Goal: Transaction & Acquisition: Purchase product/service

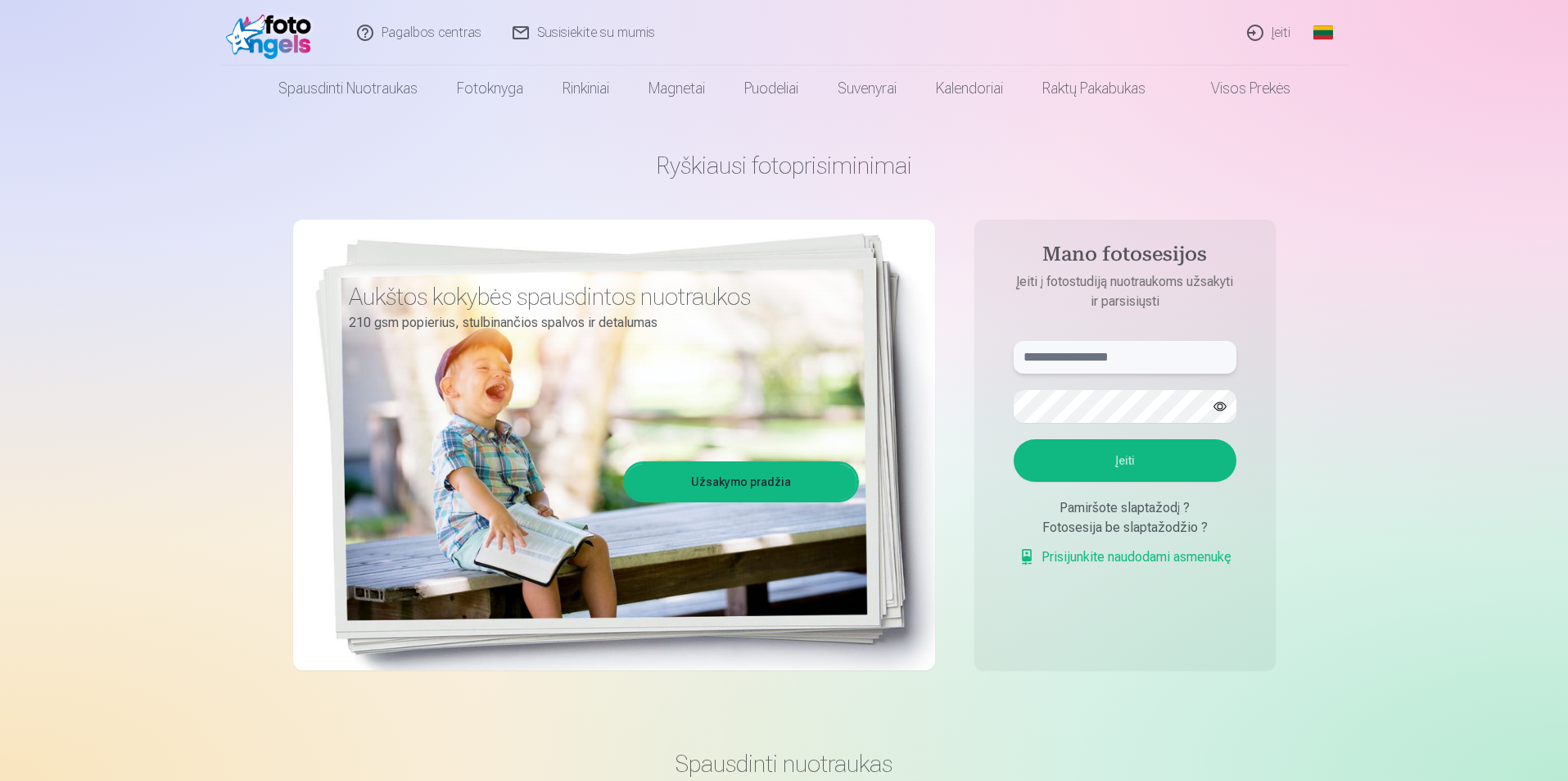
click at [1090, 363] on input "text" at bounding box center [1125, 357] width 223 height 33
type input "**********"
click at [1014, 439] on button "Įeiti" at bounding box center [1125, 460] width 223 height 43
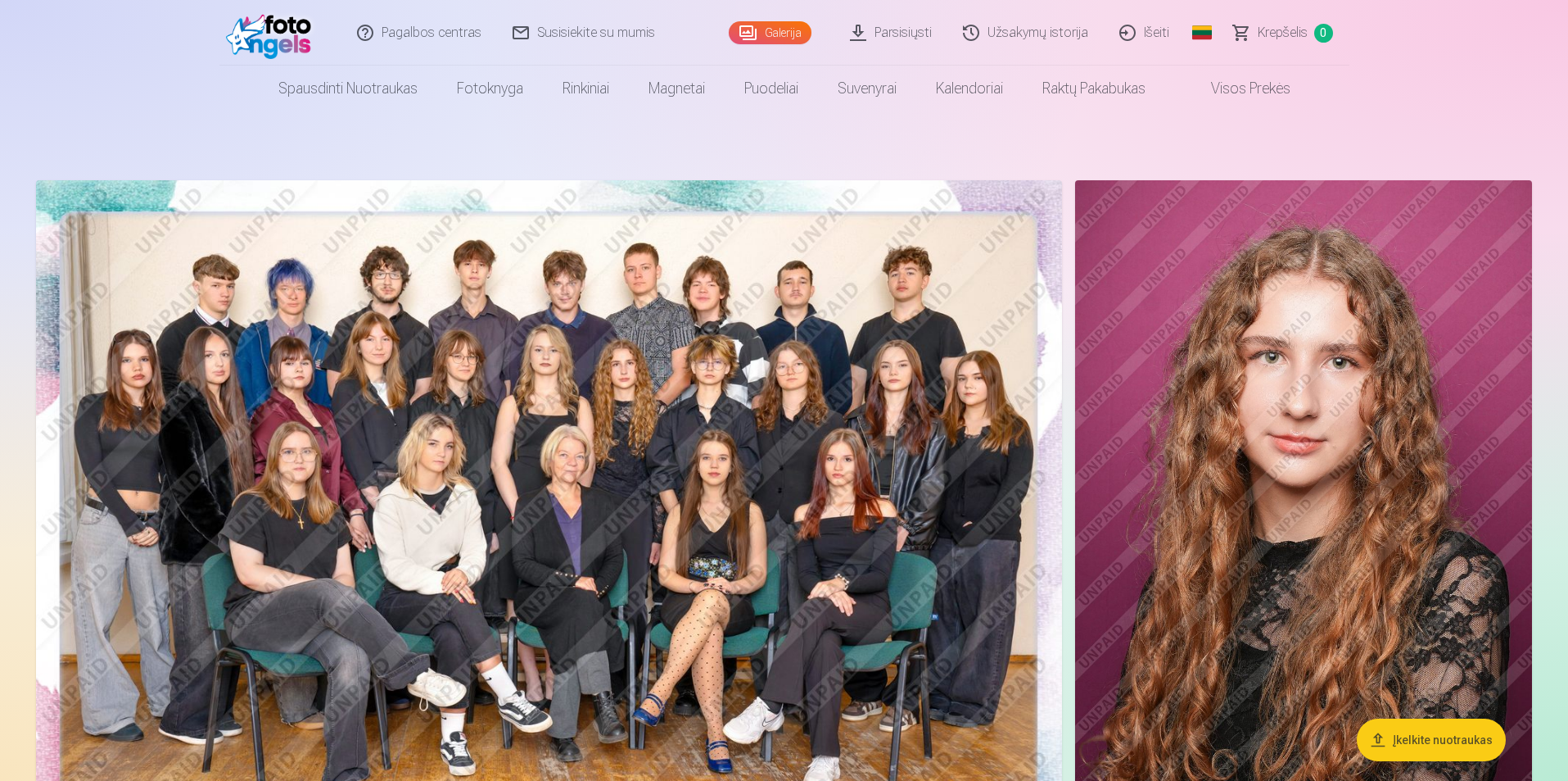
click at [863, 346] on img at bounding box center [549, 522] width 1026 height 685
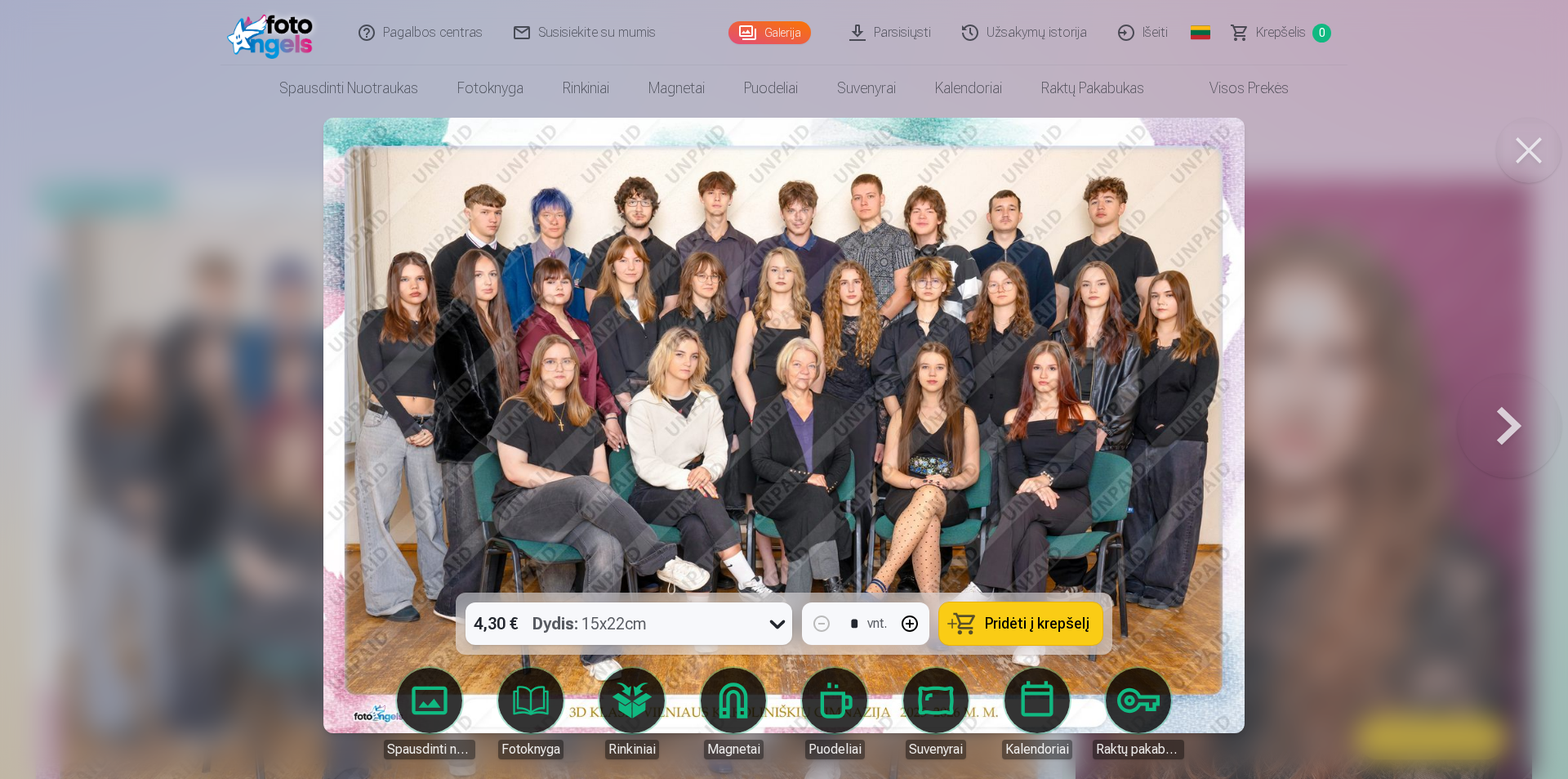
click at [736, 608] on div "4,30 € Dydis : 15x22cm" at bounding box center [613, 624] width 296 height 43
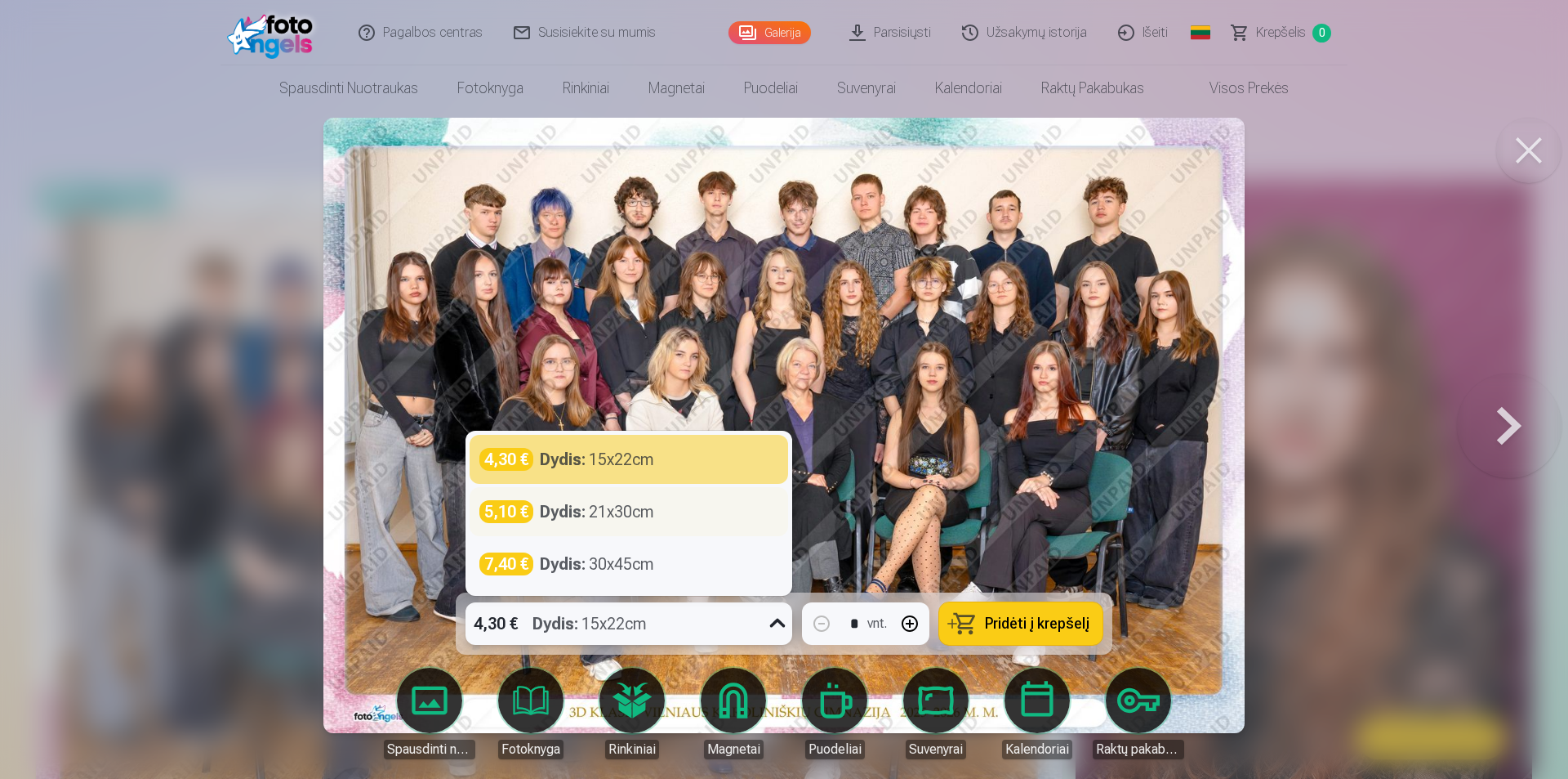
click at [710, 509] on div "5,10 € Dydis : 21x30cm" at bounding box center [629, 512] width 299 height 23
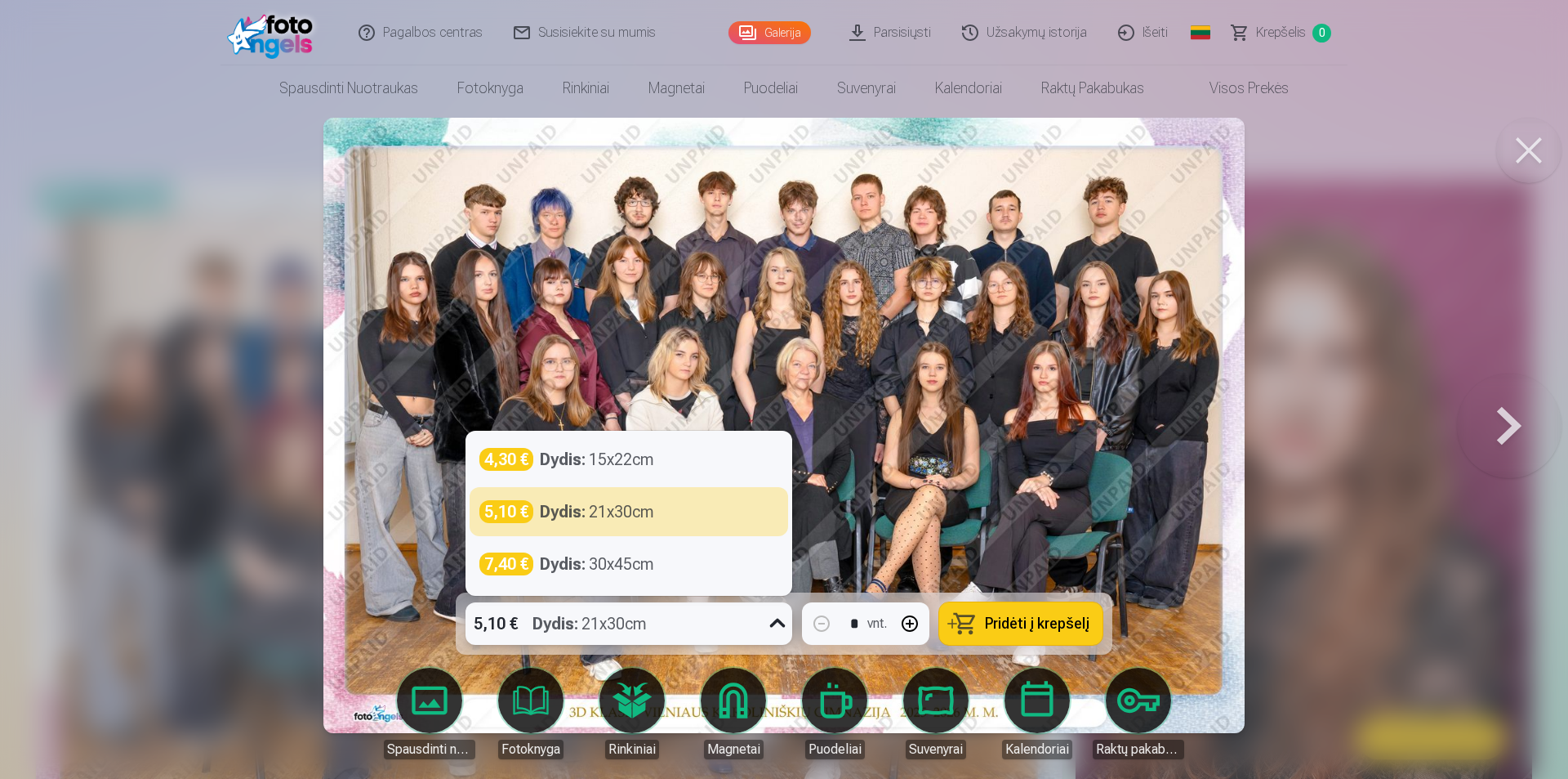
click at [735, 641] on div "5,10 € Dydis : 21x30cm" at bounding box center [613, 624] width 296 height 43
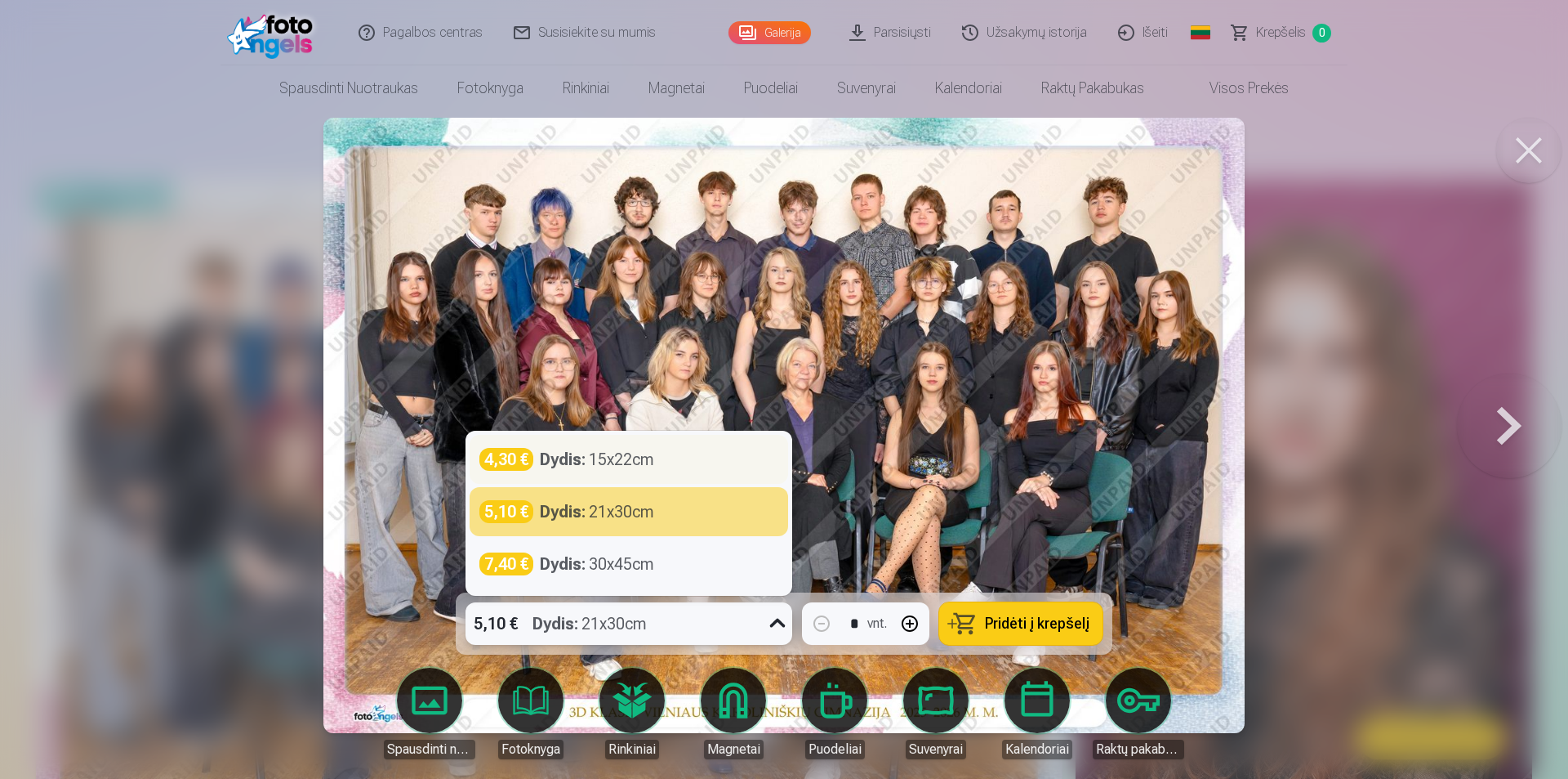
click at [652, 462] on div "Dydis : 15x22cm" at bounding box center [597, 459] width 115 height 23
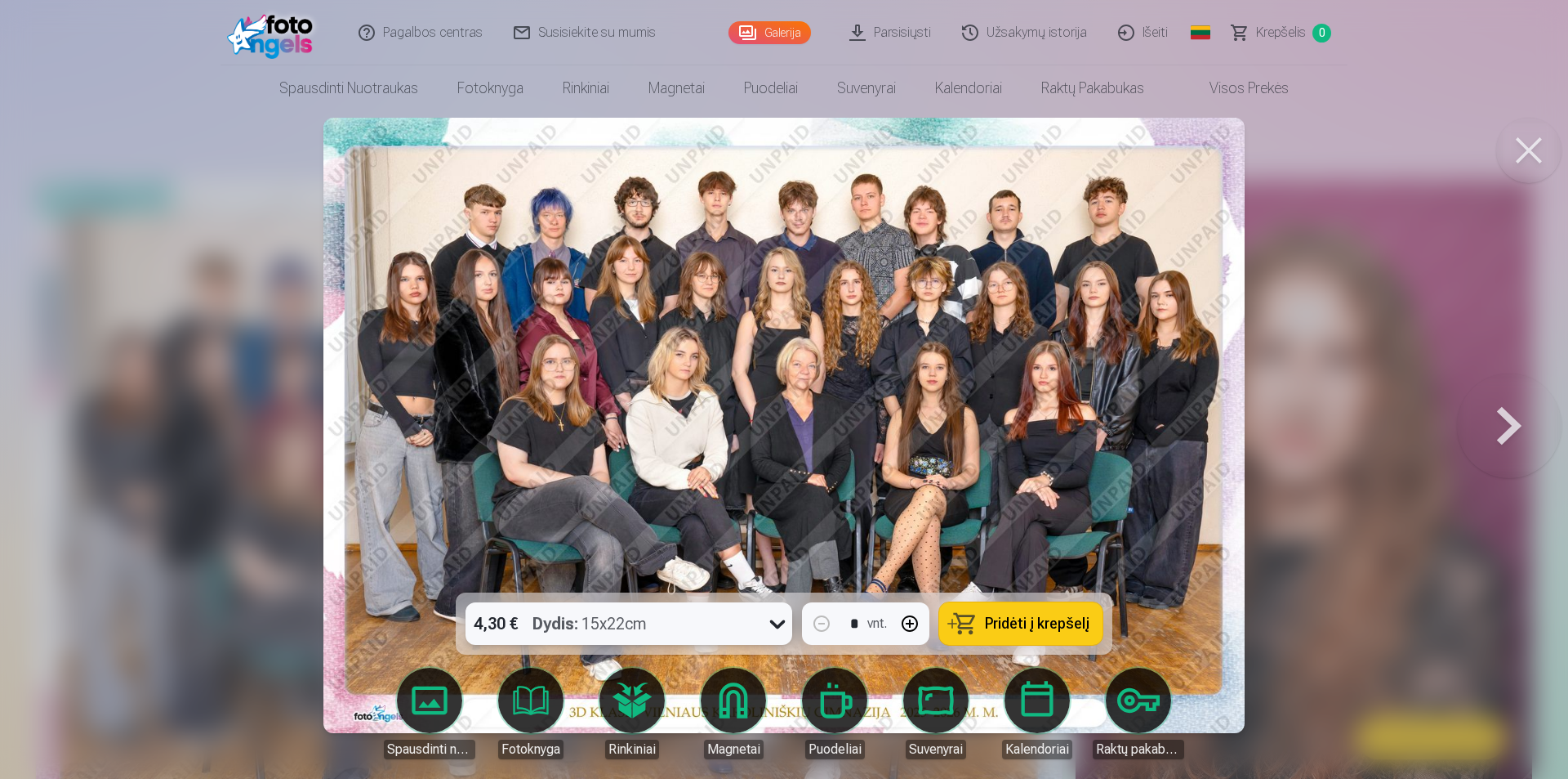
click at [646, 613] on div "Dydis : 15x22cm" at bounding box center [589, 624] width 115 height 43
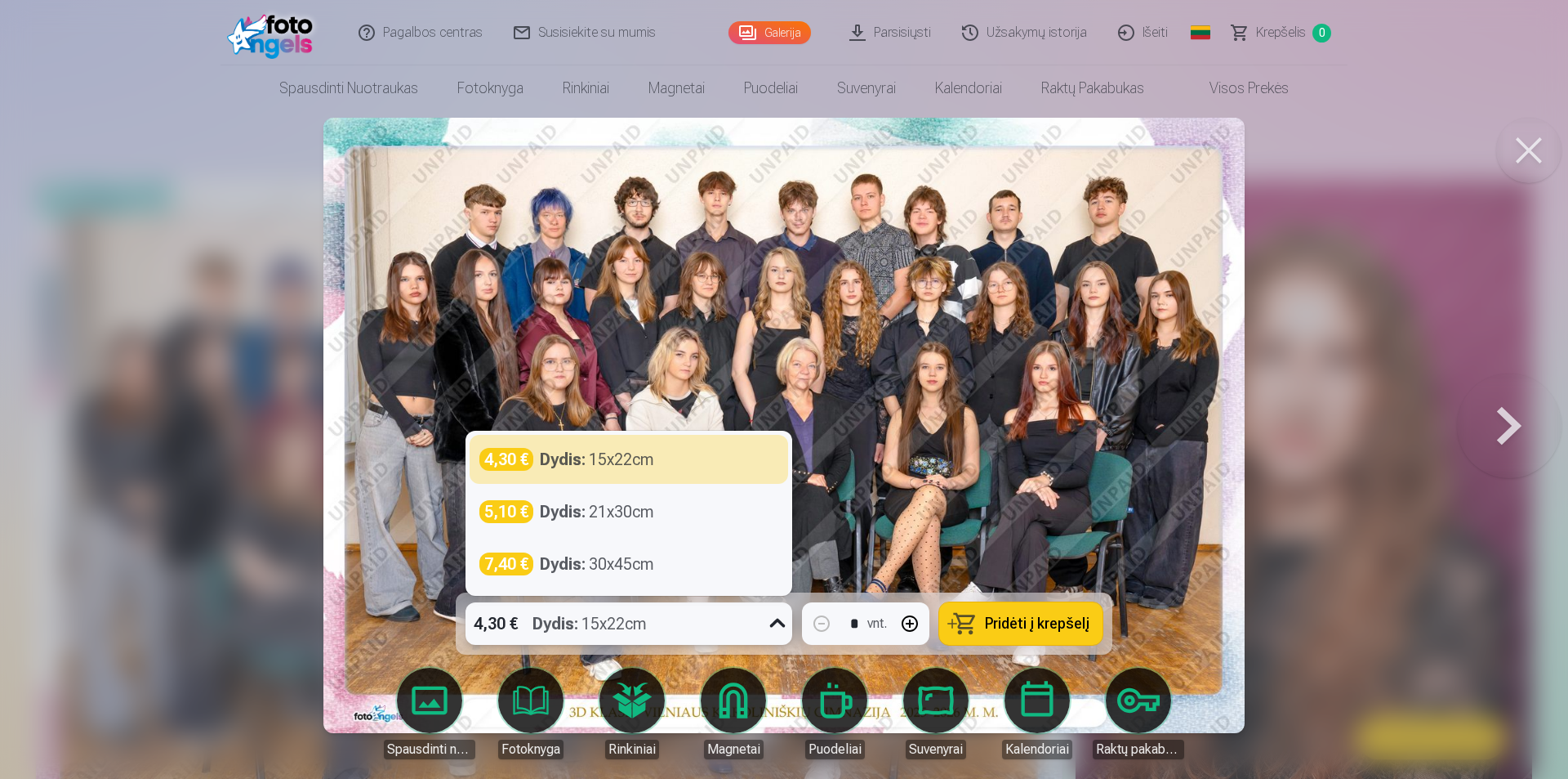
click at [751, 388] on img at bounding box center [784, 425] width 922 height 615
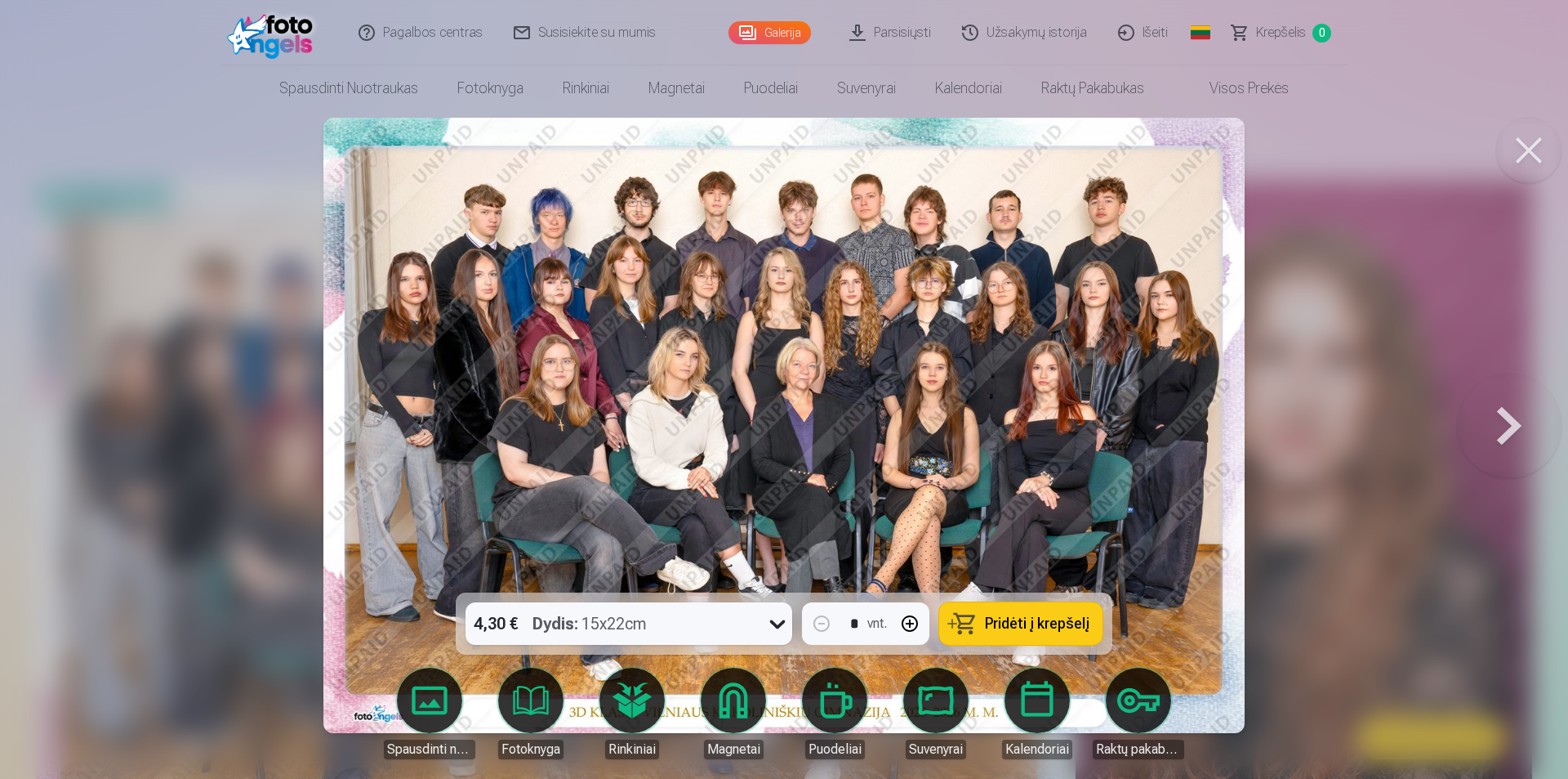
click at [684, 631] on div "4,30 € Dydis : 15x22cm" at bounding box center [613, 624] width 296 height 43
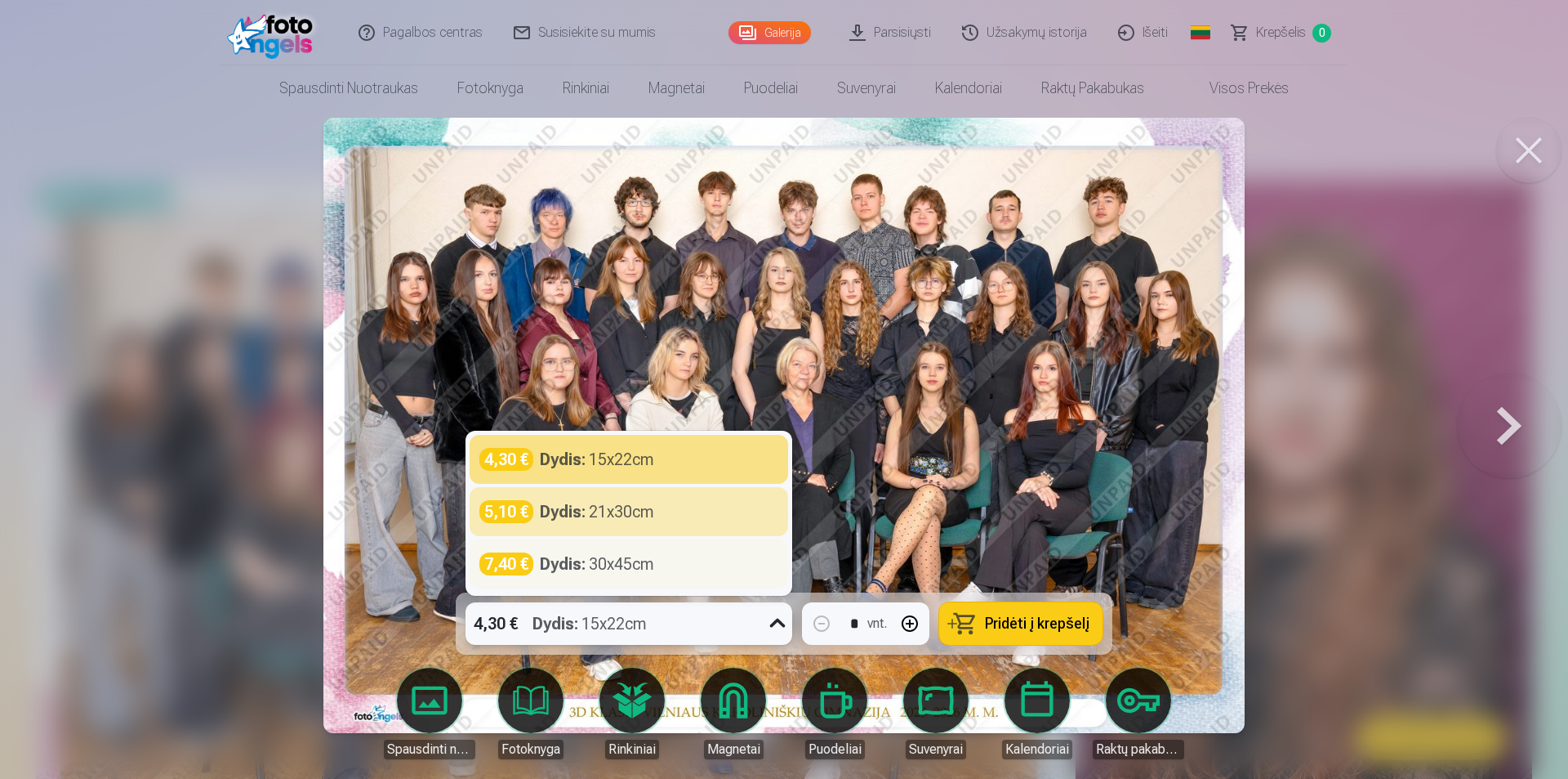
click at [651, 575] on div "7,40 € Dydis : 30x45cm" at bounding box center [629, 563] width 319 height 49
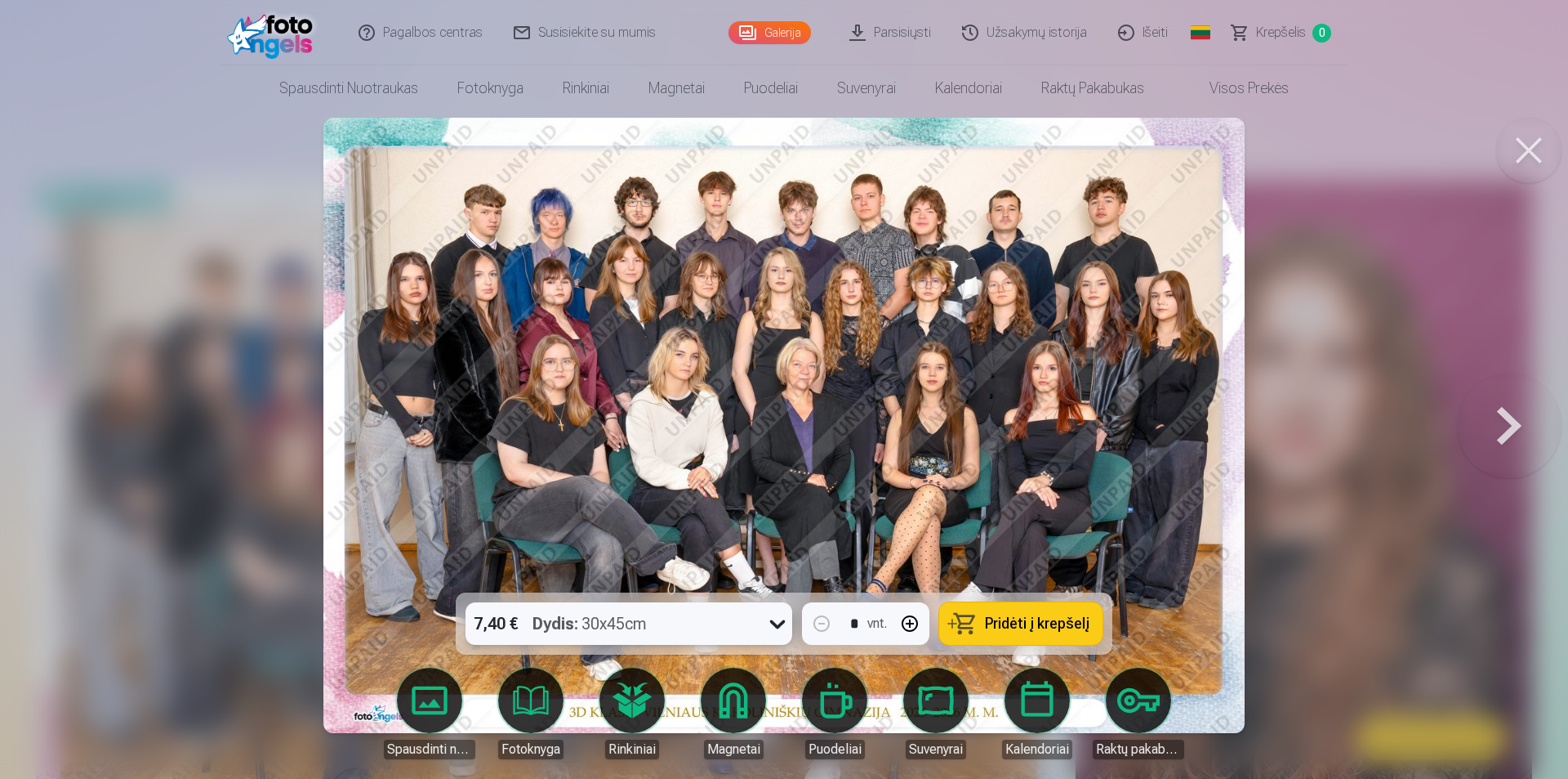
click at [660, 602] on div "option 740|||30x45cm, selected. 7,40 € Dydis : 30x45cm * vnt. Pridėti į krepšelį" at bounding box center [784, 623] width 657 height 62
click at [665, 618] on div "7,40 € Dydis : 30x45cm" at bounding box center [613, 624] width 296 height 43
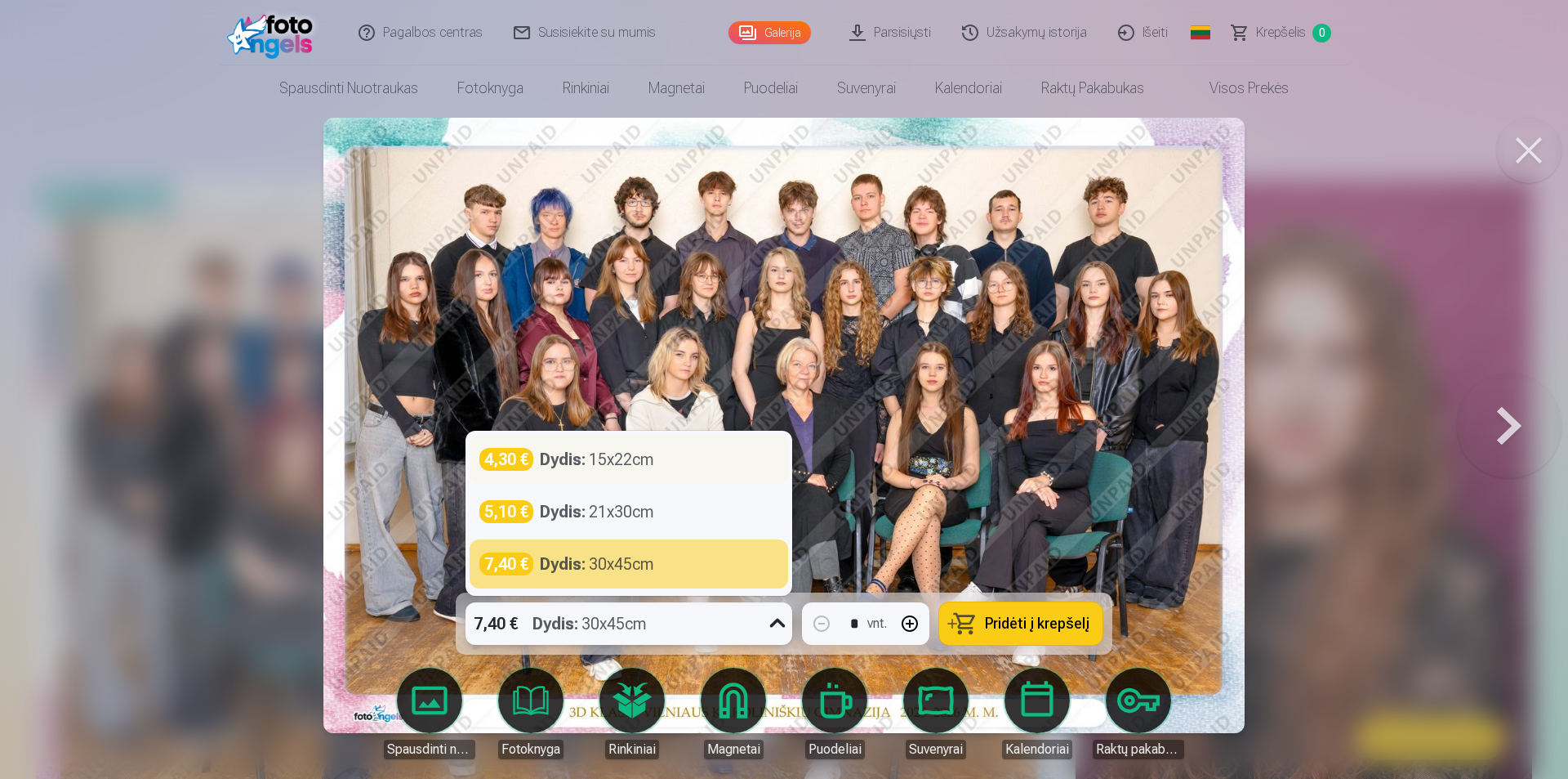
click at [658, 448] on div "4,30 € Dydis : 15x22cm" at bounding box center [629, 459] width 299 height 23
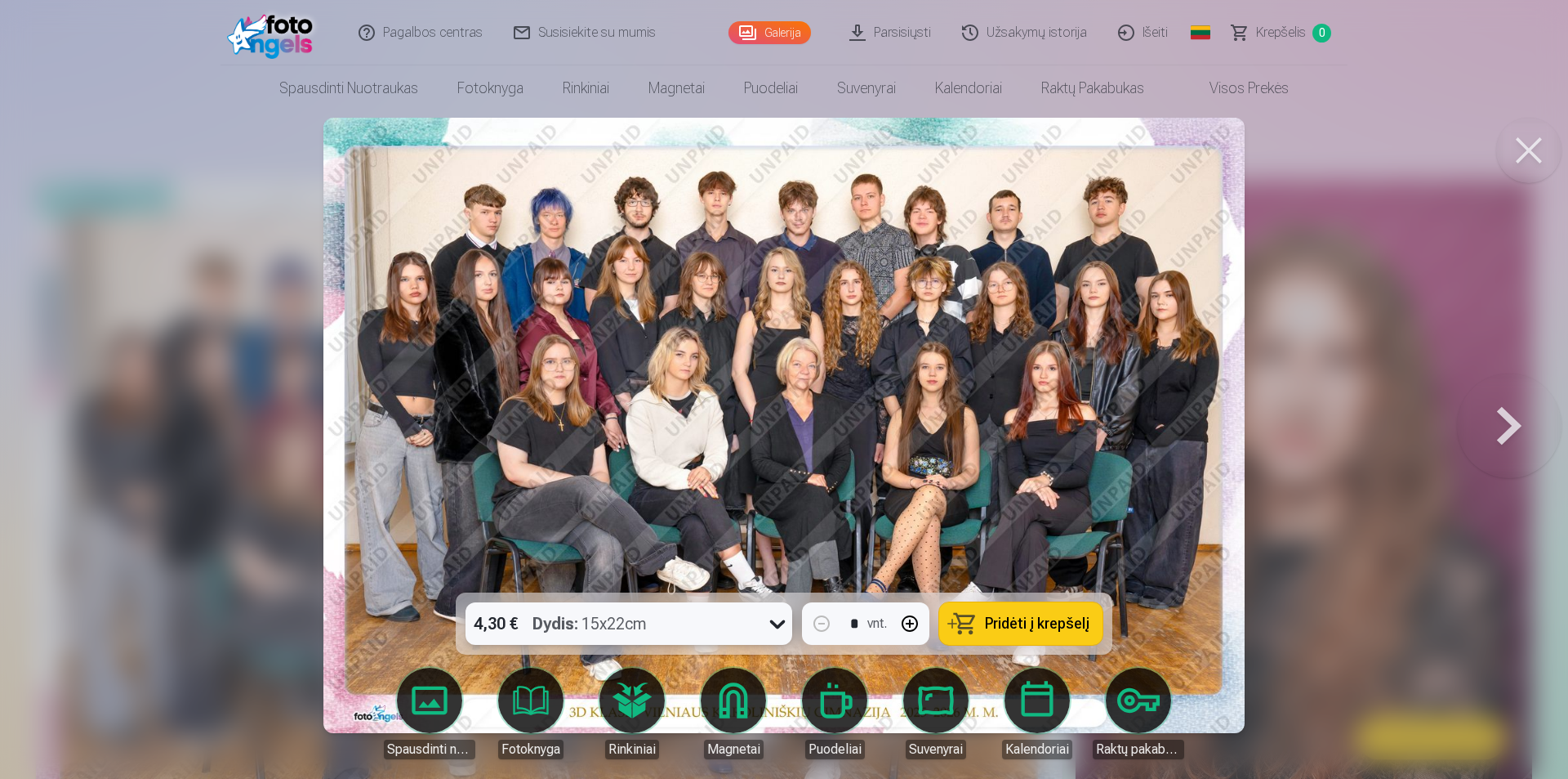
click at [713, 618] on div "4,30 € Dydis : 15x22cm" at bounding box center [613, 624] width 296 height 43
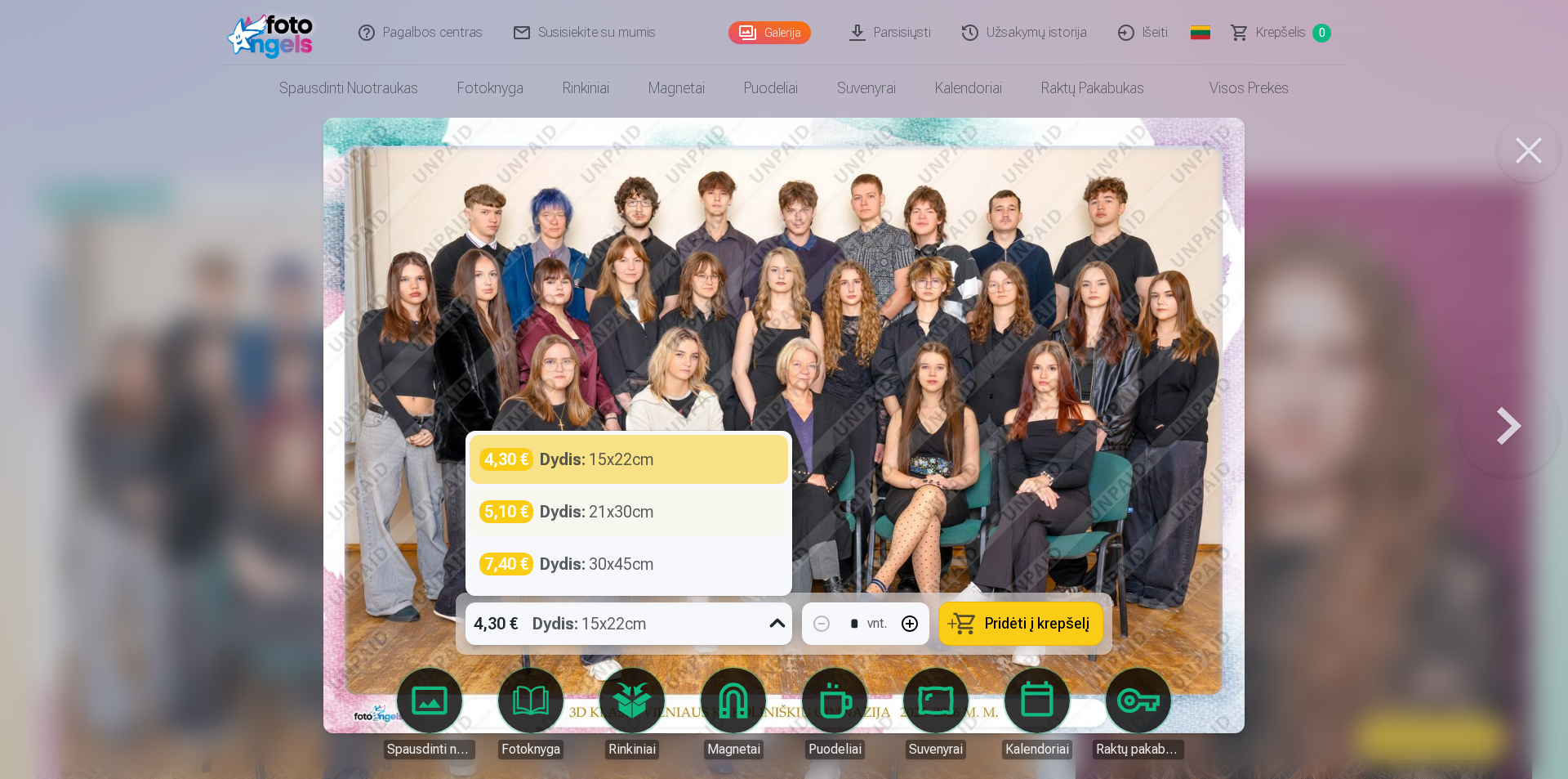
click at [659, 509] on div "5,10 € Dydis : 21x30cm" at bounding box center [629, 512] width 299 height 23
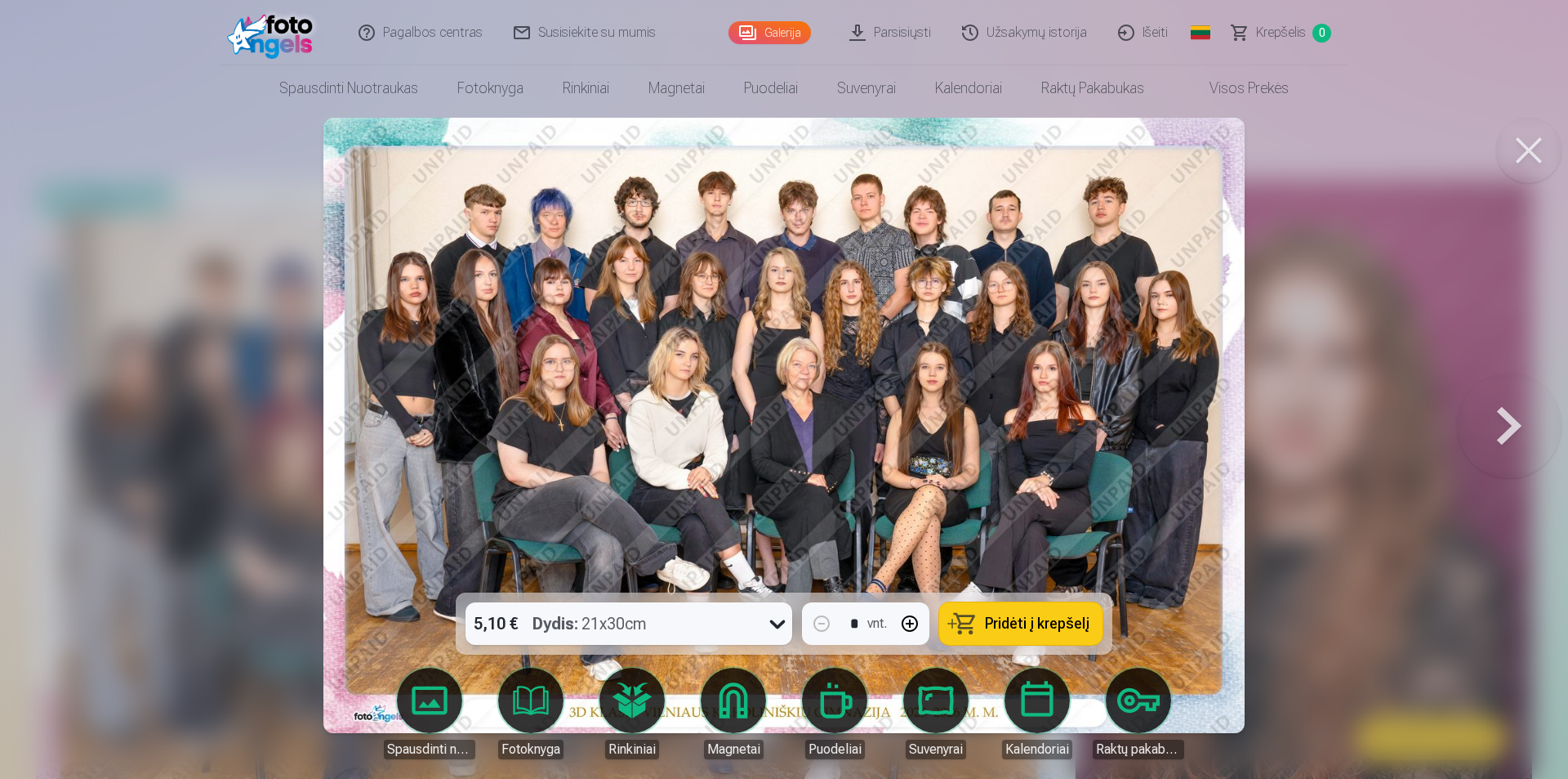
click at [672, 547] on img at bounding box center [784, 425] width 922 height 615
click at [969, 620] on button "Pridėti į krepšelį" at bounding box center [1021, 624] width 163 height 43
click at [1344, 453] on div at bounding box center [784, 389] width 1568 height 779
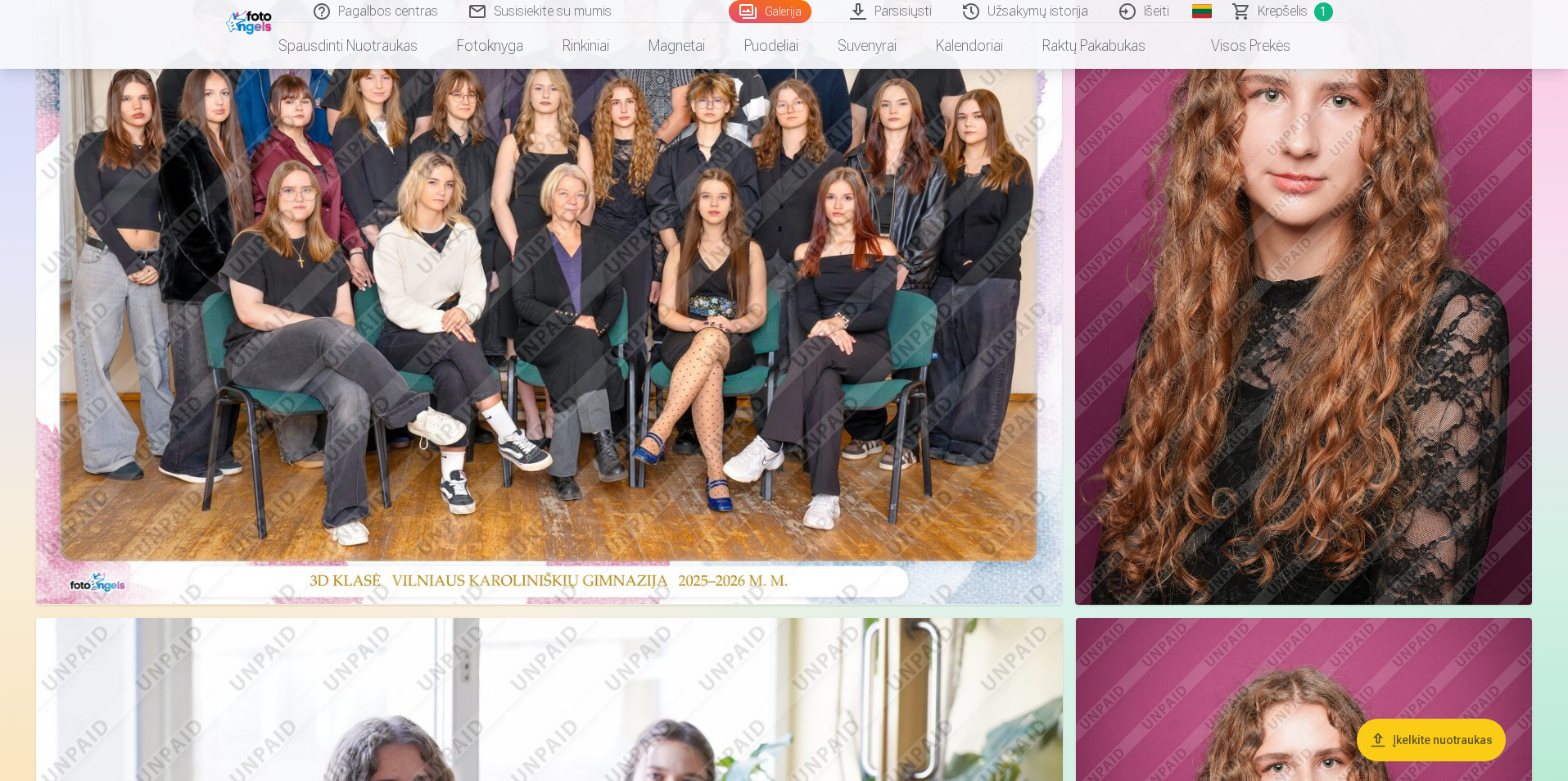
scroll to position [328, 0]
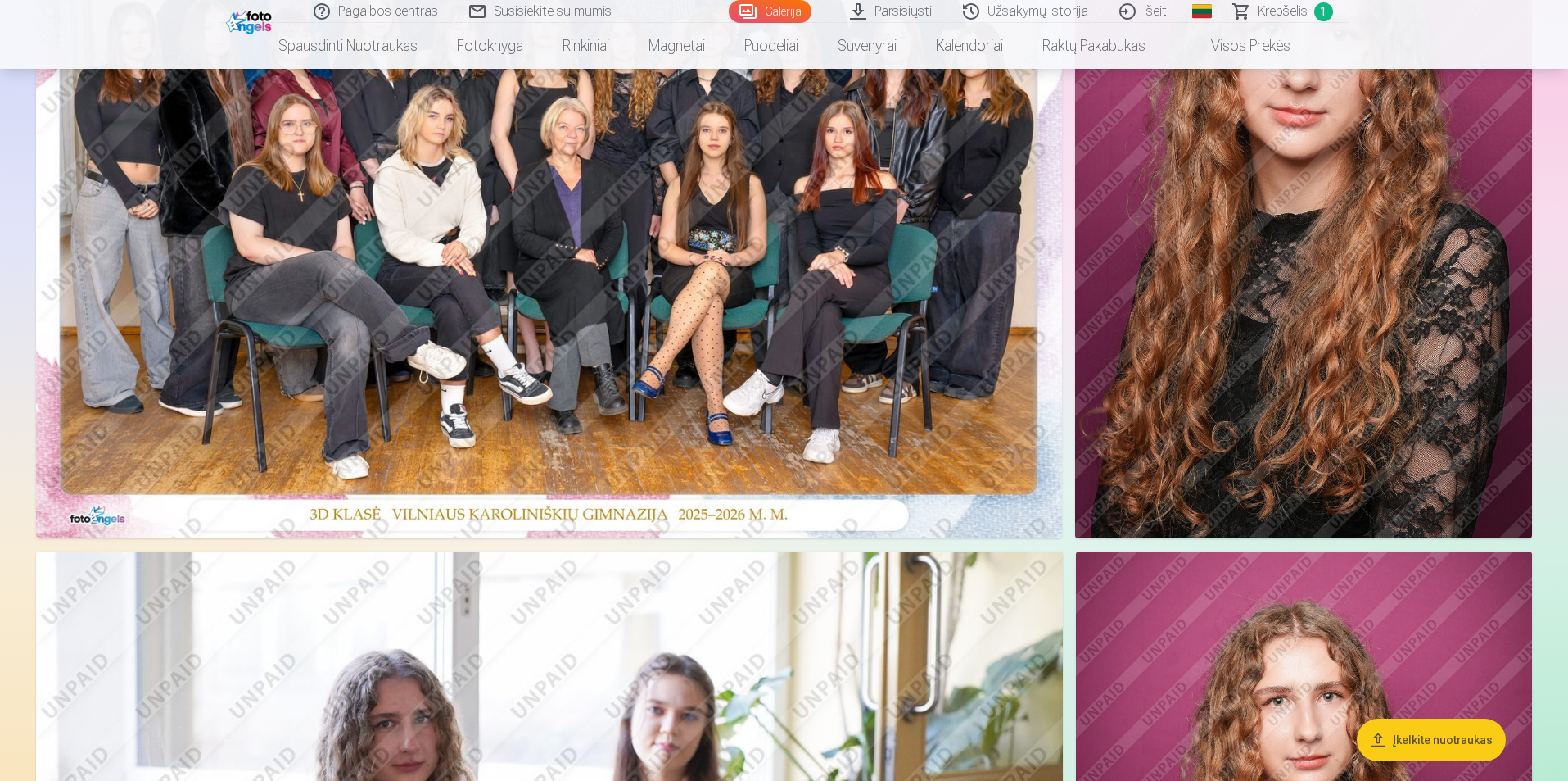
click at [1237, 441] on img at bounding box center [1304, 196] width 457 height 686
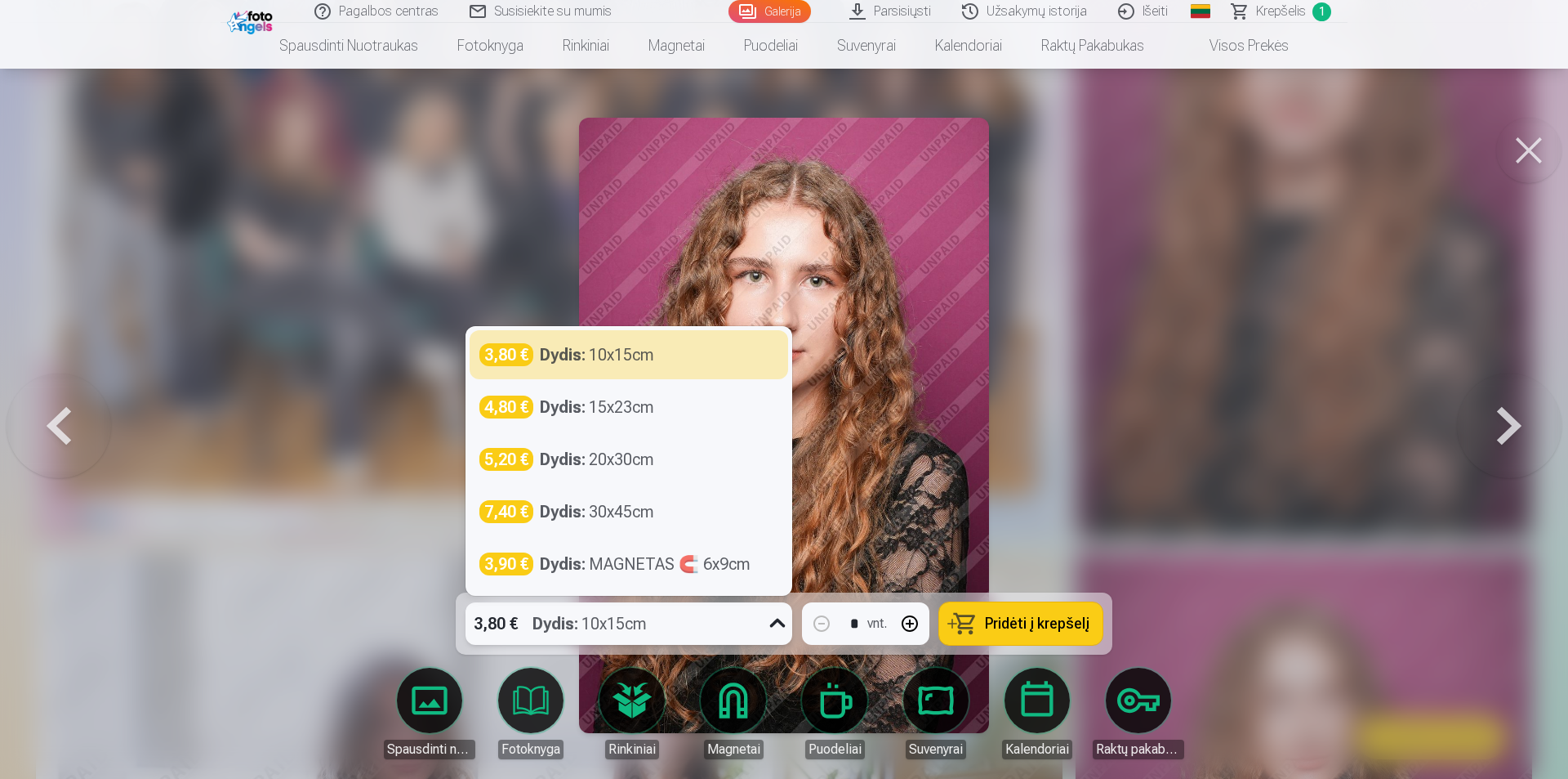
click at [721, 626] on div "3,80 € Dydis : 10x15cm" at bounding box center [613, 624] width 296 height 43
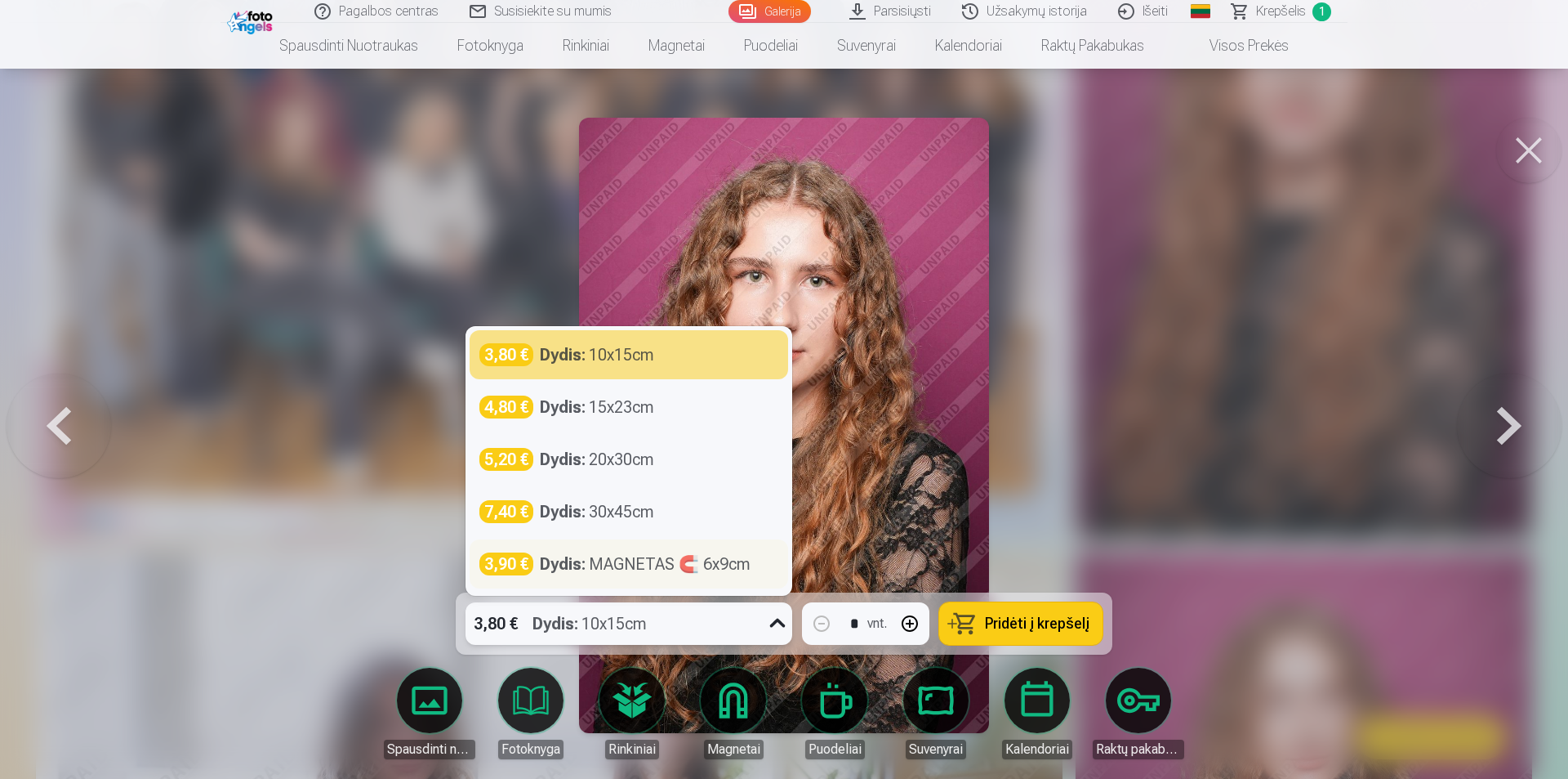
click at [656, 574] on div "Dydis : MAGNETAS 🧲 6x9cm" at bounding box center [645, 564] width 211 height 23
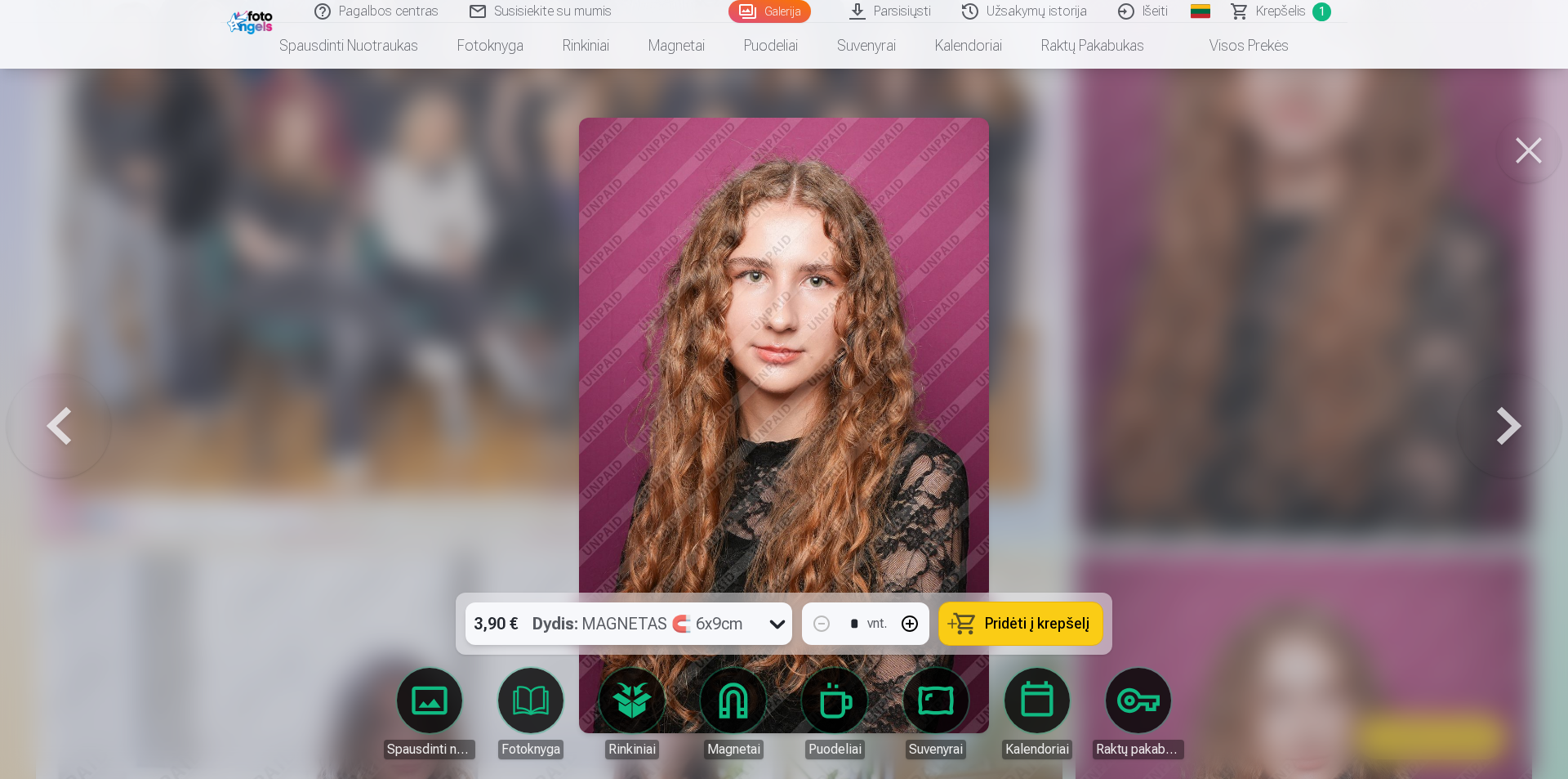
click at [669, 612] on div "Dydis : MAGNETAS 🧲 6x9cm" at bounding box center [638, 624] width 211 height 43
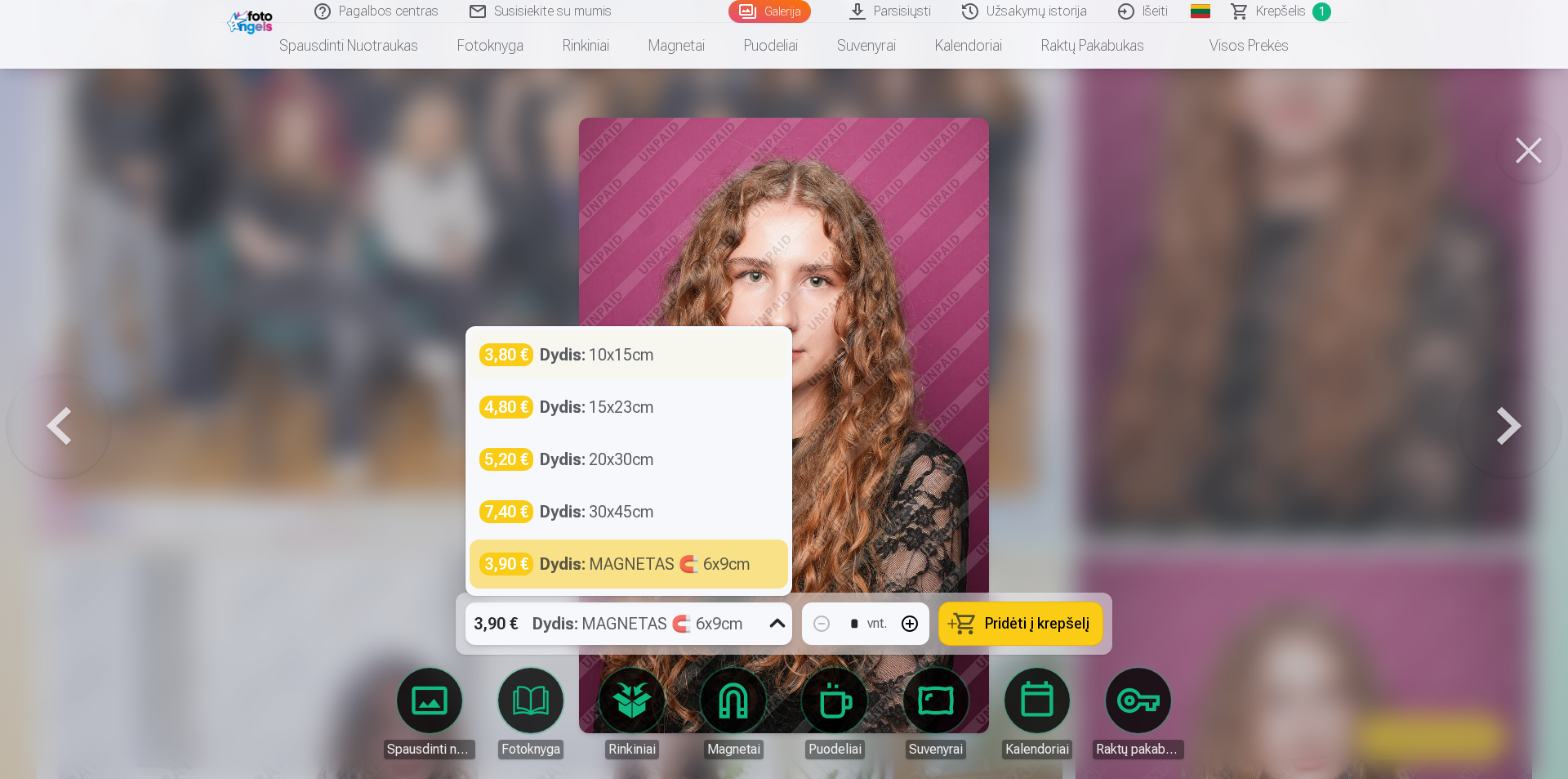
click at [627, 357] on div "Dydis : 10x15cm" at bounding box center [597, 354] width 115 height 23
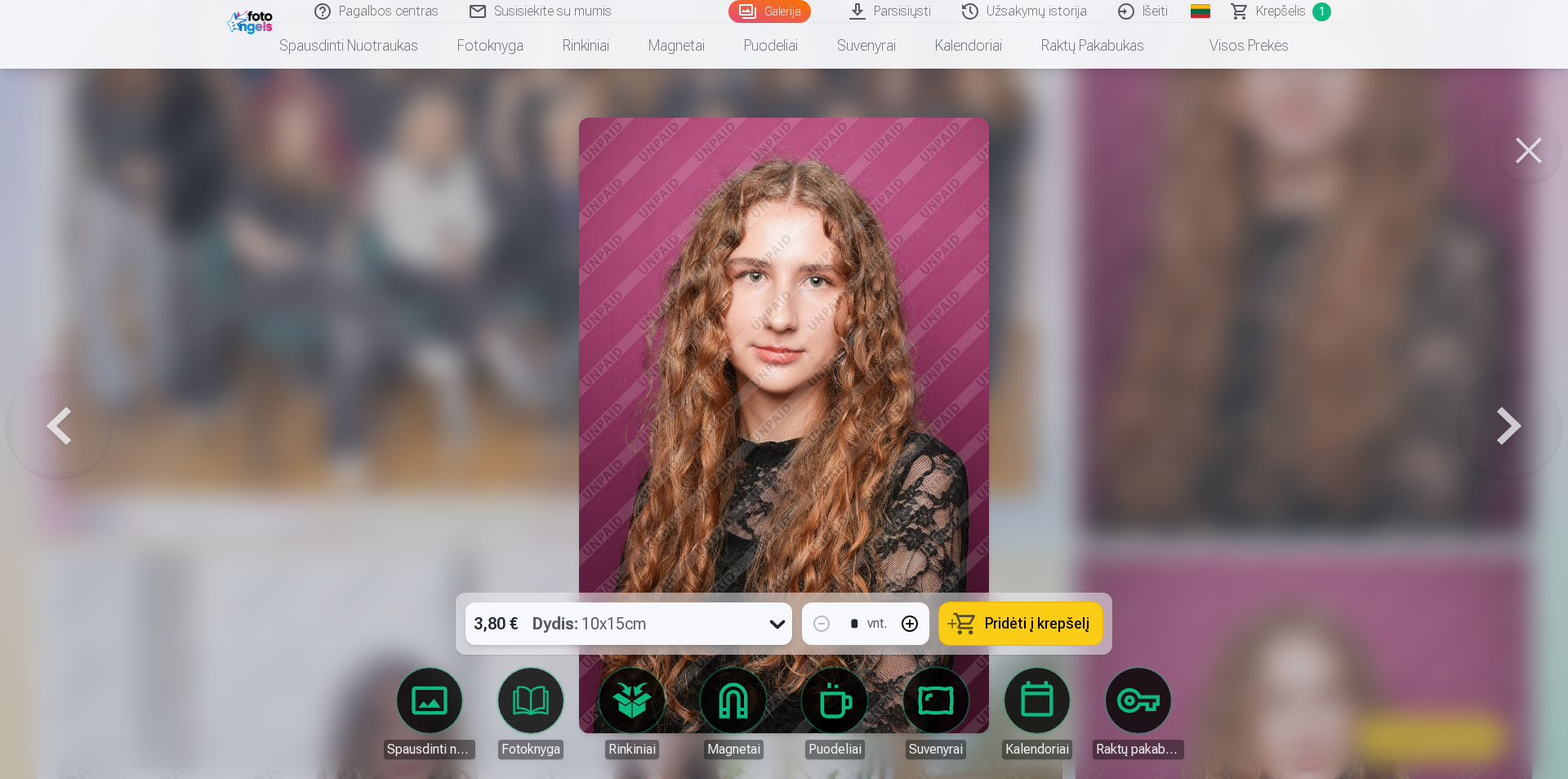
click at [759, 418] on img at bounding box center [784, 425] width 410 height 615
click at [1514, 170] on button at bounding box center [1528, 150] width 65 height 65
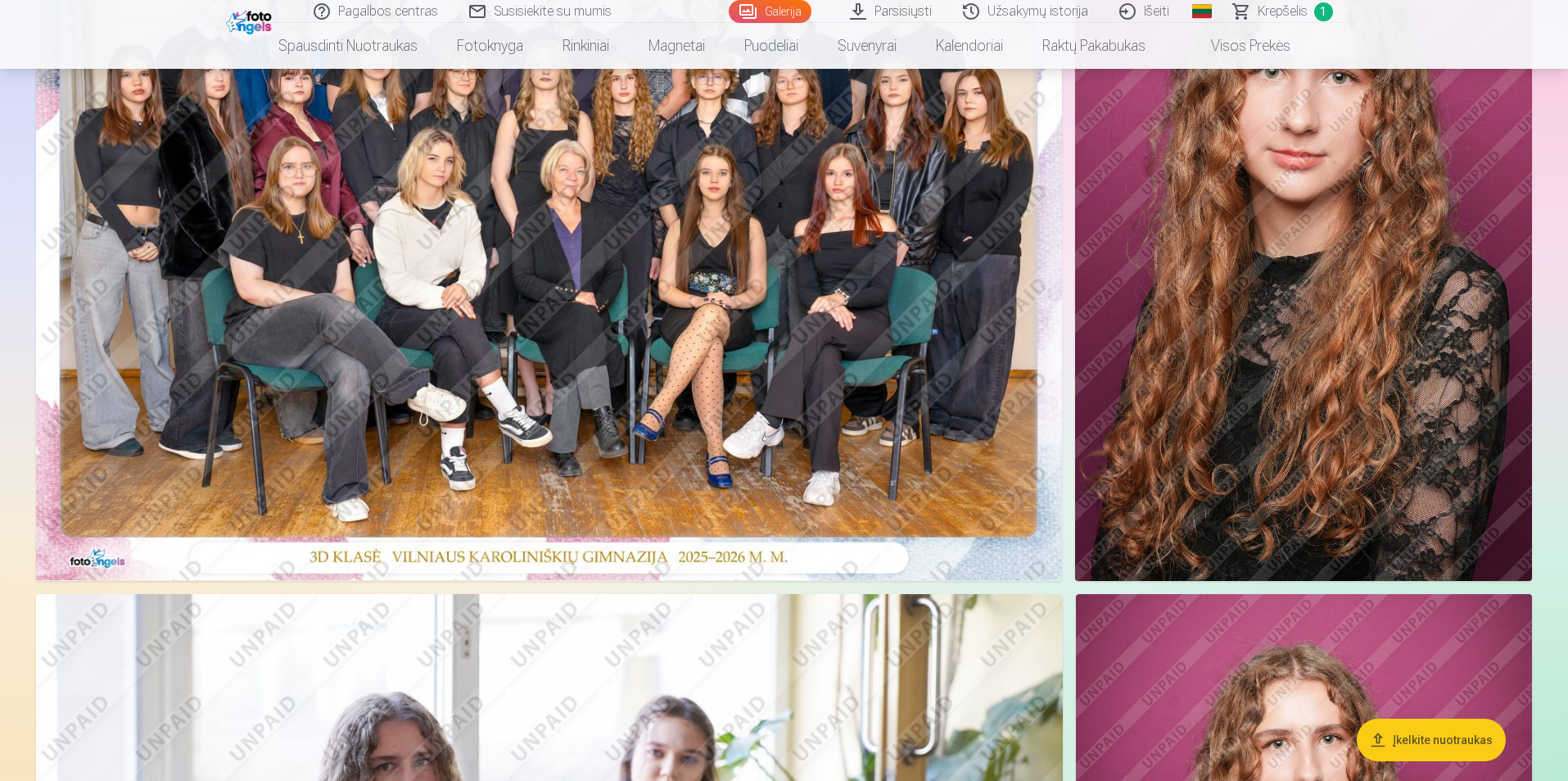
scroll to position [164, 0]
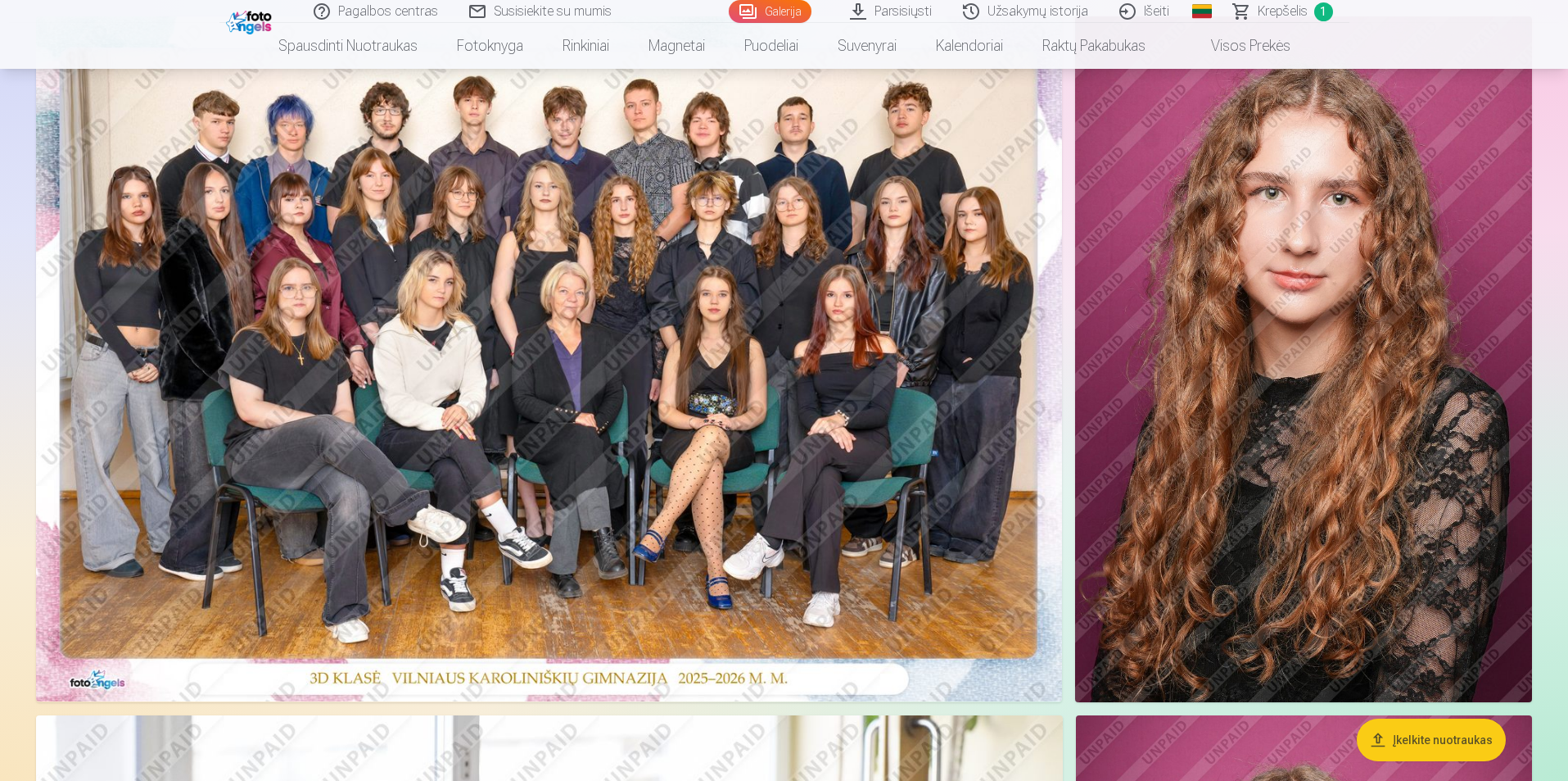
click at [1387, 379] on img at bounding box center [1304, 360] width 457 height 686
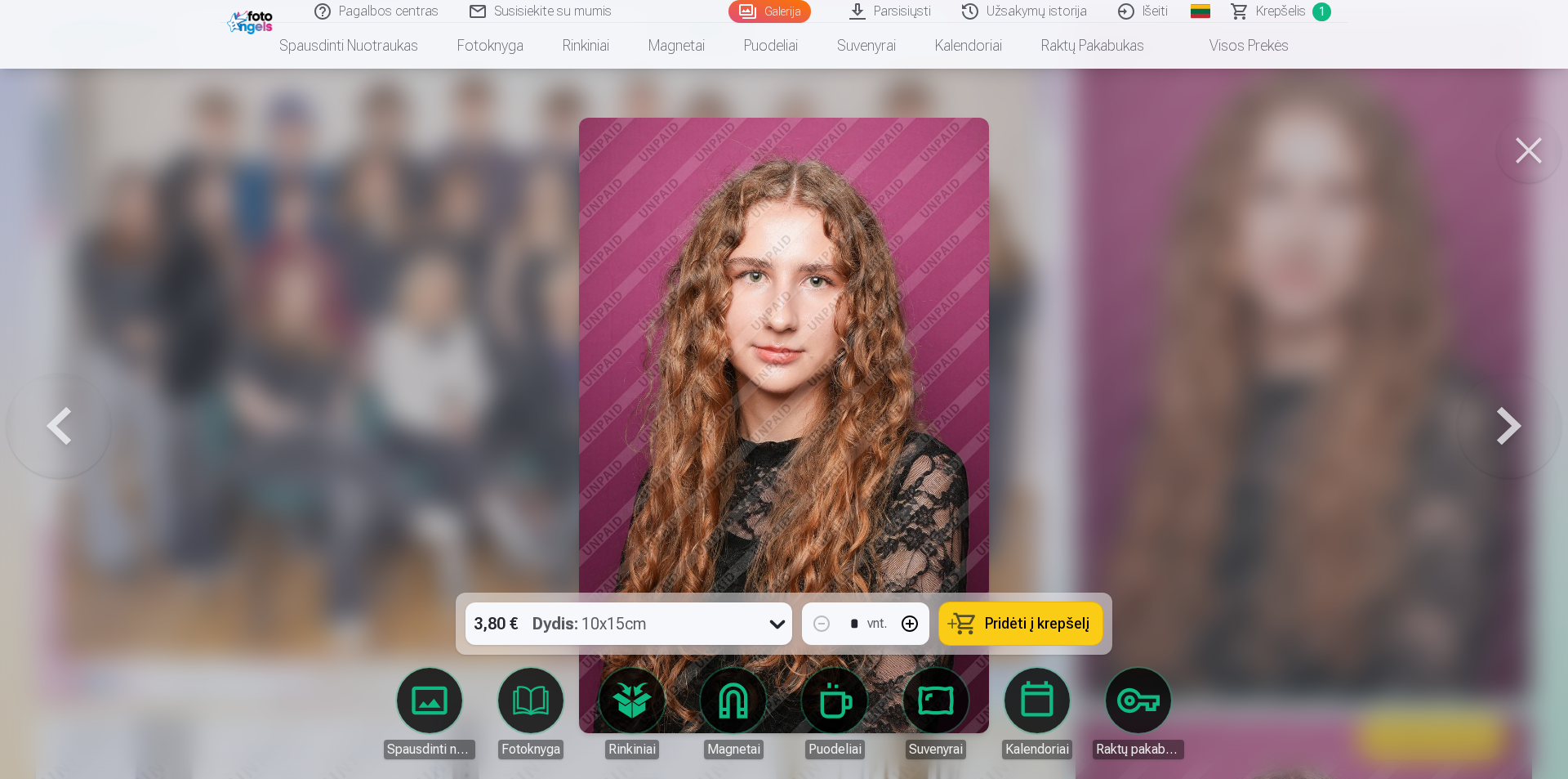
click at [879, 478] on img at bounding box center [784, 425] width 410 height 615
click at [1342, 364] on div at bounding box center [784, 389] width 1568 height 779
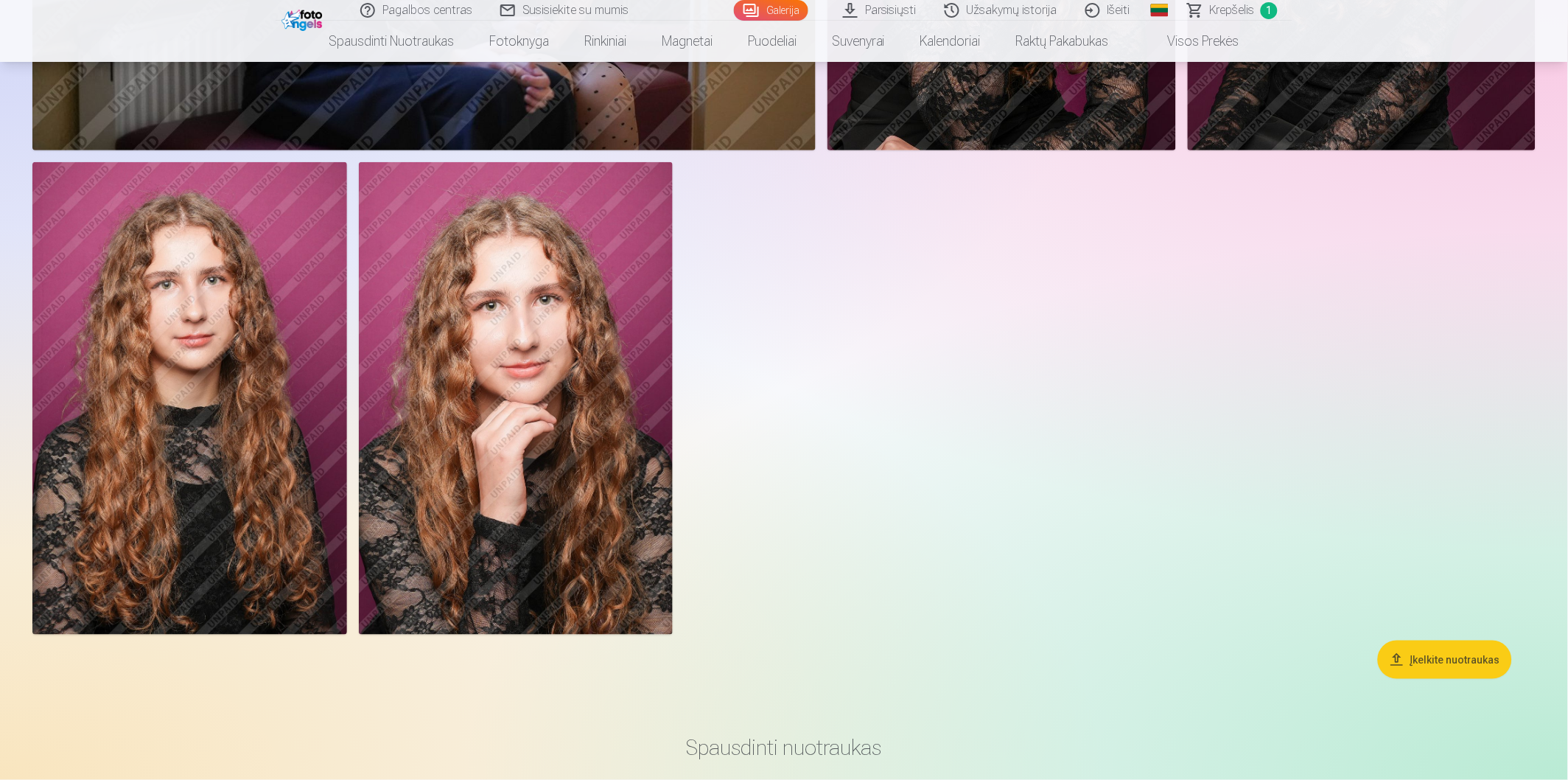
scroll to position [1883, 0]
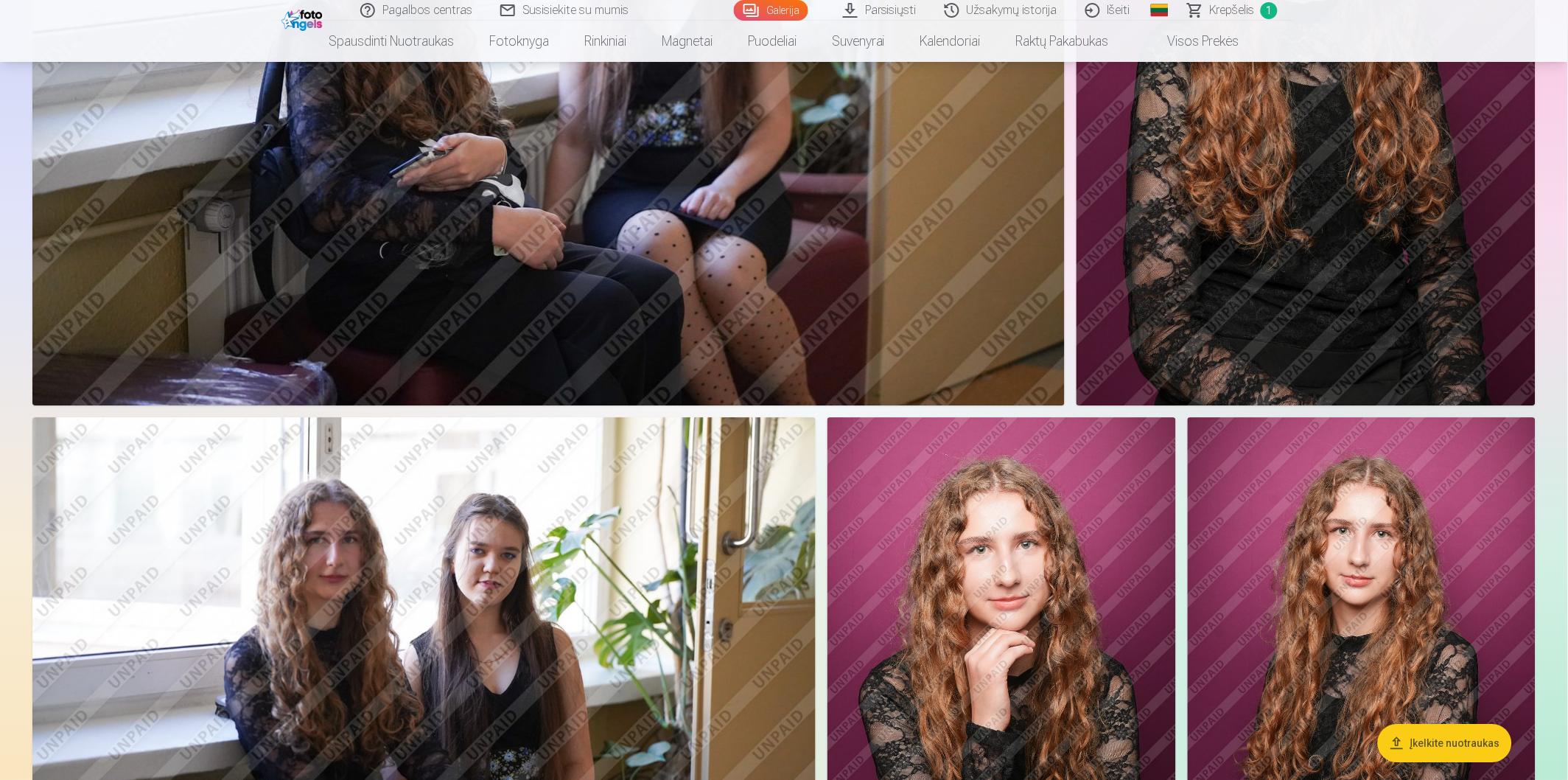
click at [1290, 317] on img at bounding box center [1306, 61] width 459 height 689
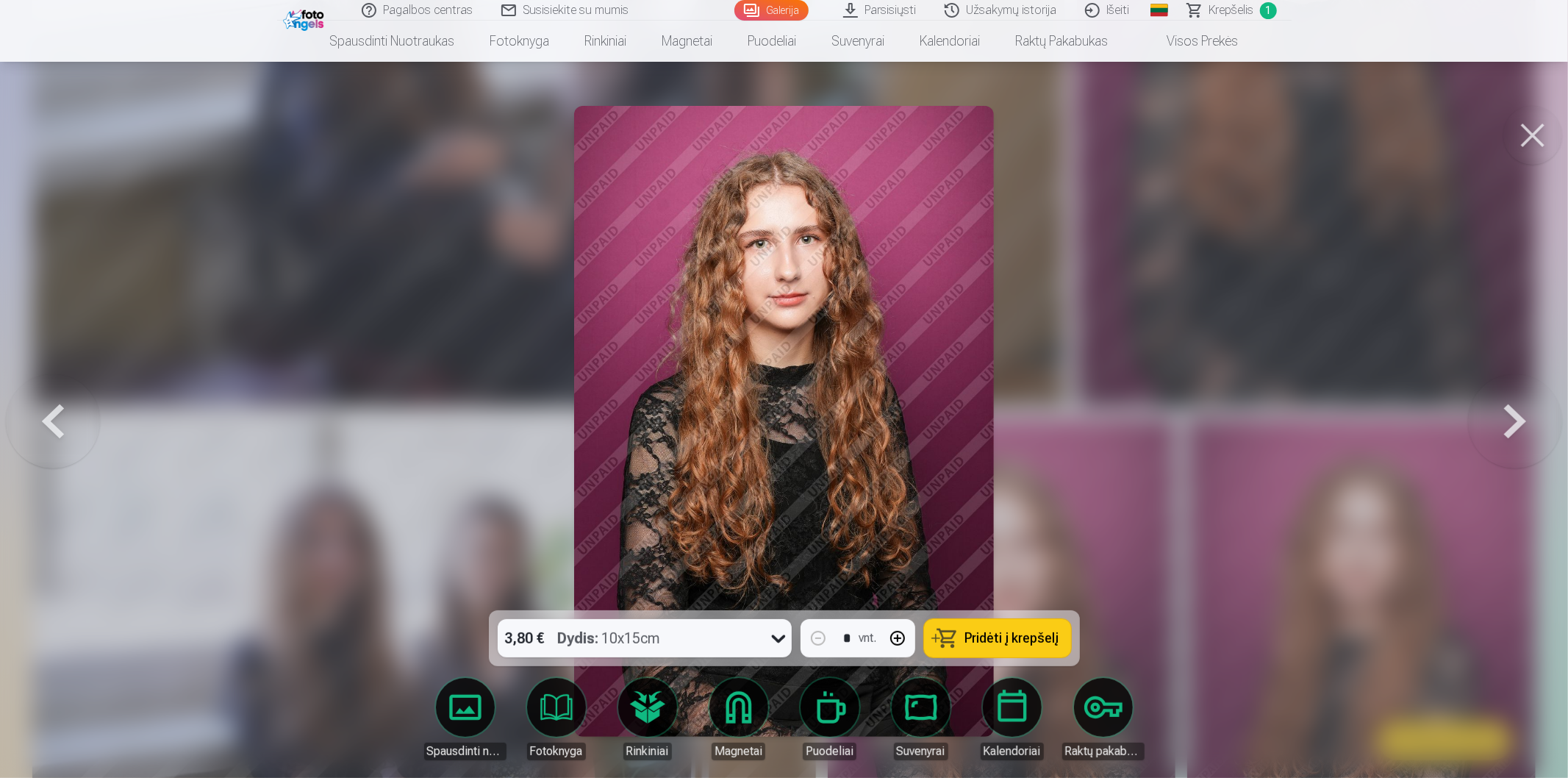
click at [1286, 316] on div at bounding box center [784, 389] width 1568 height 778
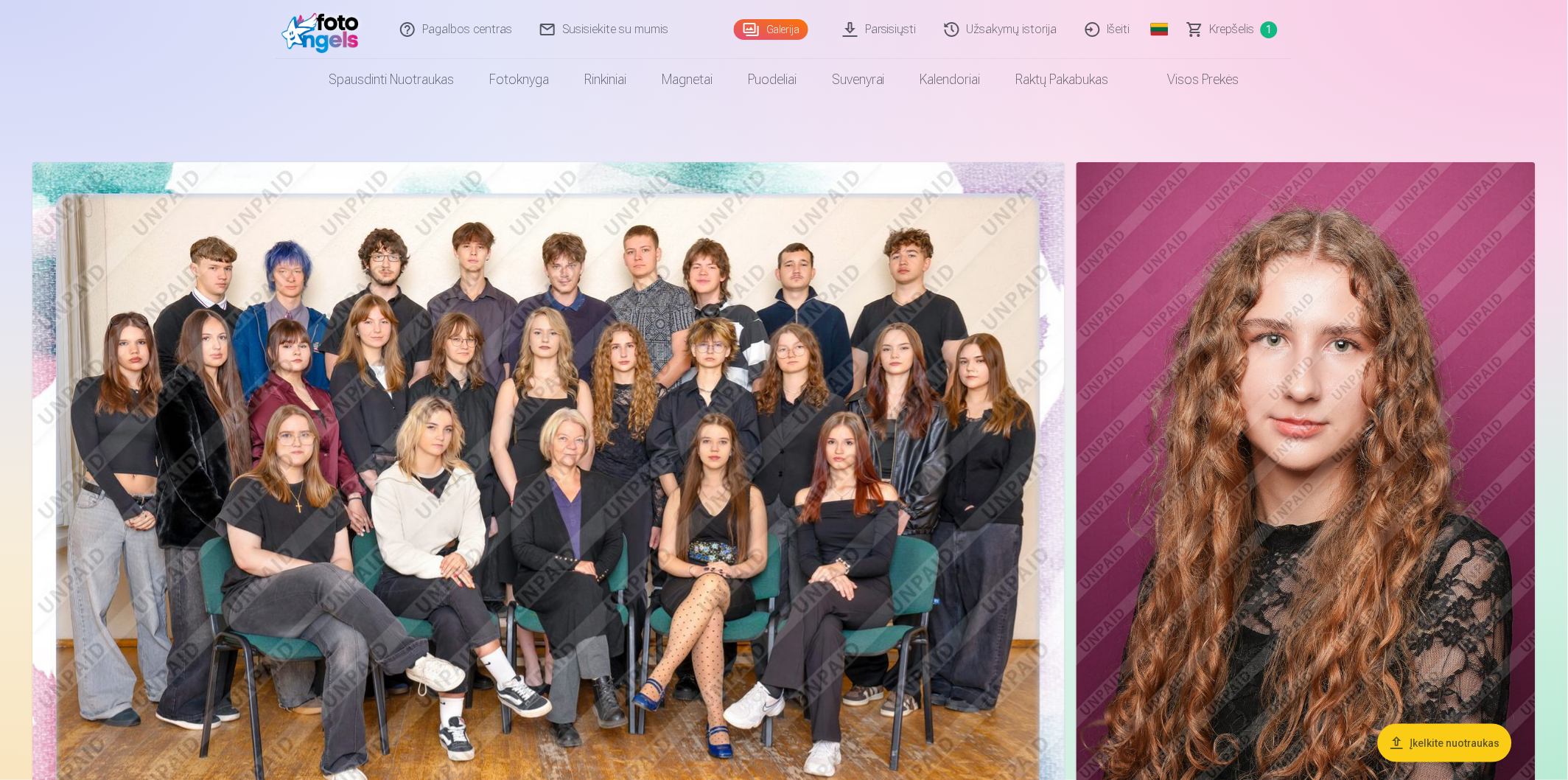
click at [1238, 38] on span "Krepšelis" at bounding box center [1232, 30] width 45 height 18
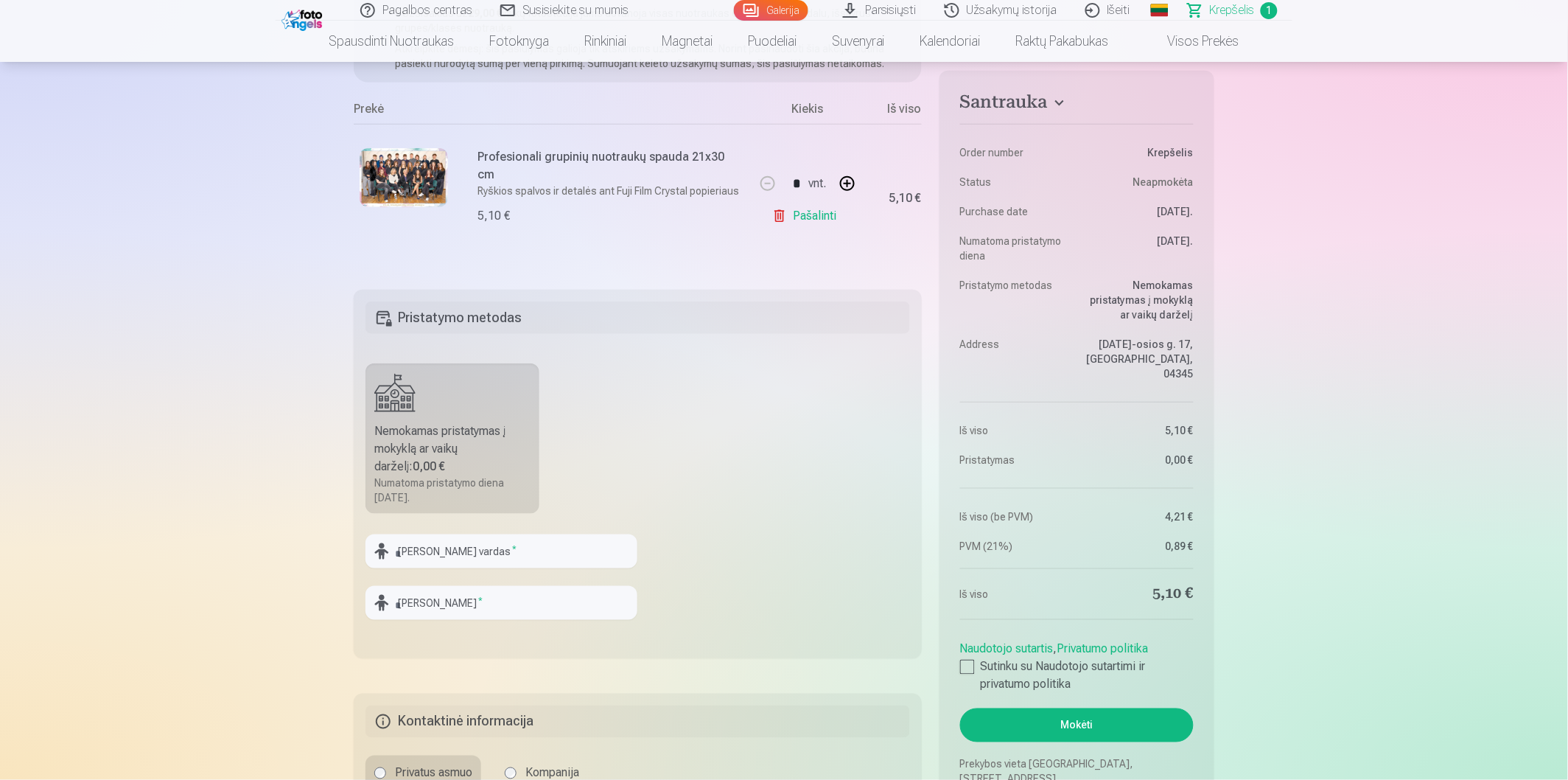
scroll to position [245, 0]
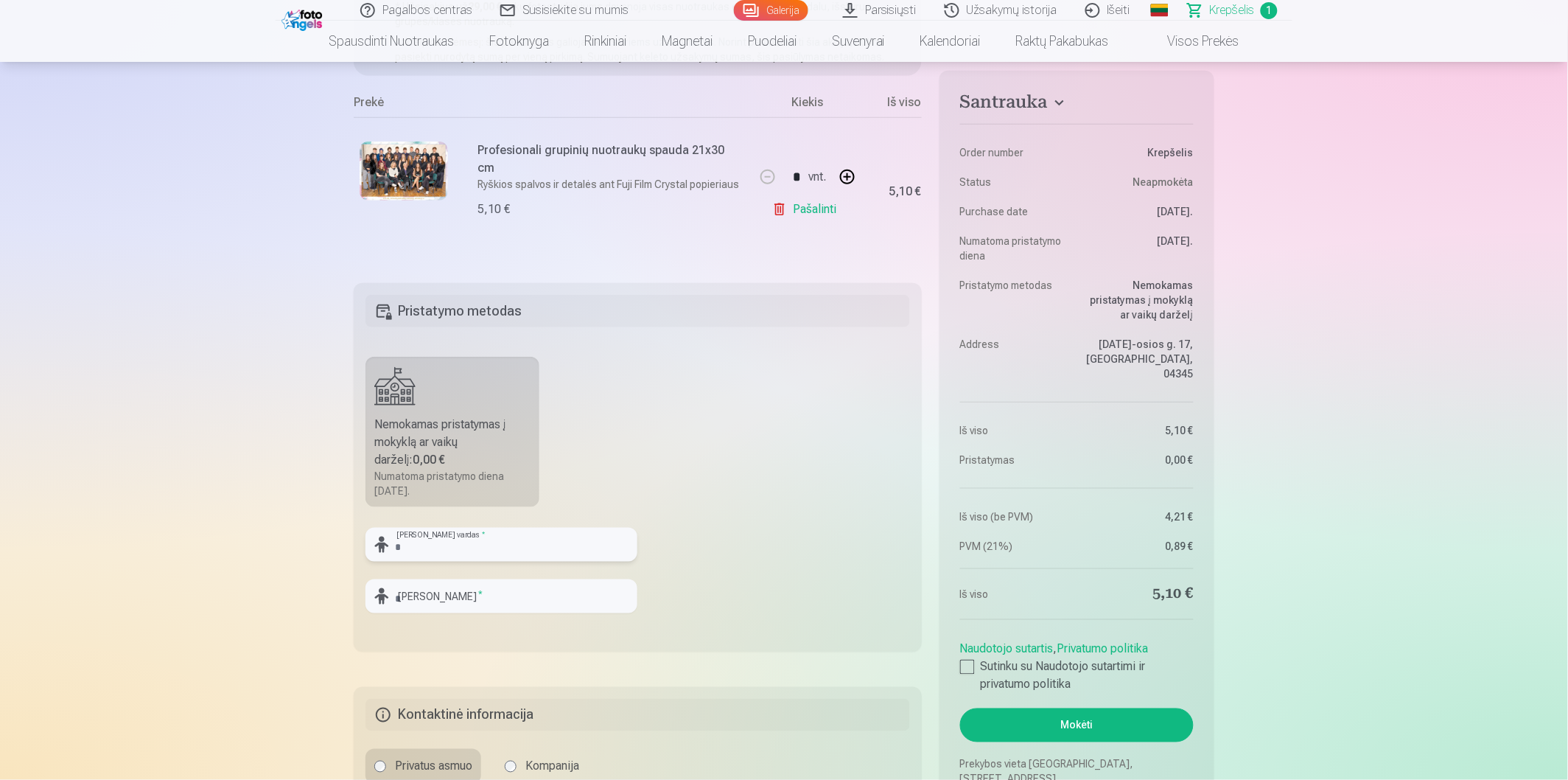
click at [527, 548] on input "text" at bounding box center [502, 545] width 272 height 34
type input "****"
type input "**********"
click at [709, 580] on fieldset "**********" at bounding box center [638, 468] width 568 height 369
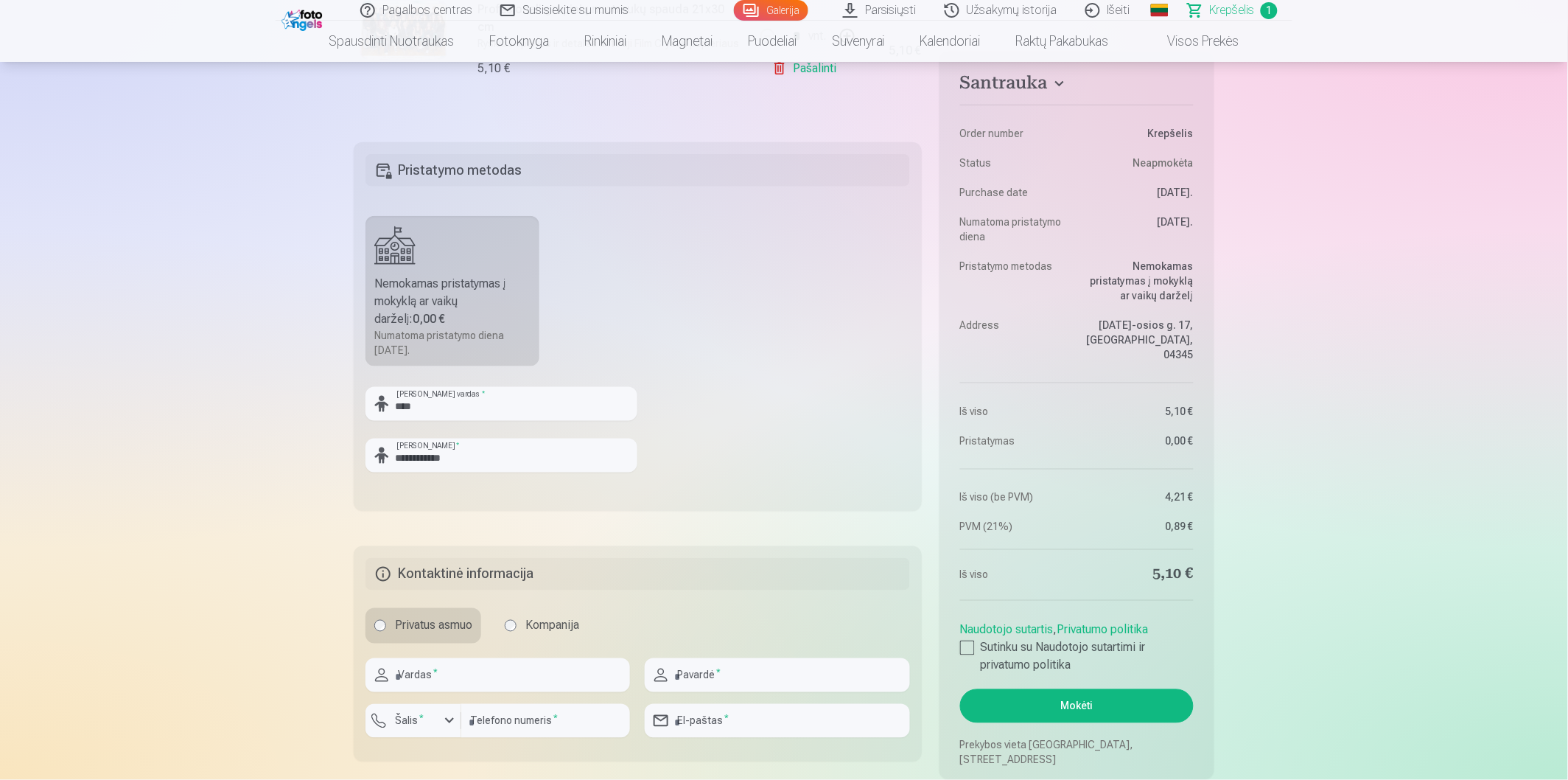
scroll to position [409, 0]
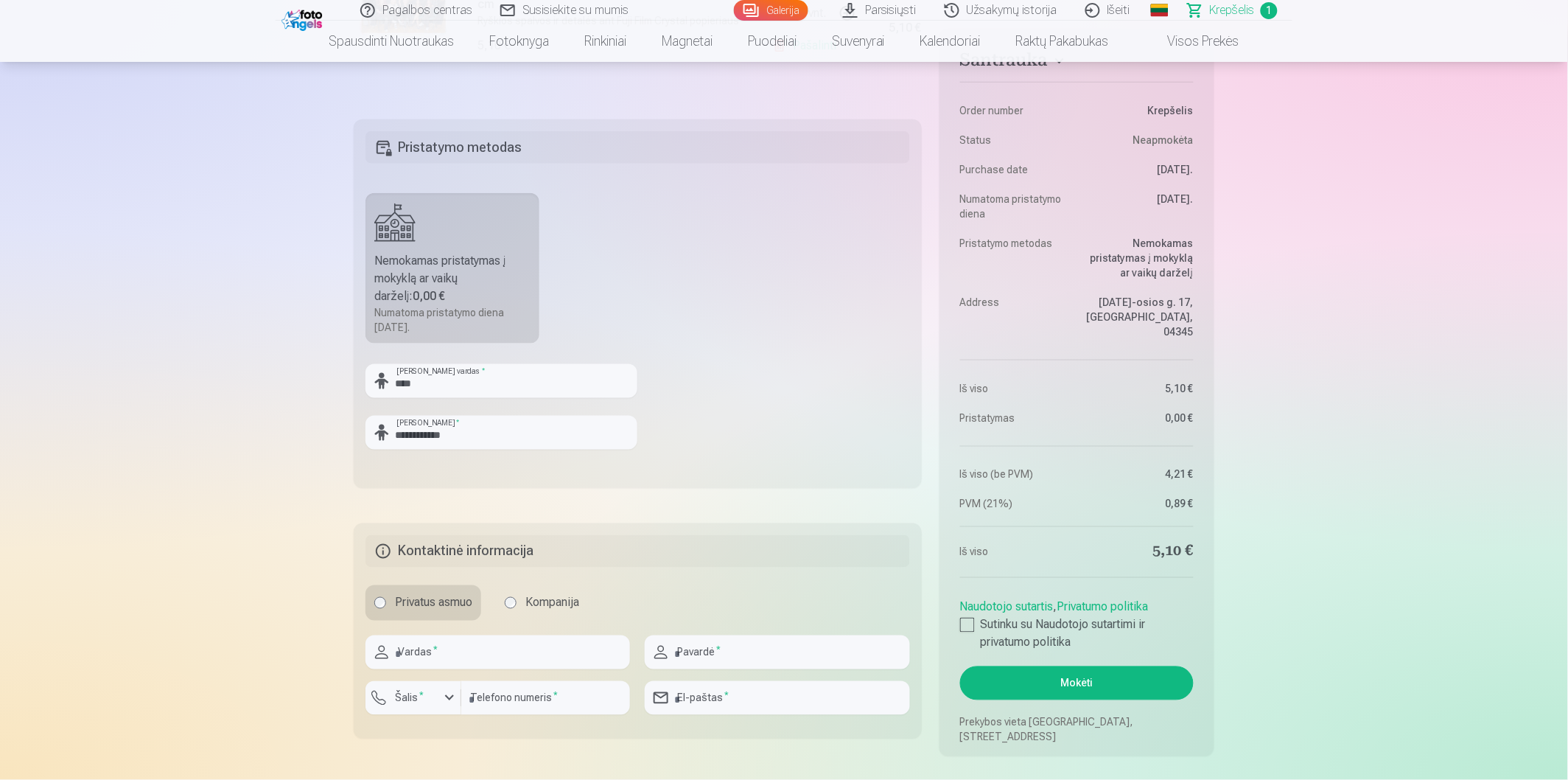
click at [399, 308] on div "Numatoma pristatymo diena 25.10.2025." at bounding box center [453, 320] width 156 height 30
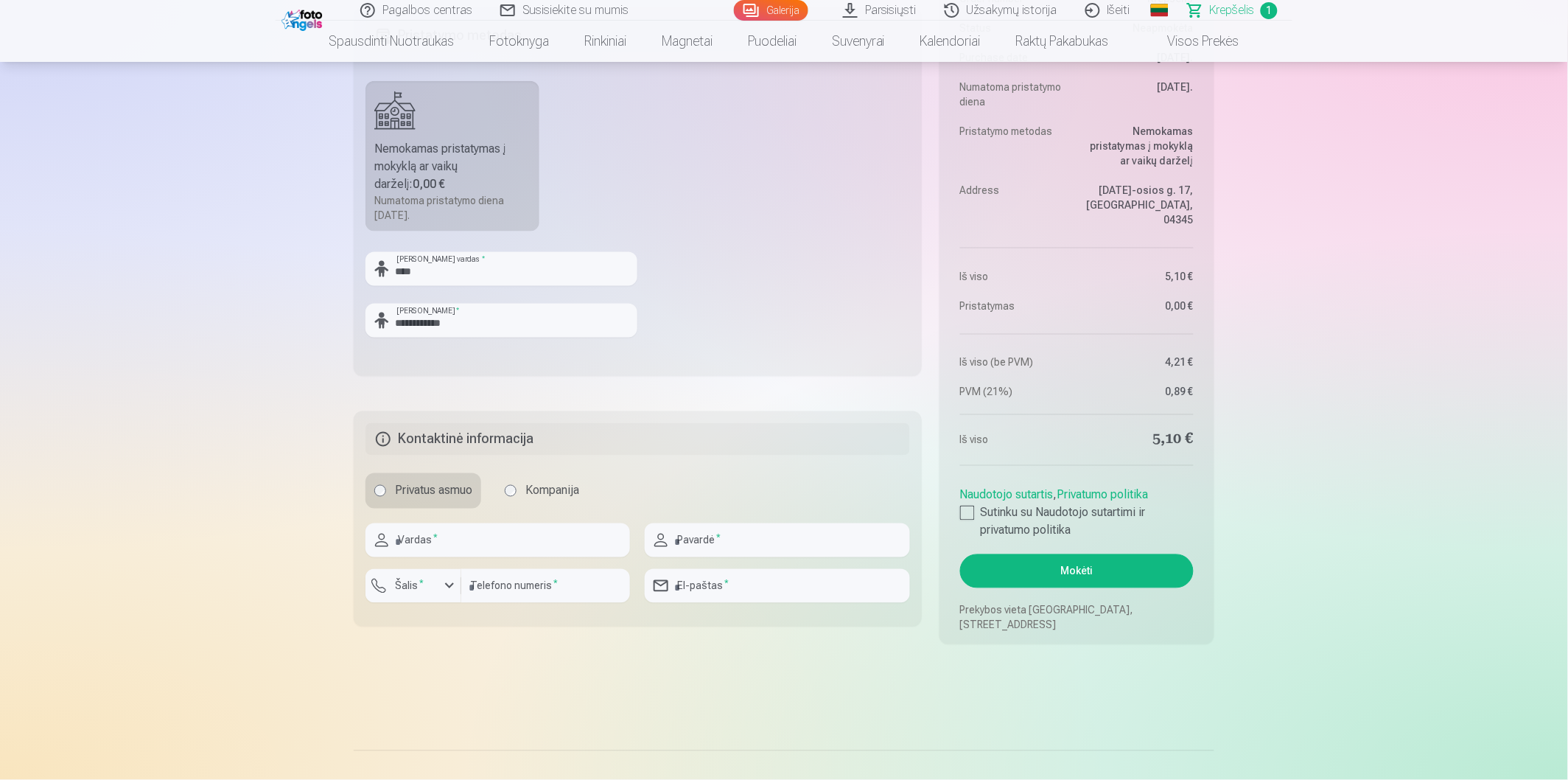
scroll to position [573, 0]
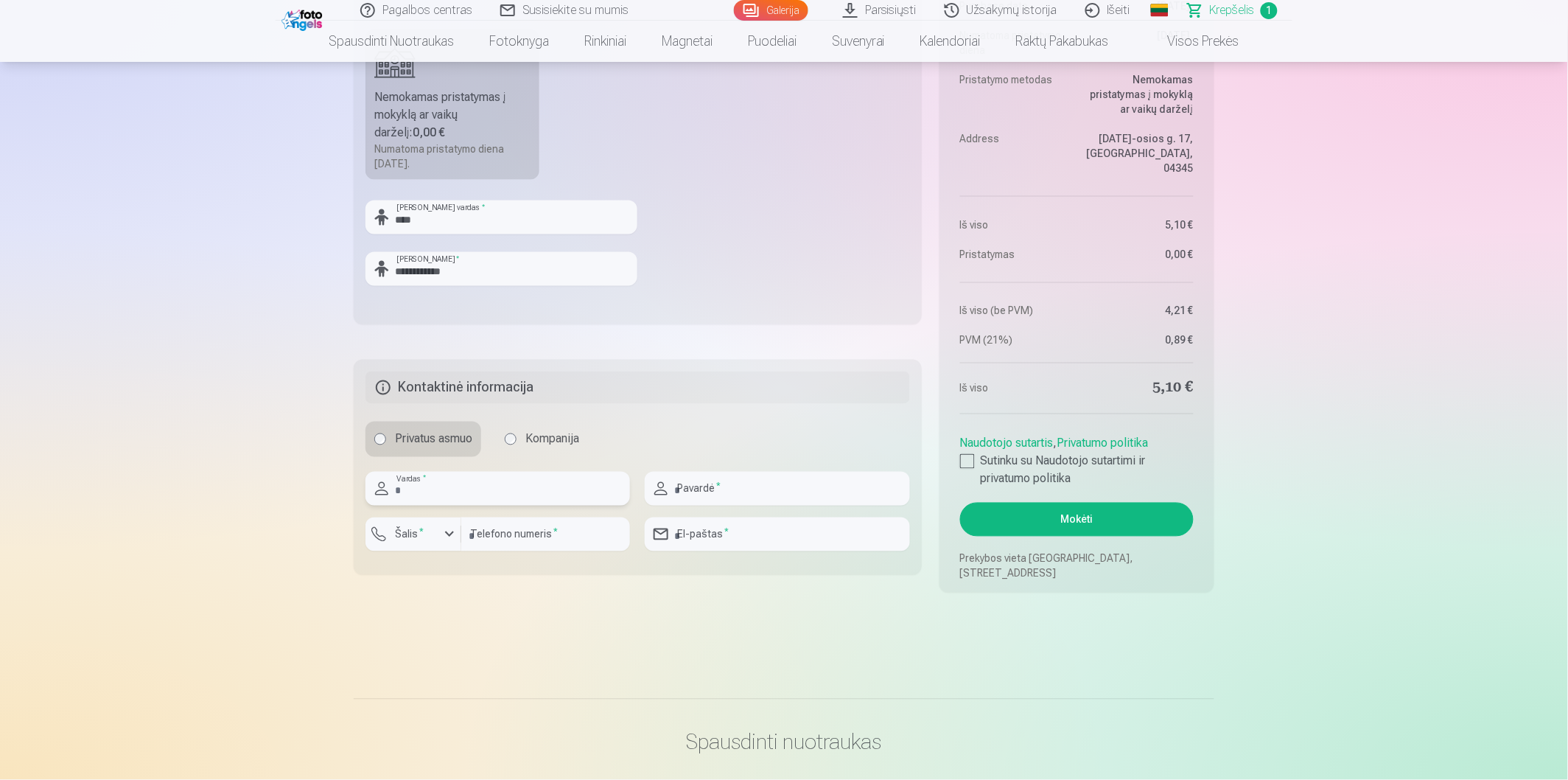
click at [544, 491] on input "text" at bounding box center [498, 489] width 265 height 34
type input "****"
type input "**********"
click at [567, 578] on div "Santrauka Order number Krepšelis Status Neapmokėta Purchase date 13.10.2025. Nu…" at bounding box center [784, 109] width 861 height 968
click at [472, 537] on input "*********" at bounding box center [545, 535] width 169 height 34
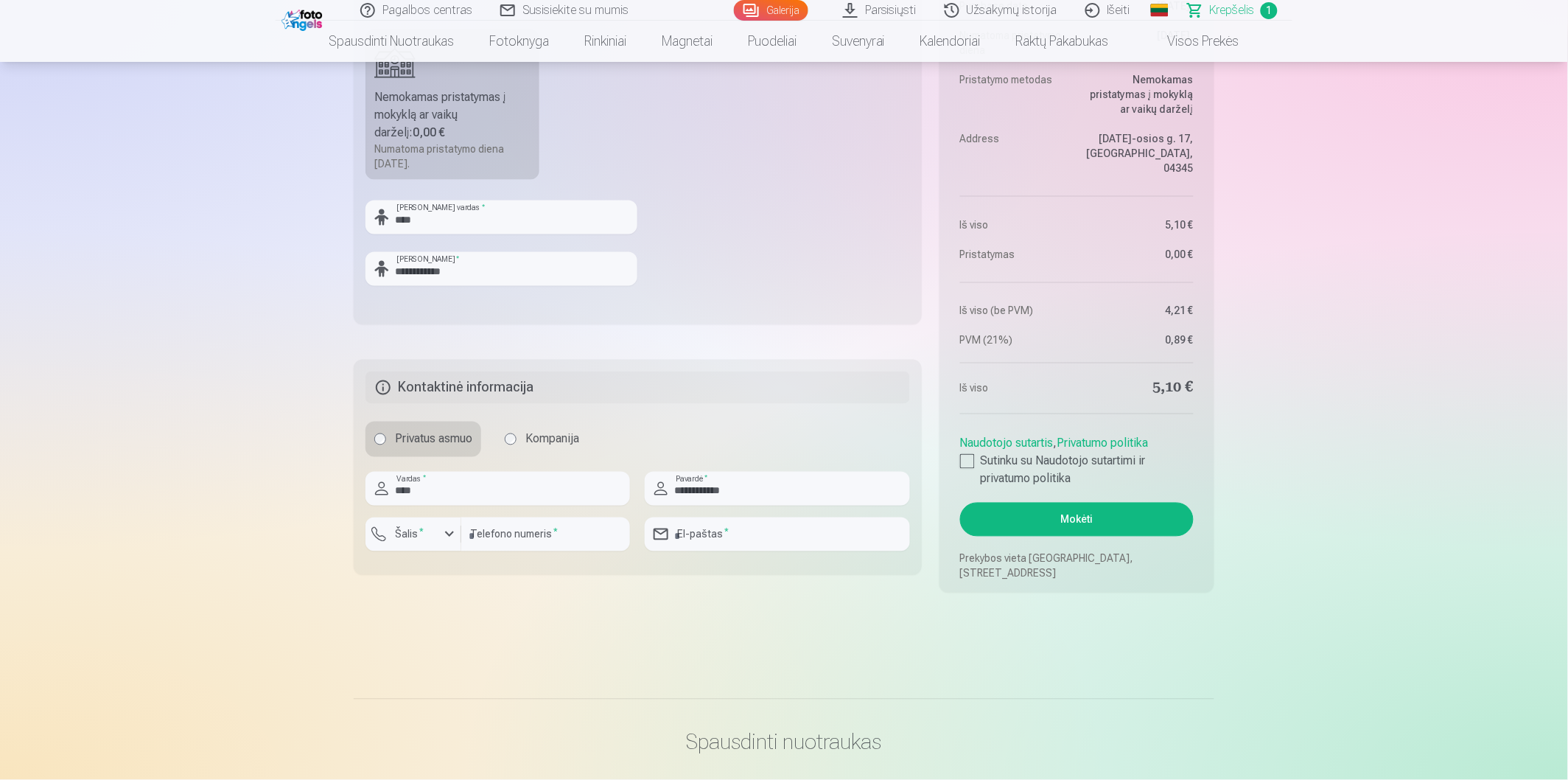
click at [467, 561] on div at bounding box center [545, 558] width 169 height 12
click at [436, 544] on button "Šalis *" at bounding box center [413, 535] width 96 height 34
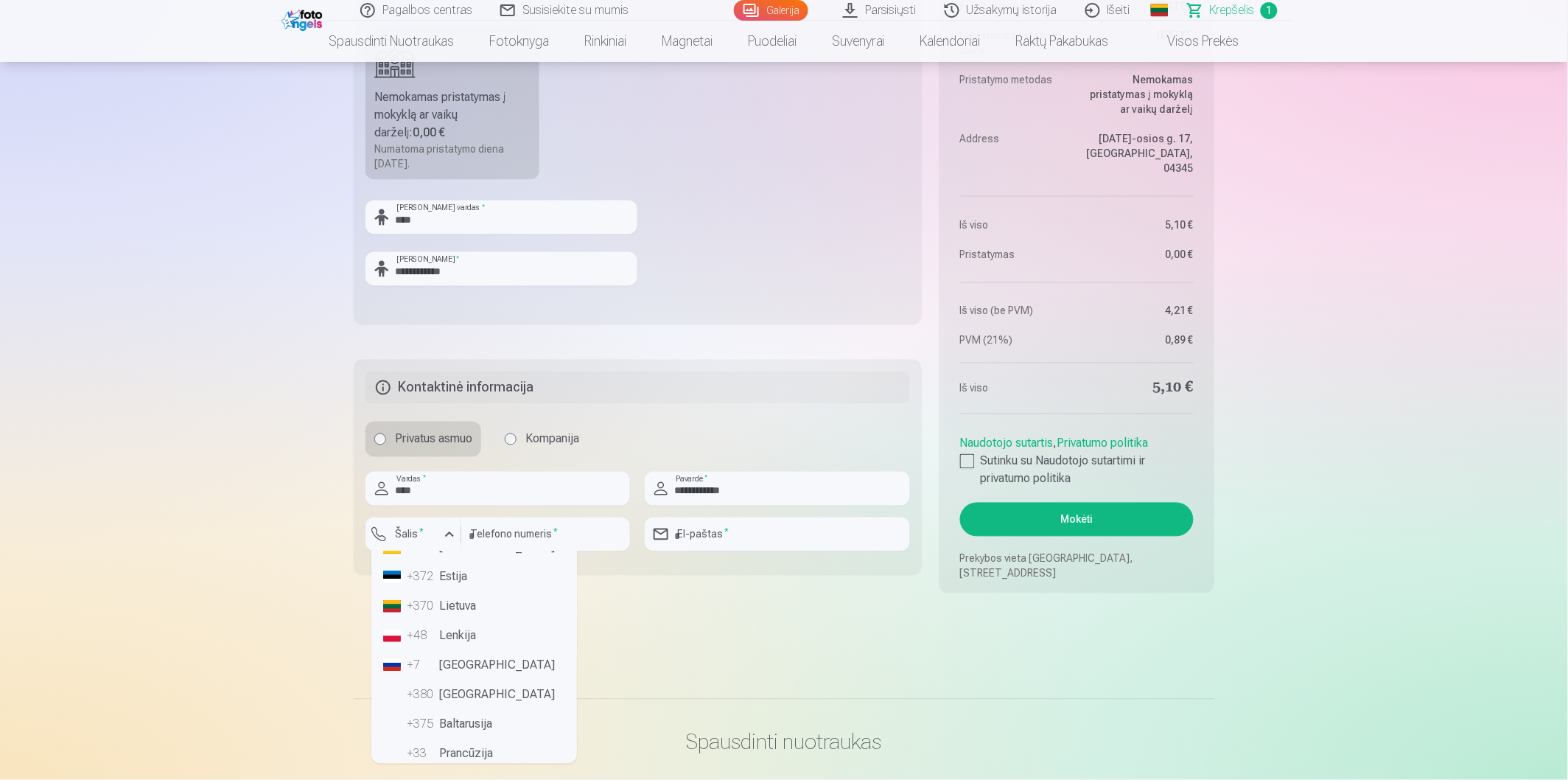
scroll to position [82, 0]
click at [463, 614] on li "+370 Lietuva" at bounding box center [474, 612] width 194 height 30
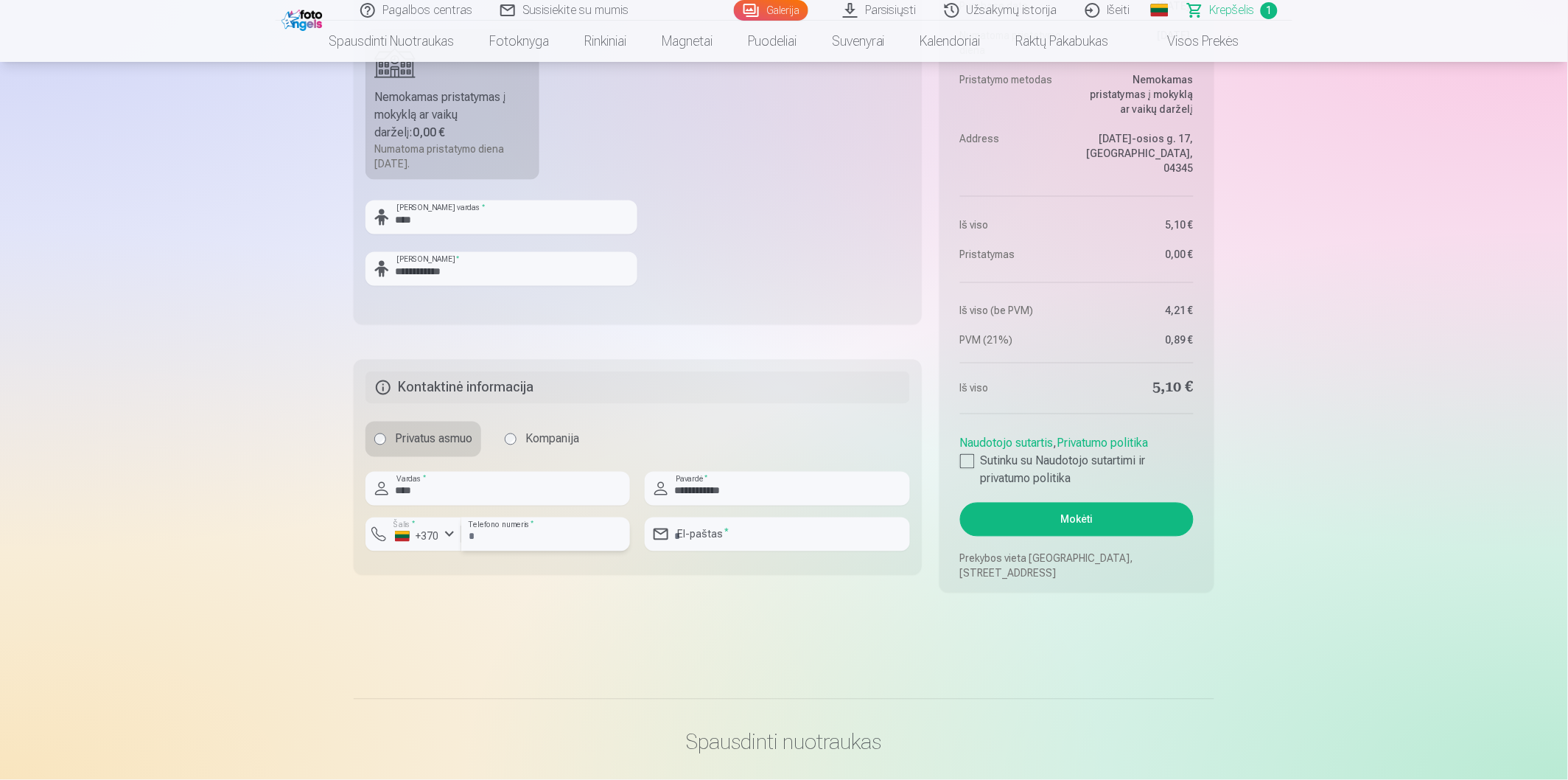
drag, startPoint x: 472, startPoint y: 541, endPoint x: 482, endPoint y: 542, distance: 10.0
click at [473, 541] on input "*********" at bounding box center [545, 535] width 169 height 34
type input "********"
click at [459, 618] on main "Jūsų pirkinių krepšelis Santrauka Order number Krepšelis Status Neapmokėta Purc…" at bounding box center [784, 96] width 861 height 1136
click at [748, 541] on input "email" at bounding box center [777, 535] width 265 height 34
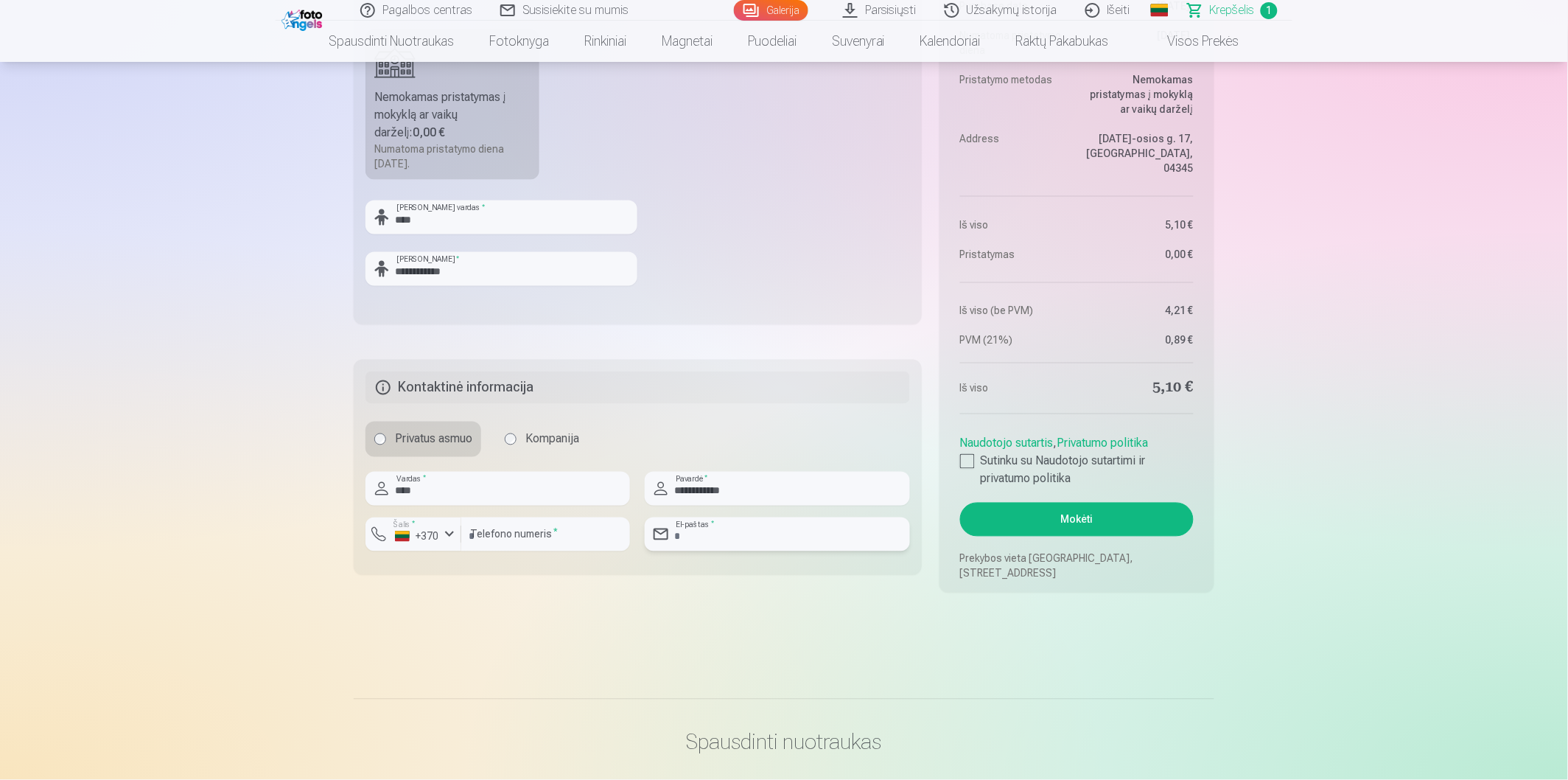
type input "**********"
click at [658, 595] on main "Jūsų pirkinių krepšelis Santrauka Order number Krepšelis Status Neapmokėta Purc…" at bounding box center [784, 96] width 861 height 1136
click at [984, 465] on label "Sutinku su Naudotojo sutartimi ir privatumo politika" at bounding box center [1077, 471] width 233 height 36
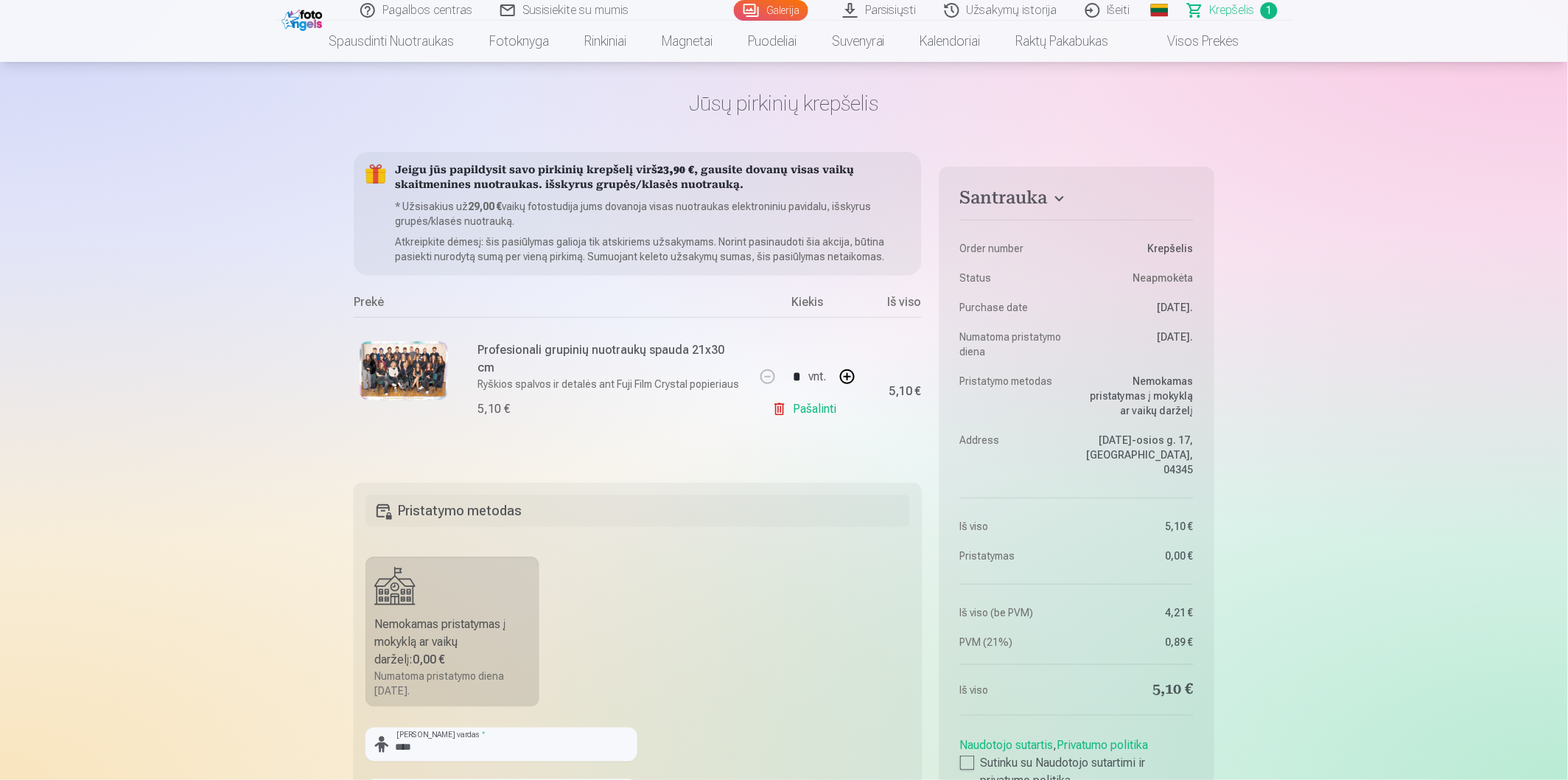
scroll to position [0, 0]
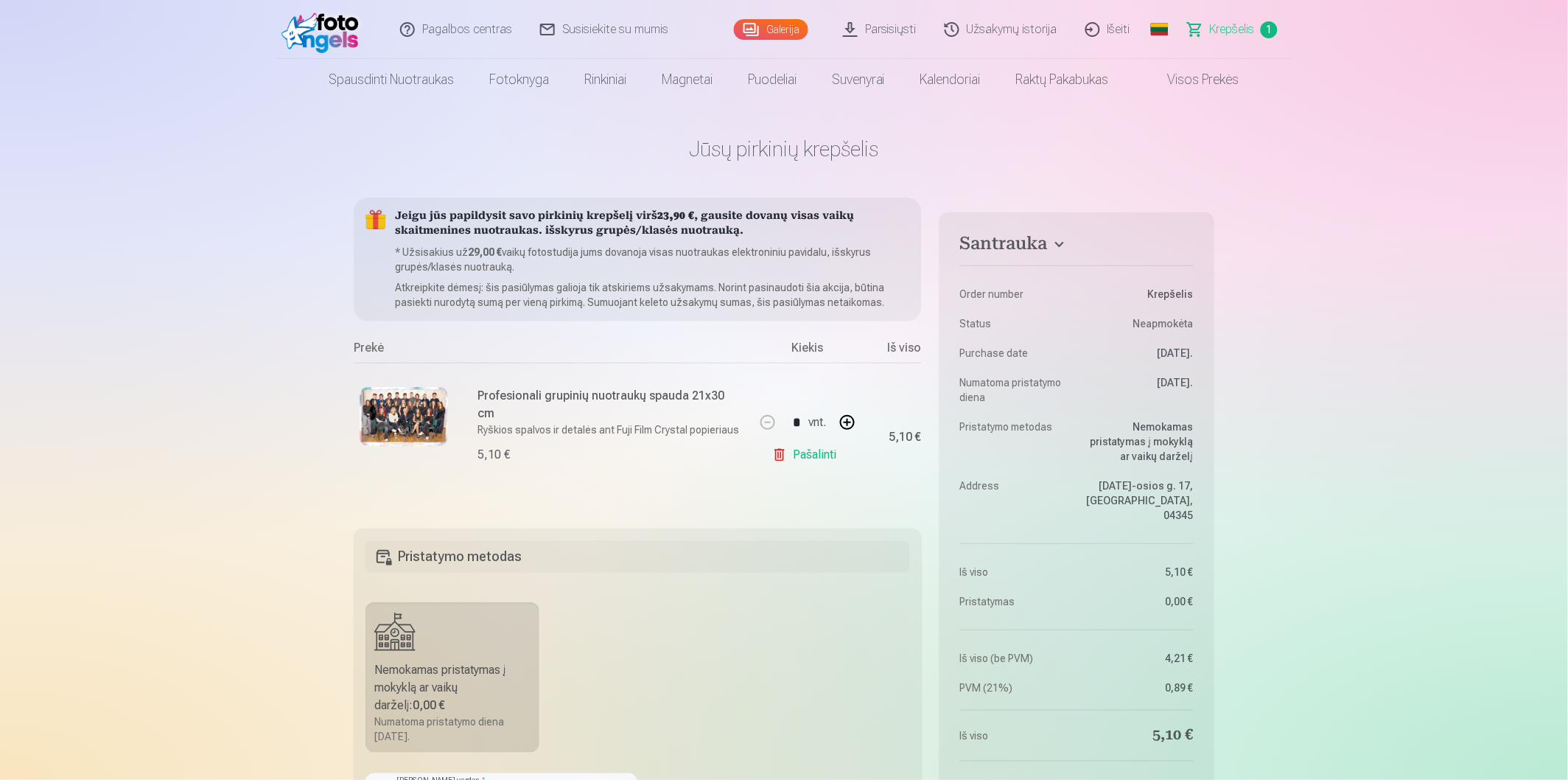
click at [441, 408] on img at bounding box center [404, 416] width 88 height 59
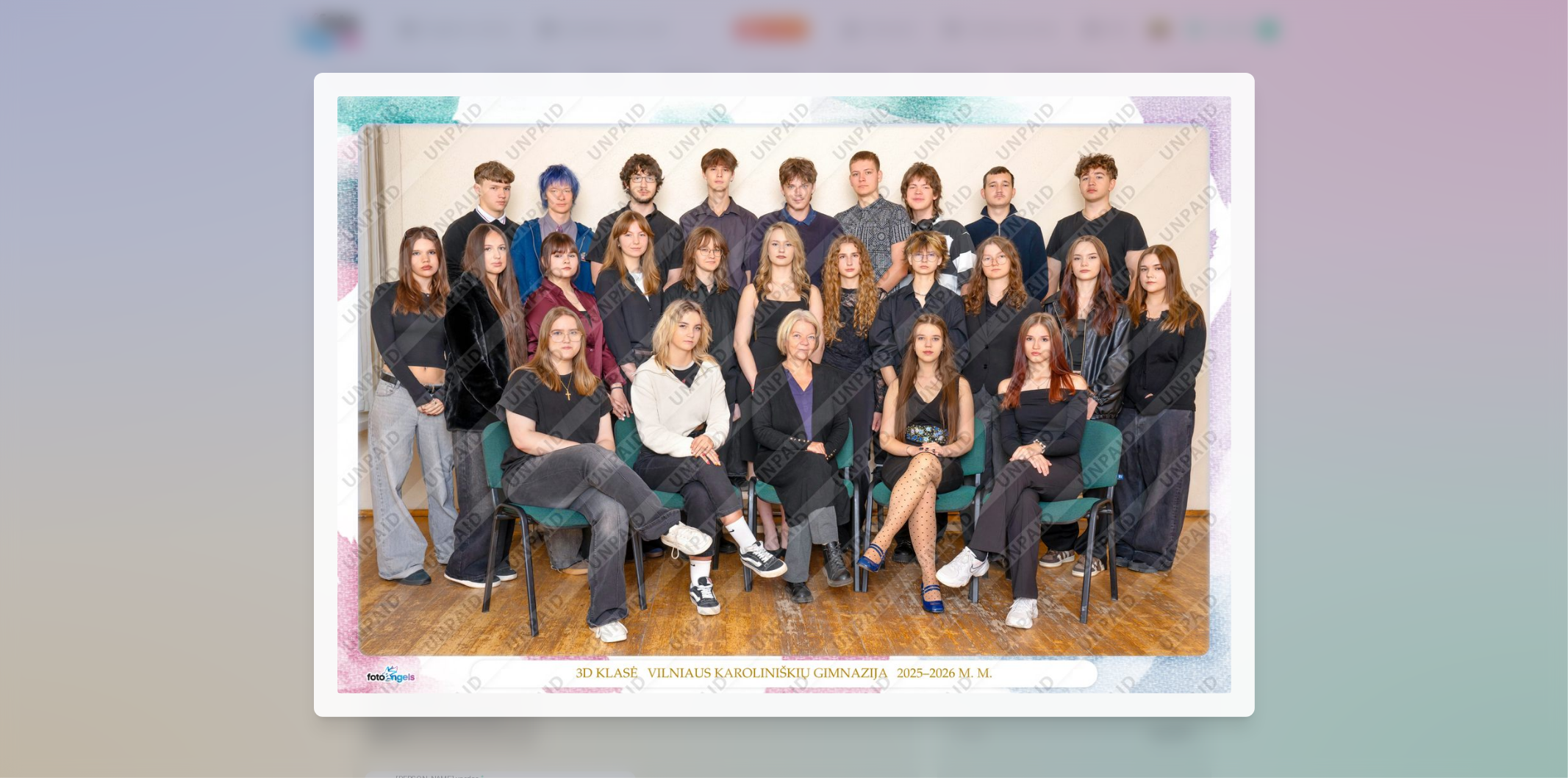
click at [1340, 412] on div at bounding box center [784, 389] width 1568 height 778
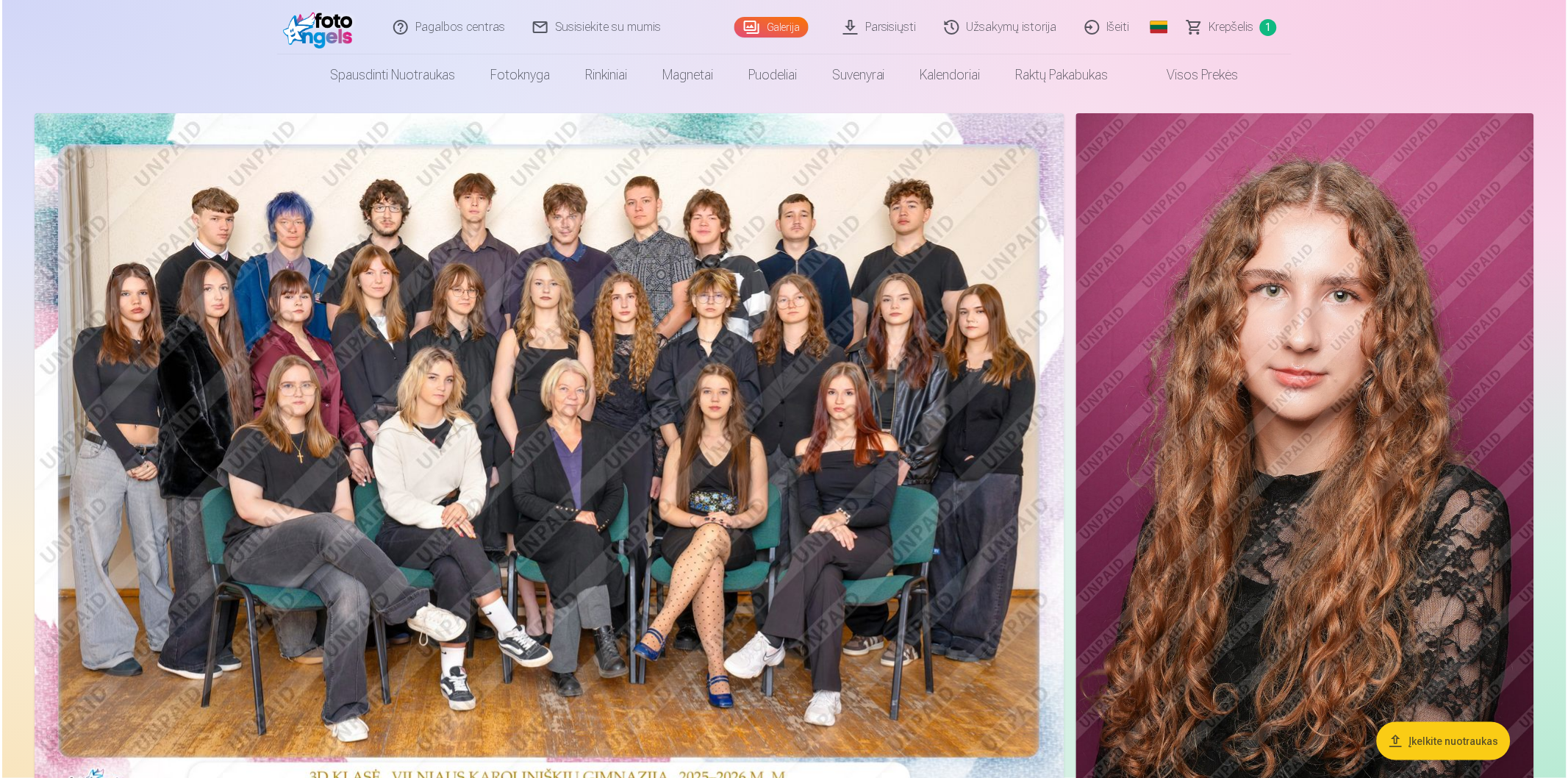
scroll to position [408, 0]
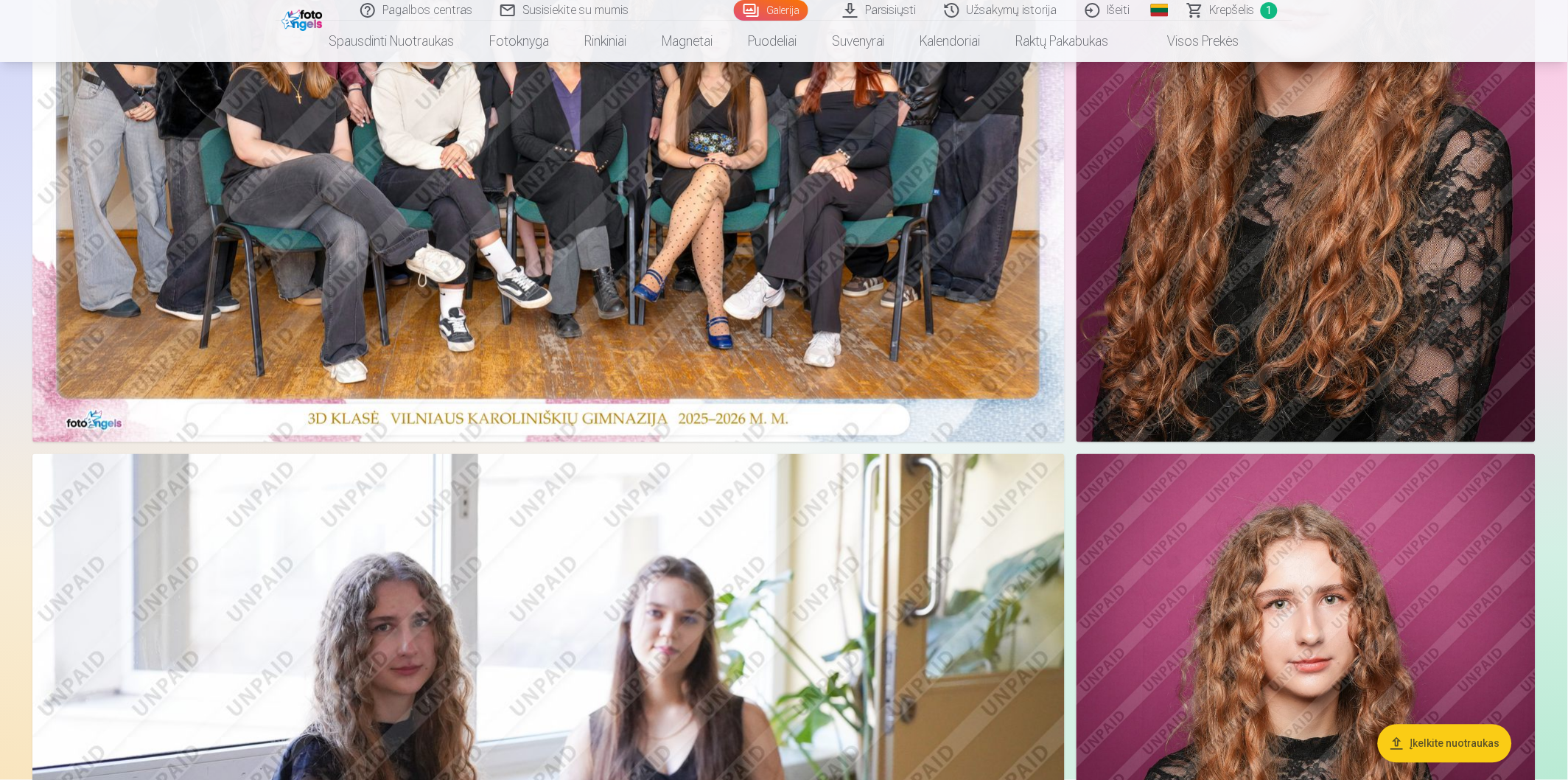
click at [784, 292] on img at bounding box center [548, 97] width 1032 height 689
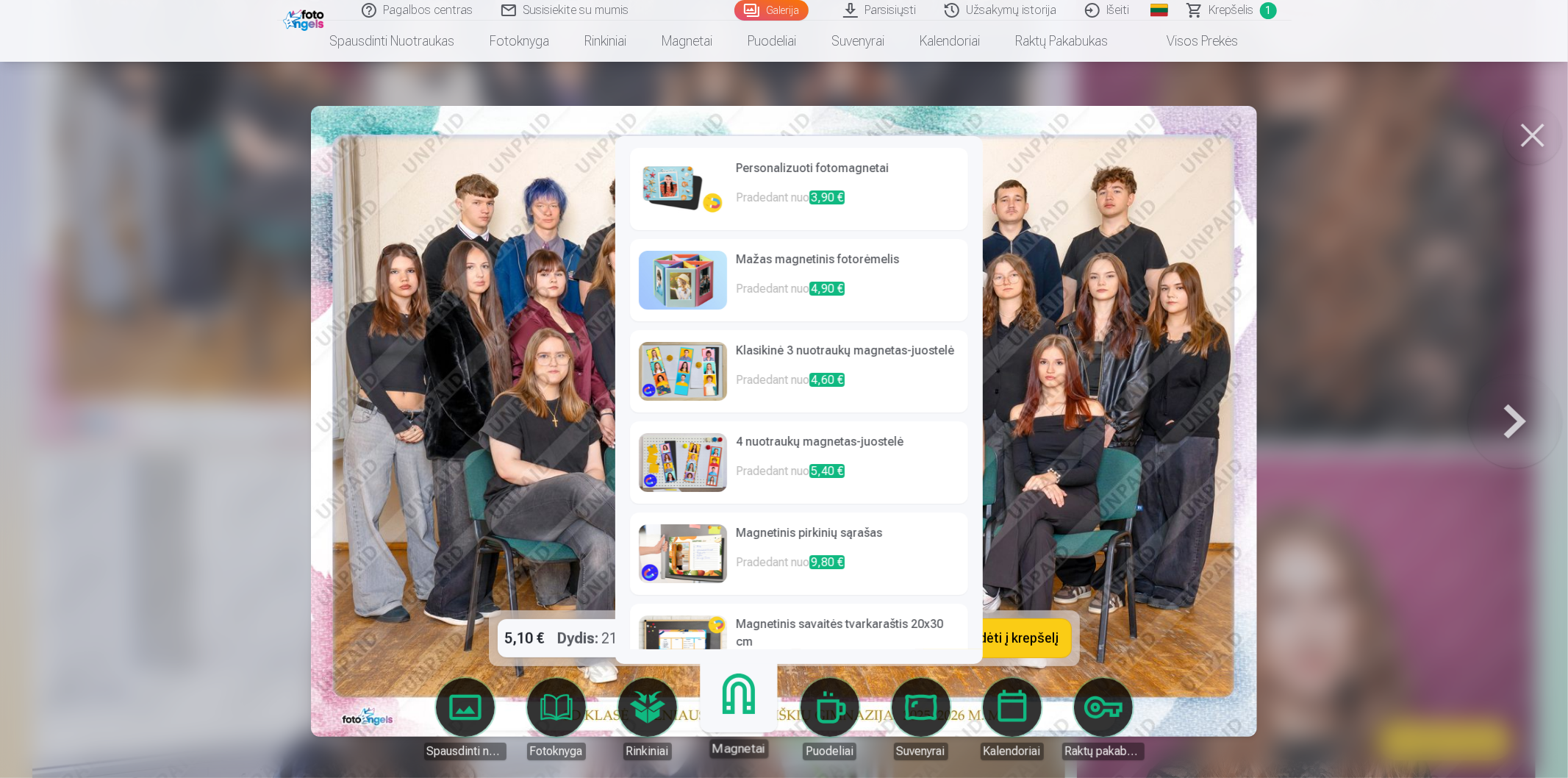
click at [476, 700] on link "Spausdinti nuotraukas" at bounding box center [465, 719] width 82 height 82
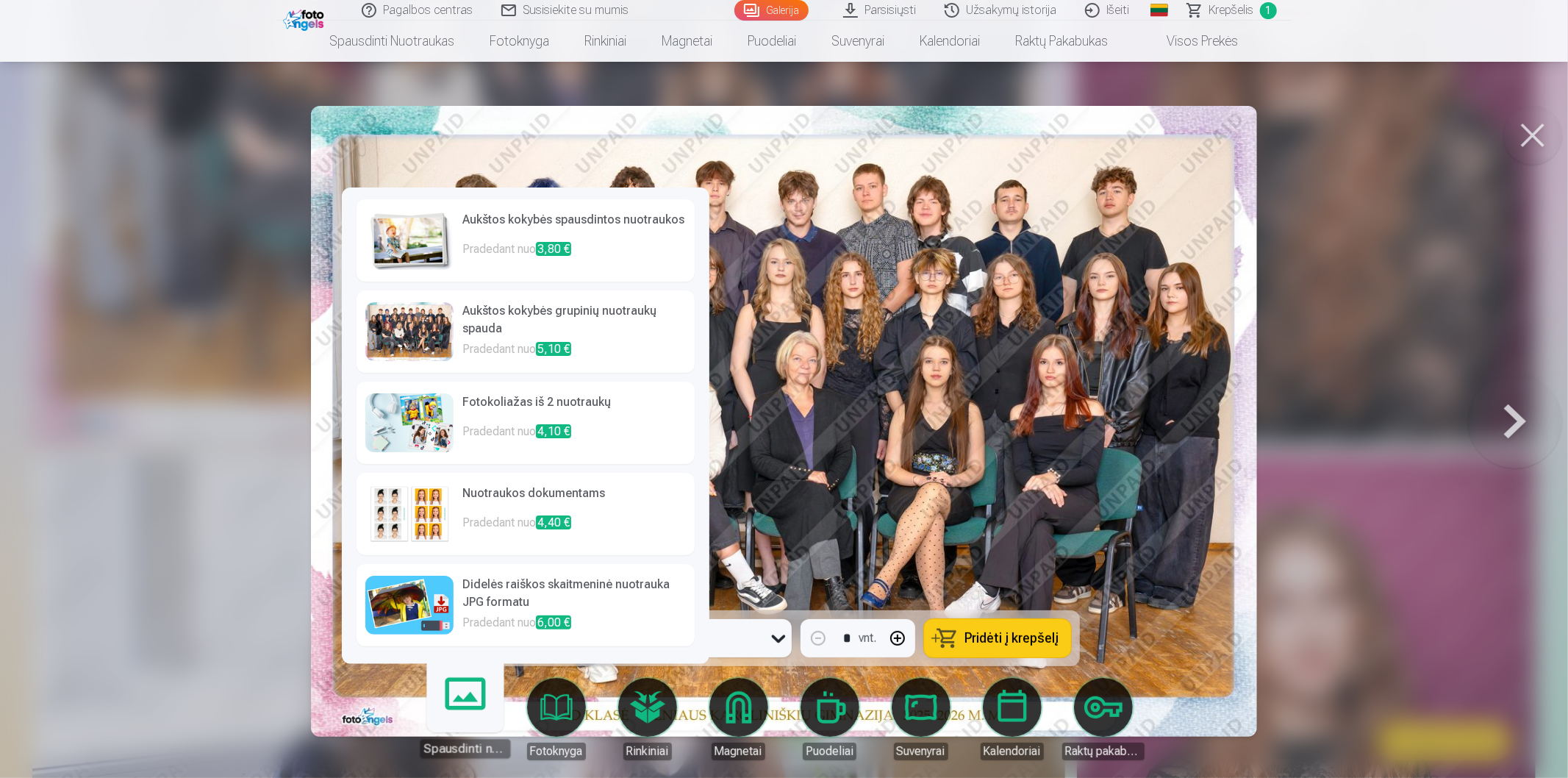
click at [621, 247] on p "Pradedant nuo 3,80 €" at bounding box center [574, 255] width 223 height 30
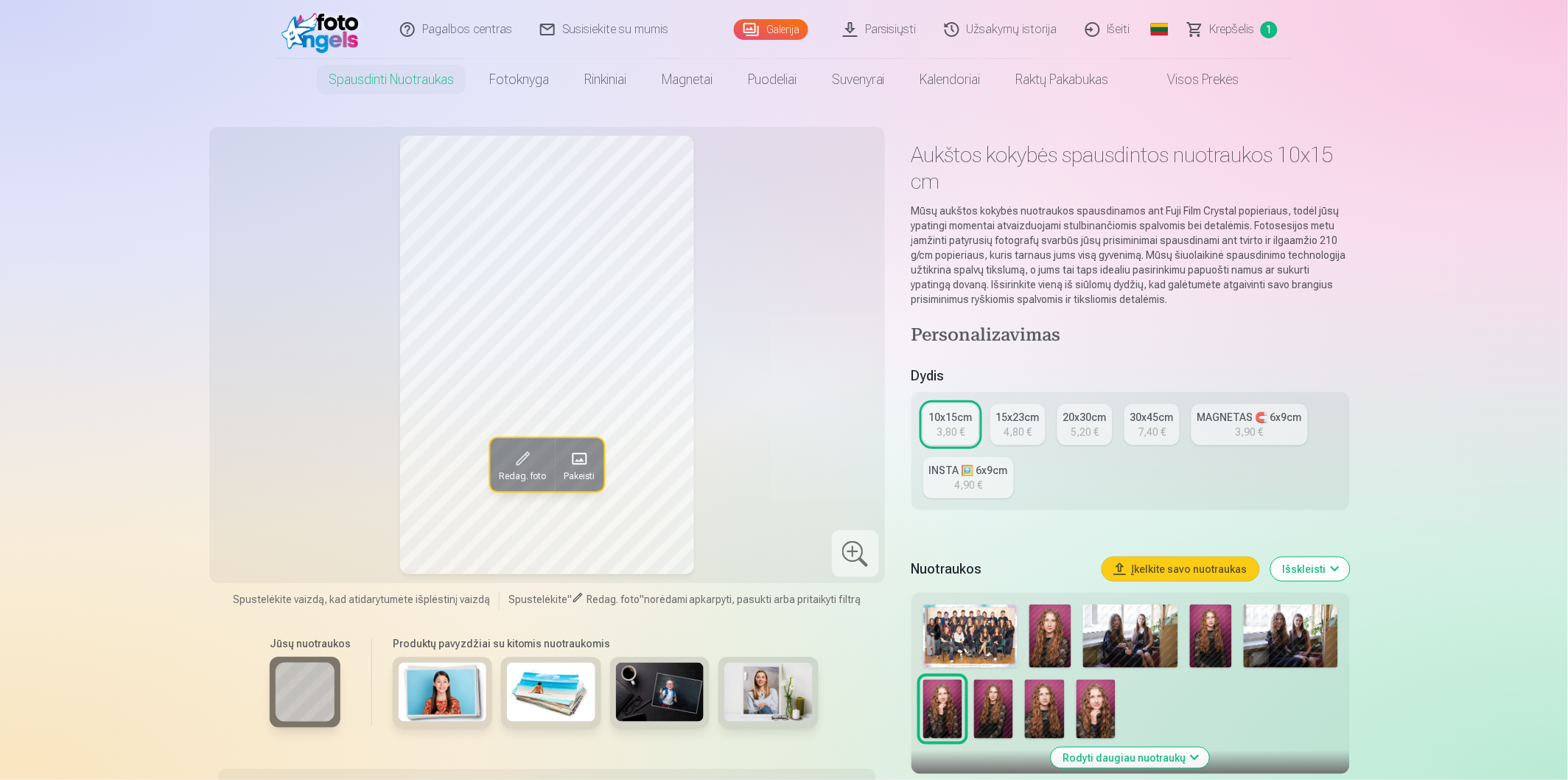
click at [1320, 578] on button "Išskleisti" at bounding box center [1310, 569] width 79 height 24
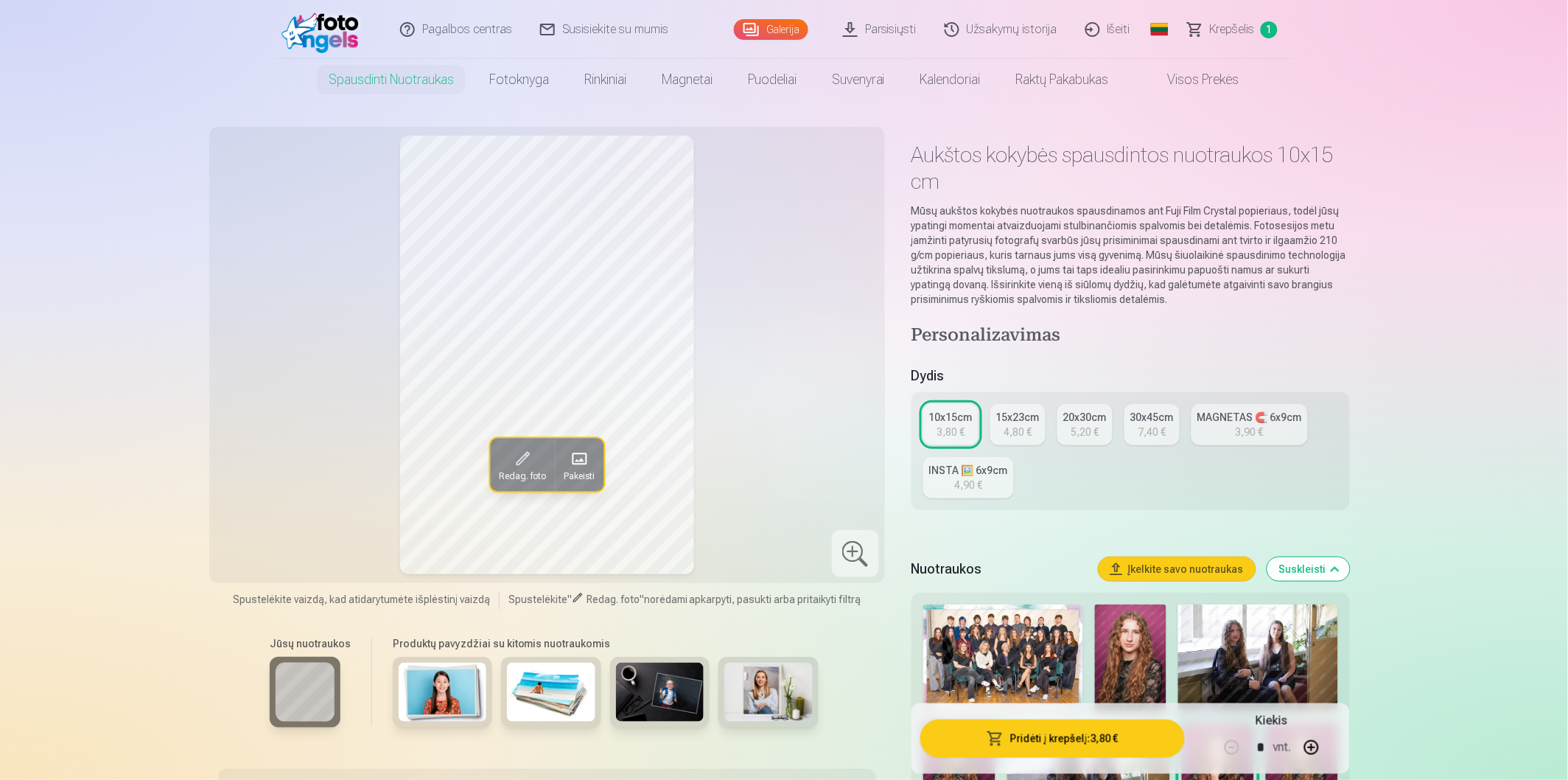
click at [1320, 578] on button "Suskleisti" at bounding box center [1308, 569] width 82 height 24
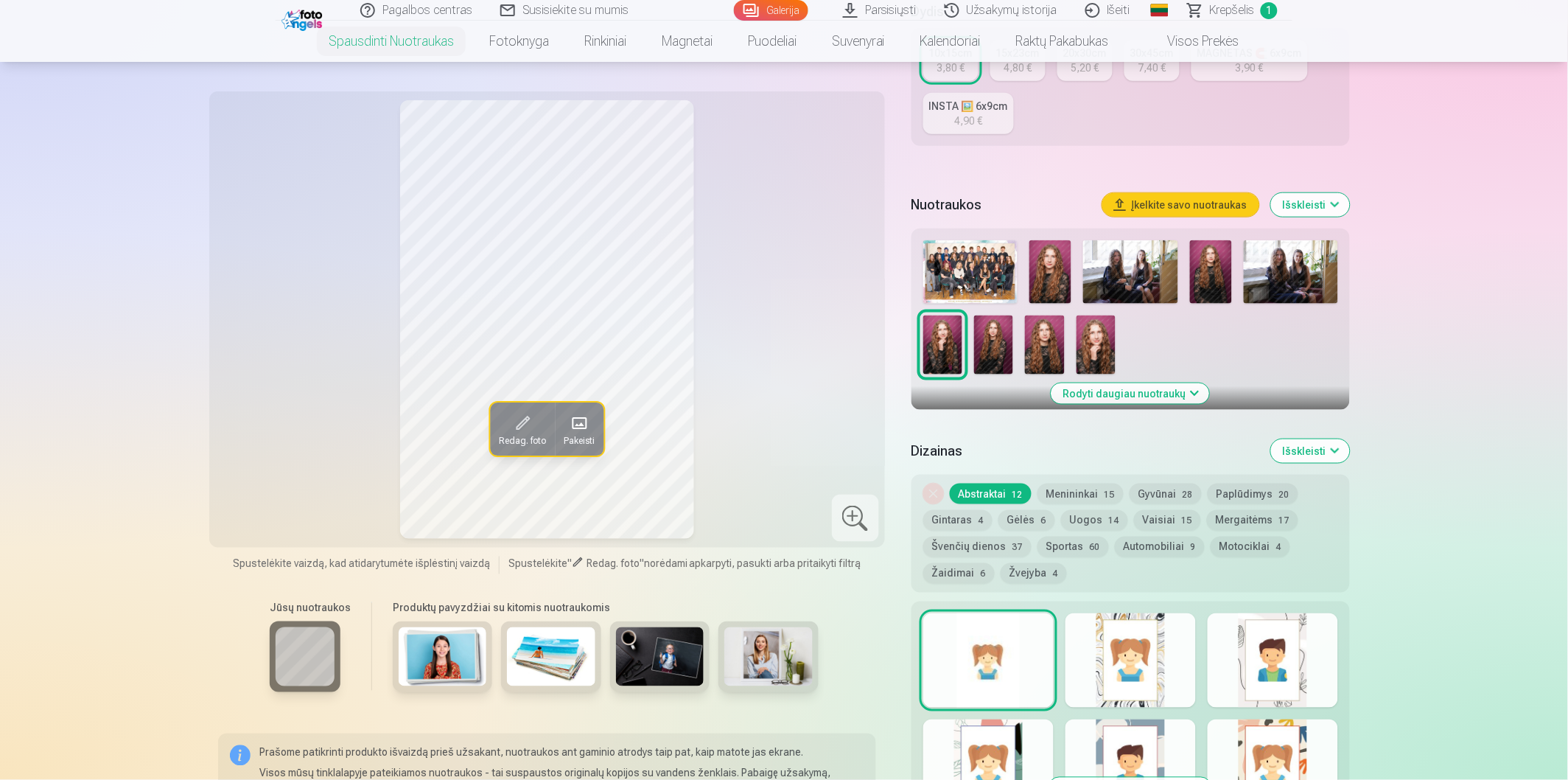
scroll to position [367, 0]
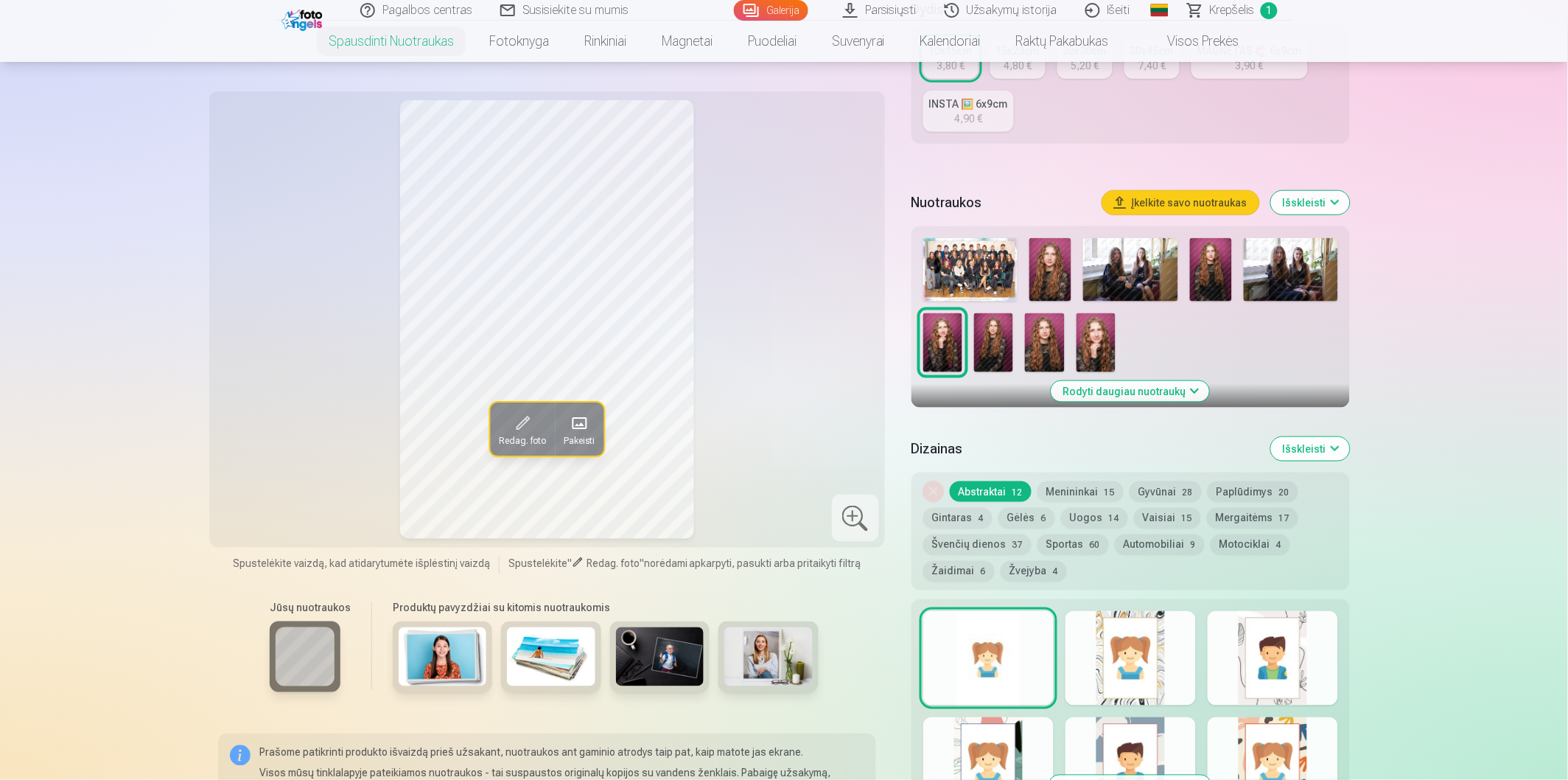
click at [1069, 498] on button "Menininkai 15" at bounding box center [1081, 491] width 86 height 21
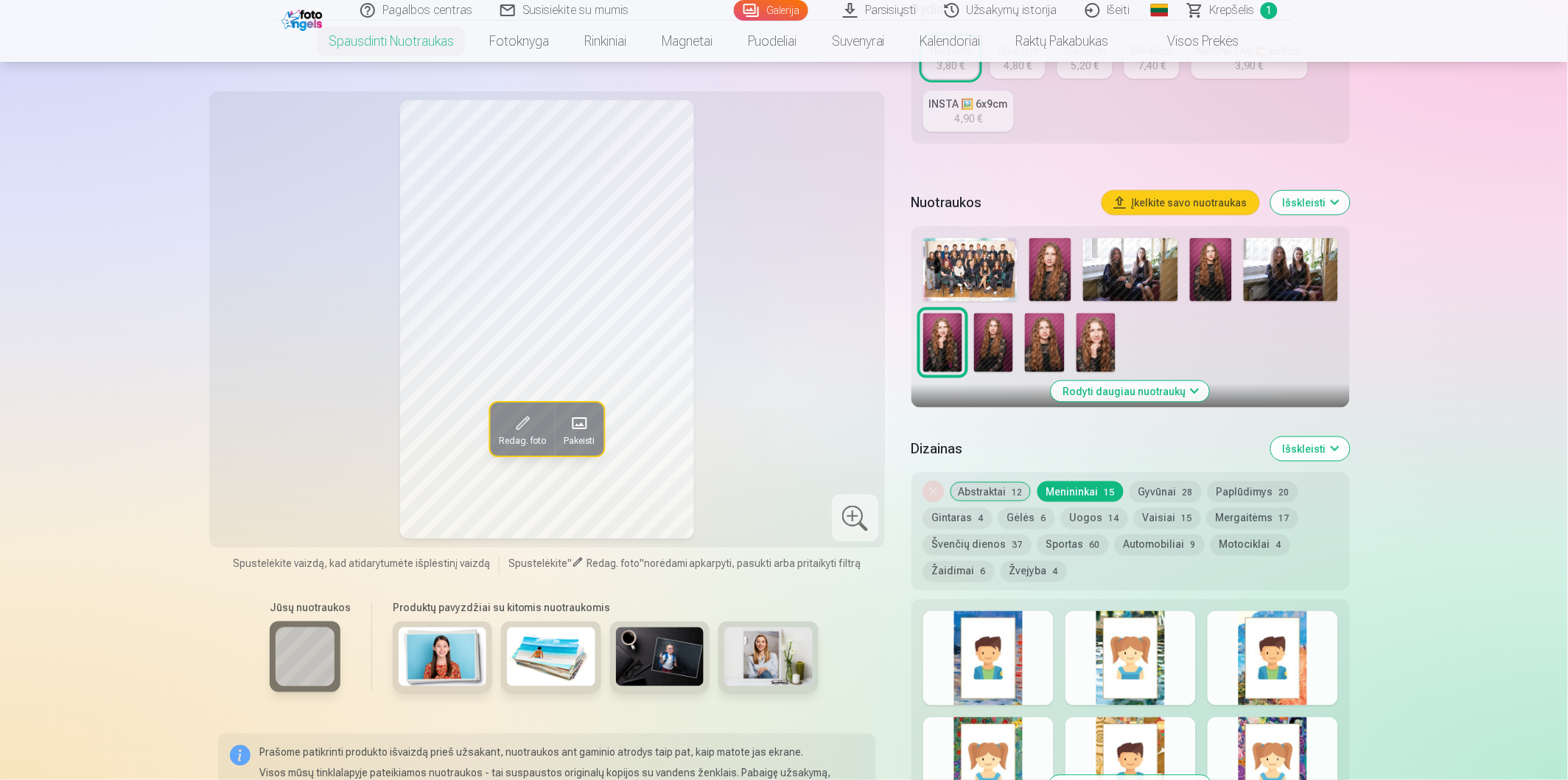
scroll to position [0, 0]
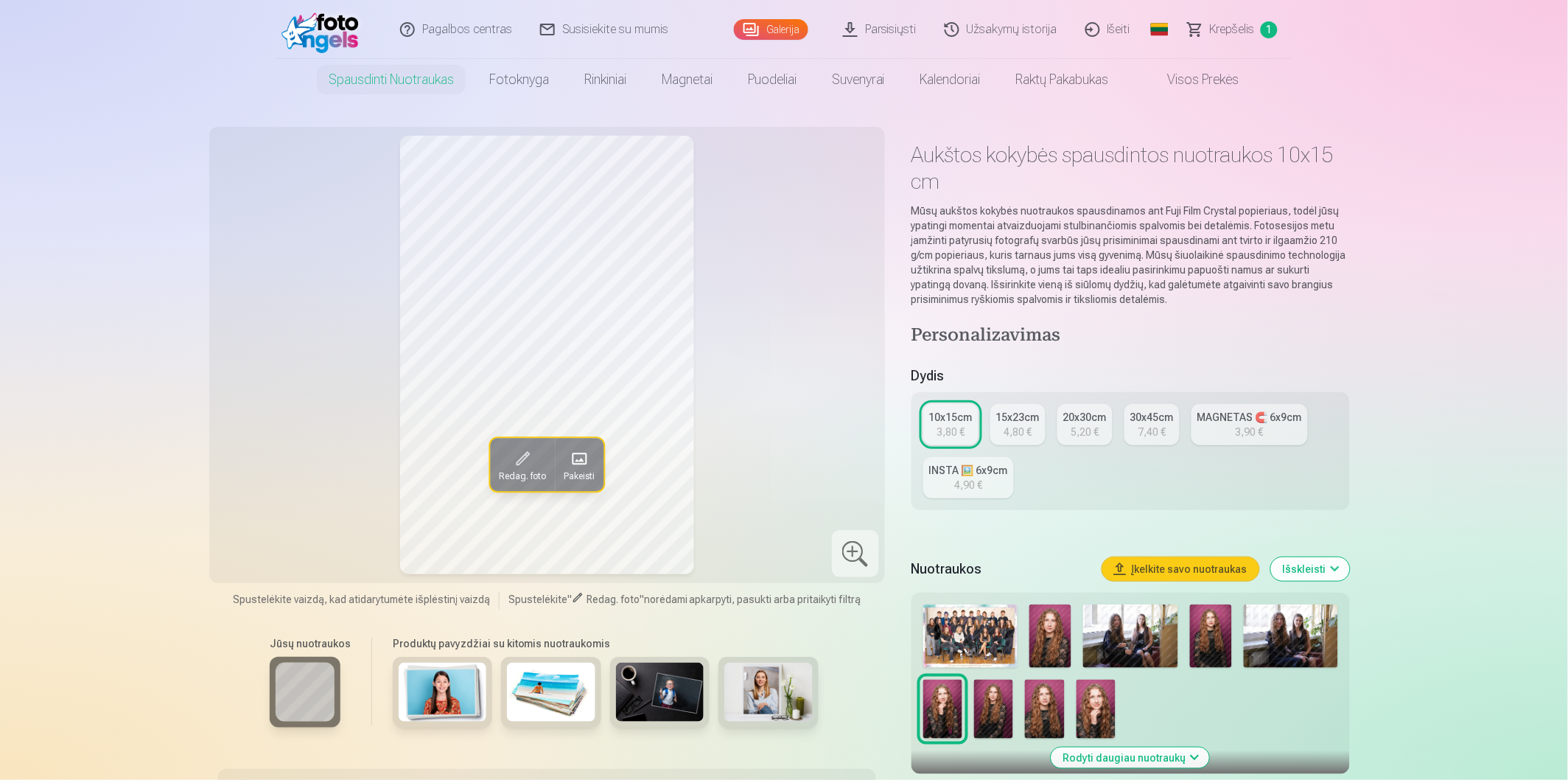
click at [1009, 416] on div "15x23cm" at bounding box center [1017, 417] width 43 height 15
click at [973, 426] on link "10x15cm 3,80 €" at bounding box center [950, 425] width 55 height 42
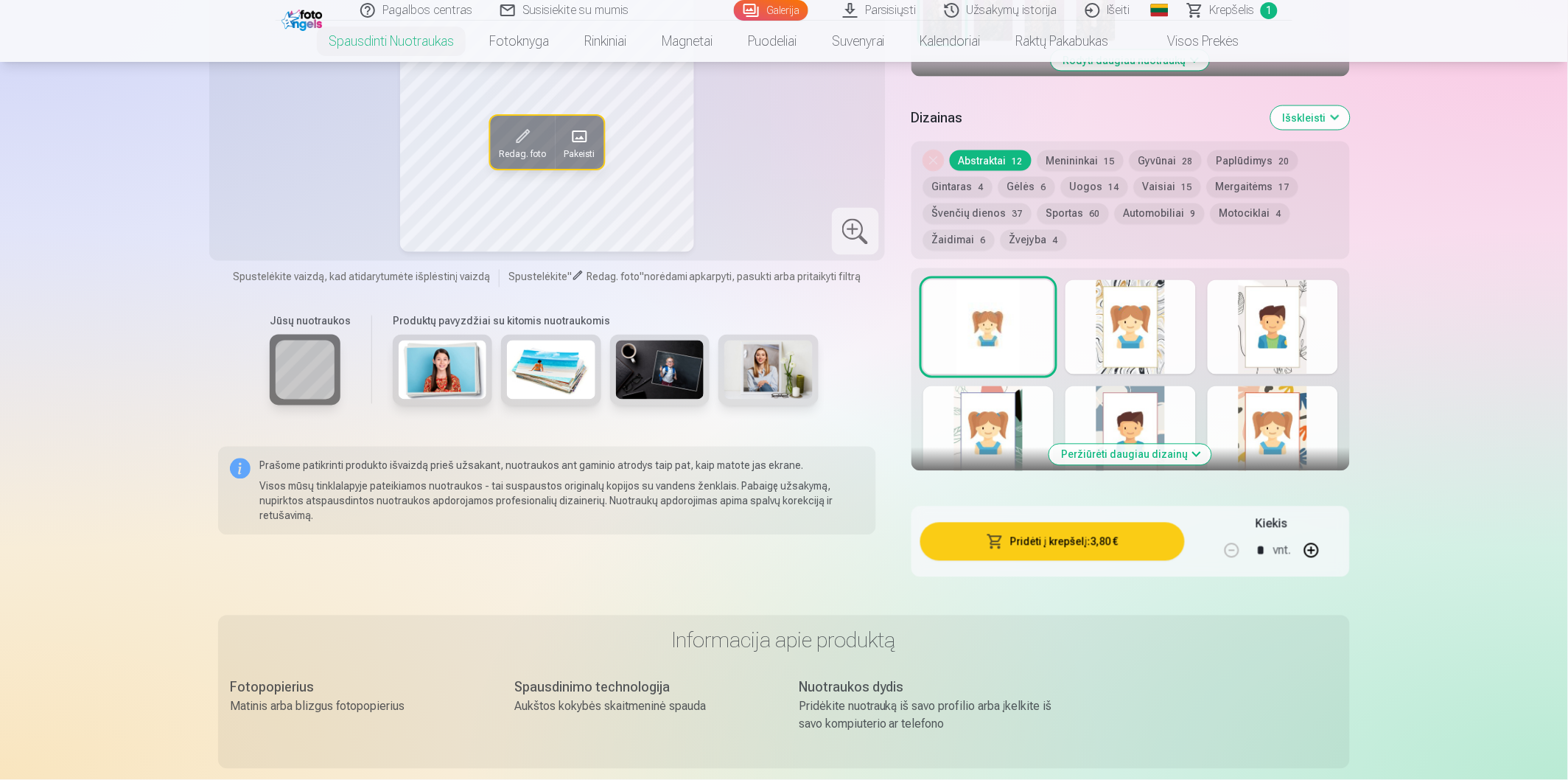
scroll to position [1147, 0]
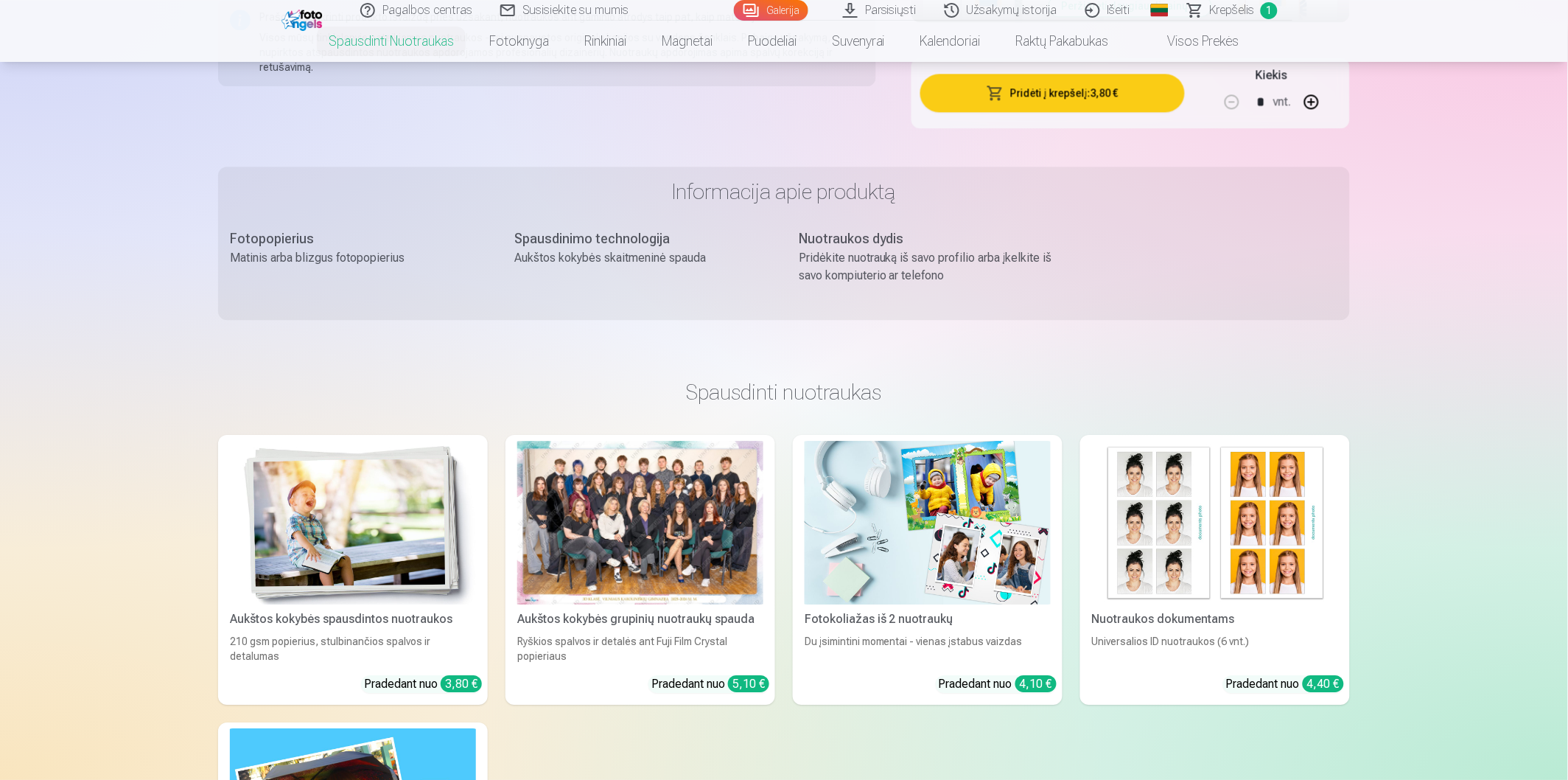
click at [618, 525] on div at bounding box center [640, 523] width 246 height 164
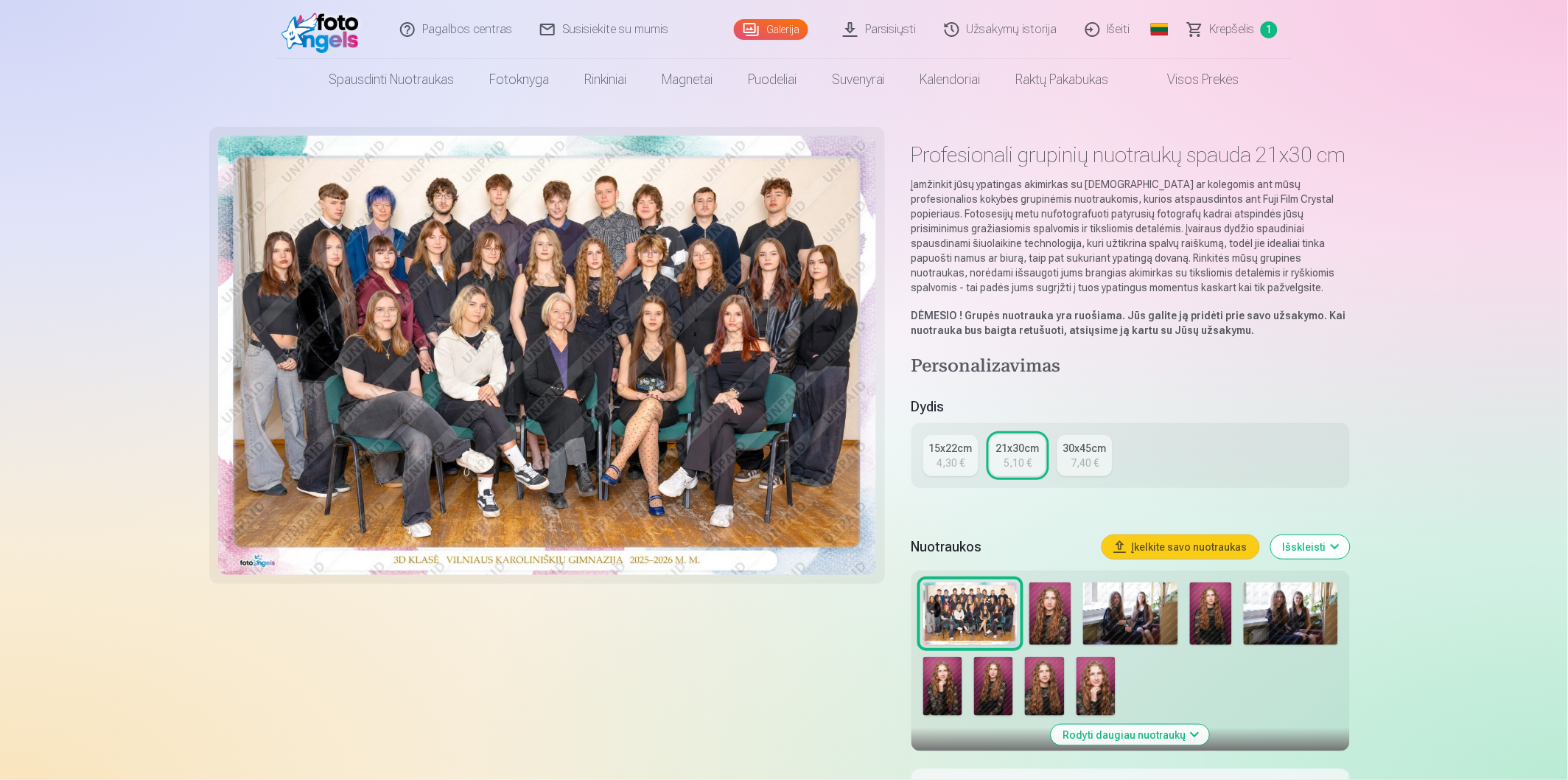
click at [967, 439] on link "15x22cm 4,30 €" at bounding box center [950, 456] width 55 height 42
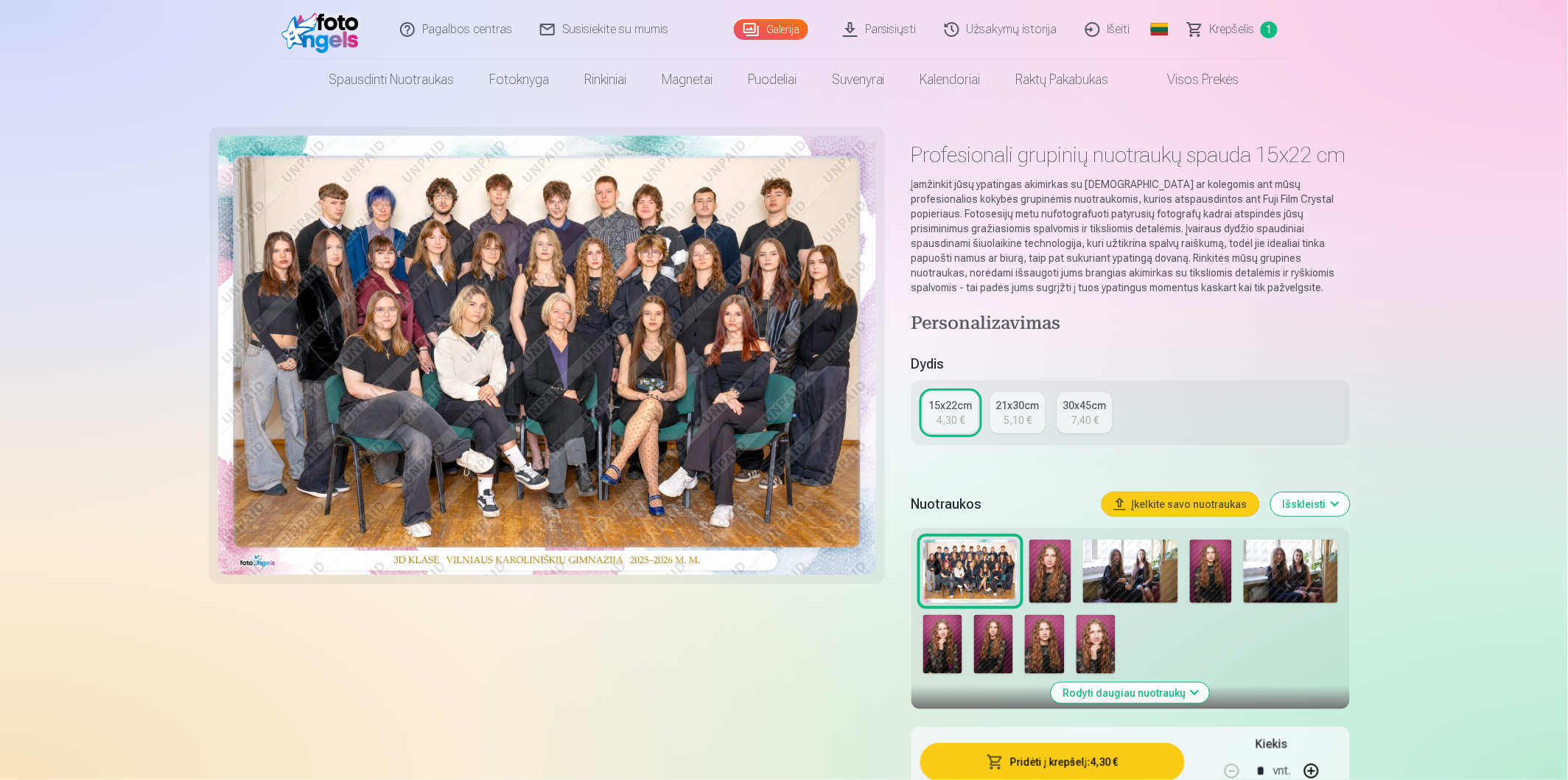
click at [1022, 421] on div "5,10 €" at bounding box center [1017, 420] width 28 height 15
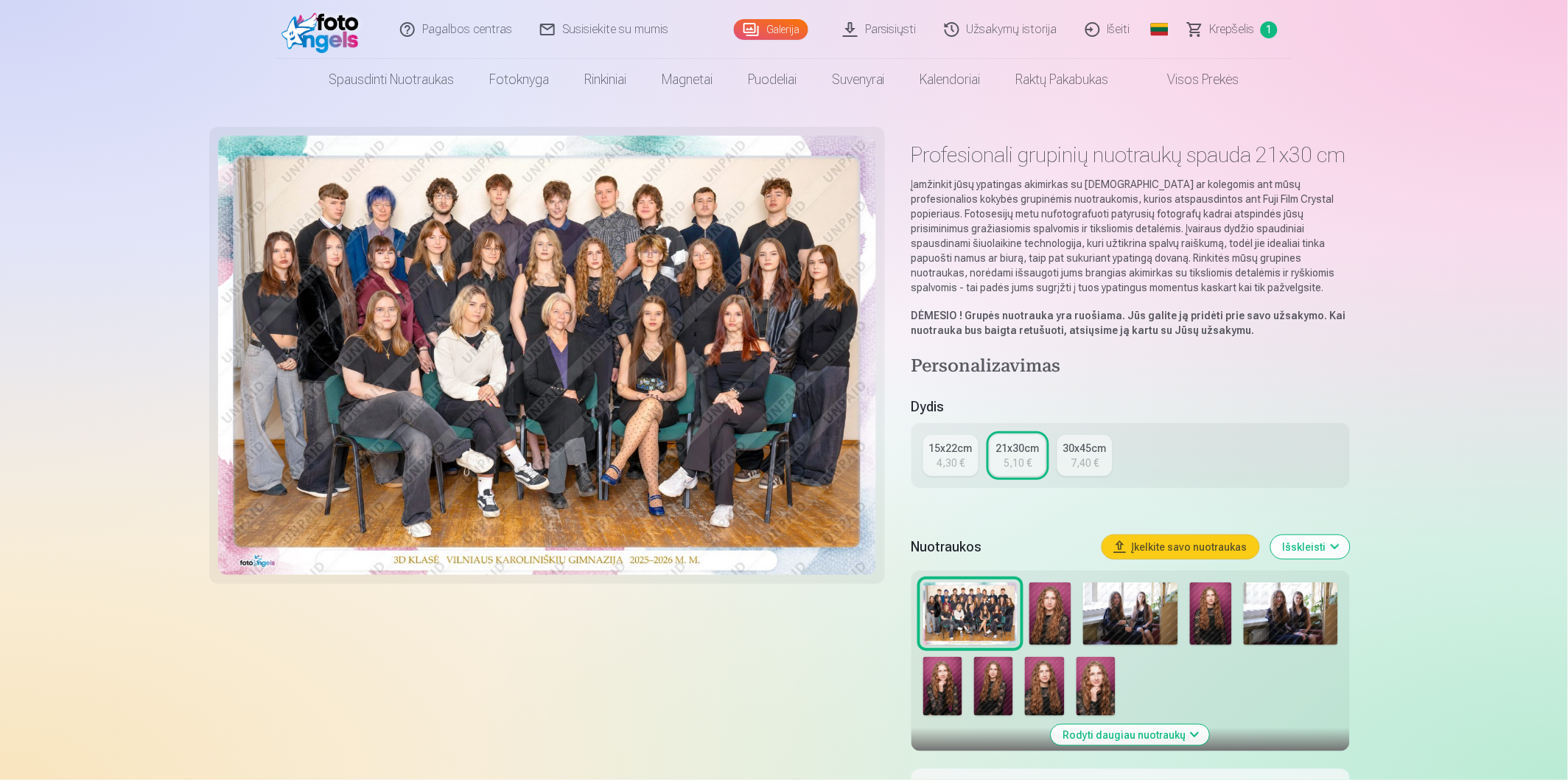
click at [1257, 24] on link "Krepšelis 1" at bounding box center [1233, 29] width 118 height 59
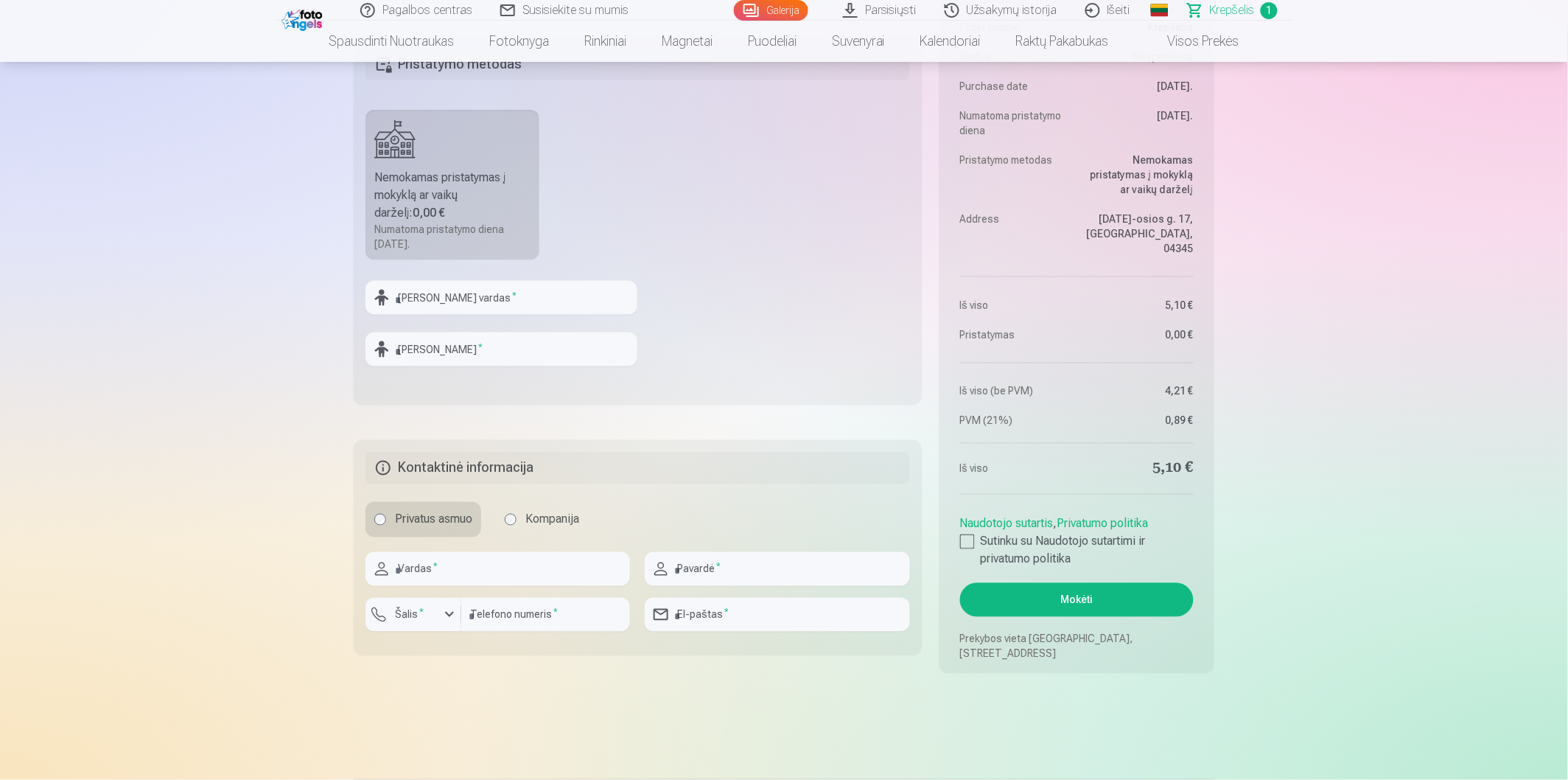
scroll to position [573, 0]
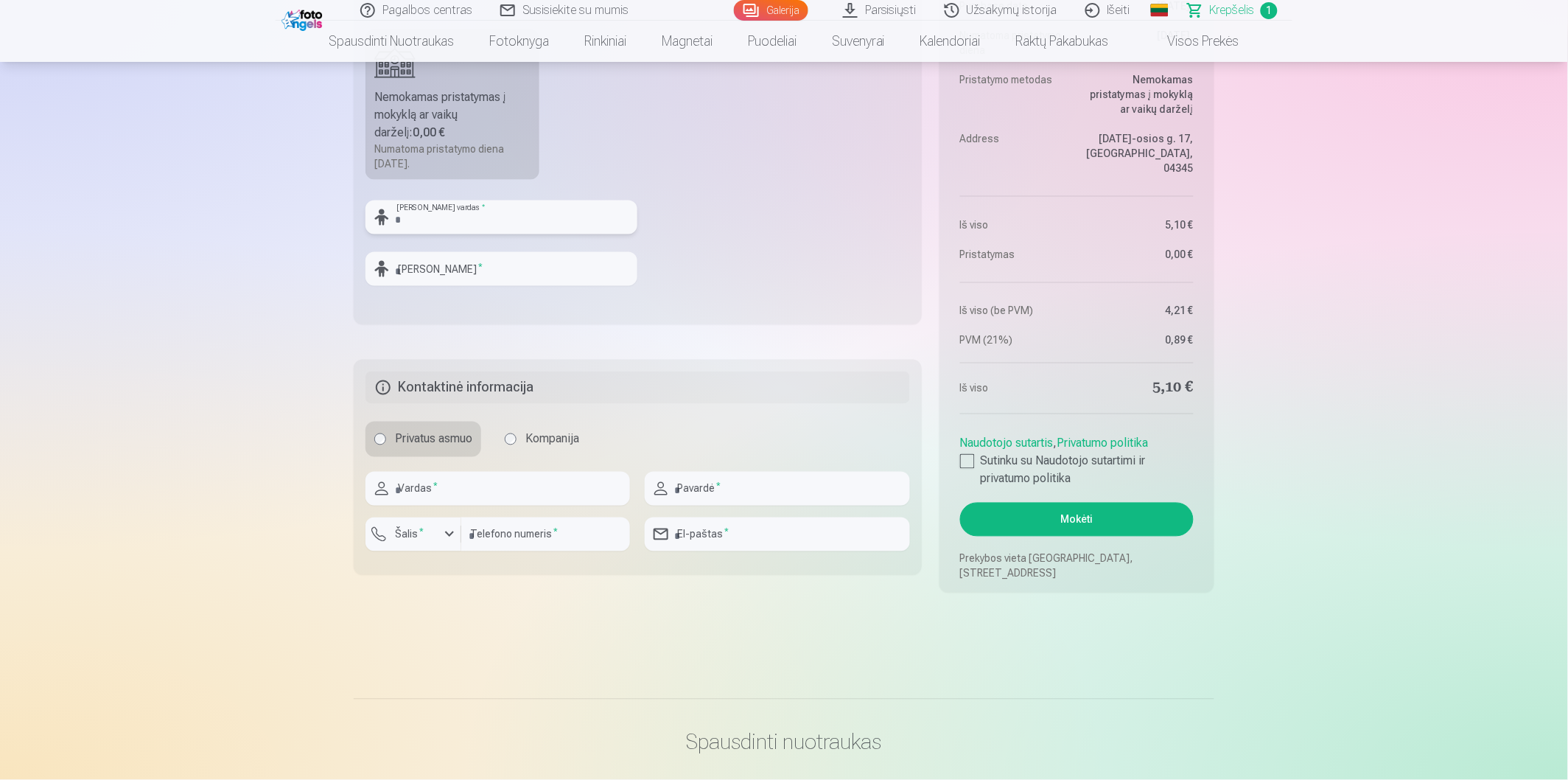
click at [554, 222] on input "text" at bounding box center [502, 218] width 272 height 34
type input "****"
type input "**********"
click at [764, 311] on fieldset "**********" at bounding box center [638, 141] width 568 height 369
click at [539, 484] on input "text" at bounding box center [498, 489] width 265 height 34
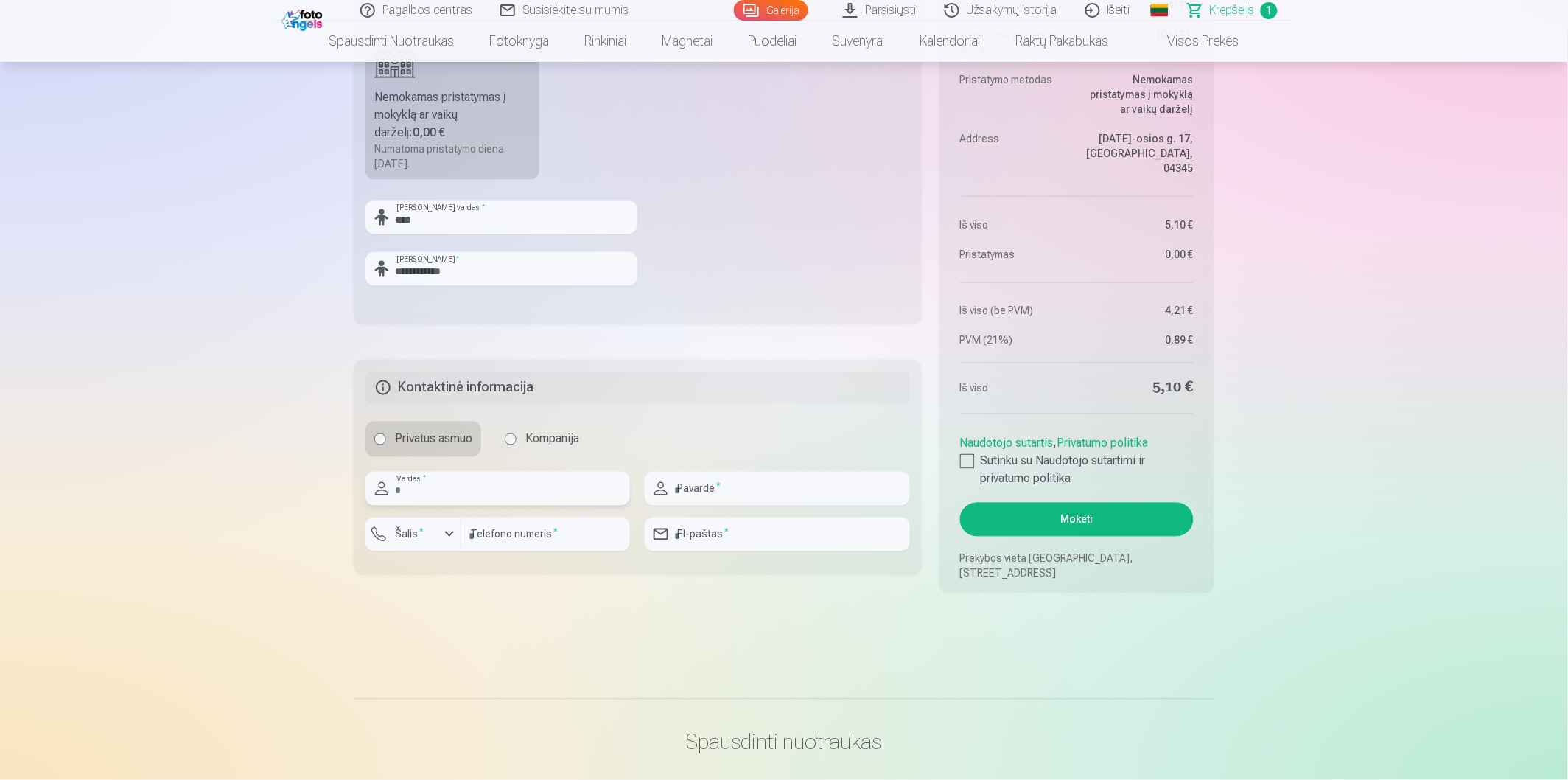
type input "****"
type input "**********"
click at [659, 610] on main "Jūsų pirkinių krepšelis Santrauka Order number Krepšelis Status Neapmokėta Purc…" at bounding box center [784, 96] width 861 height 1136
click at [475, 533] on input "*********" at bounding box center [545, 535] width 169 height 34
click at [405, 549] on button "Šalis *" at bounding box center [413, 535] width 96 height 34
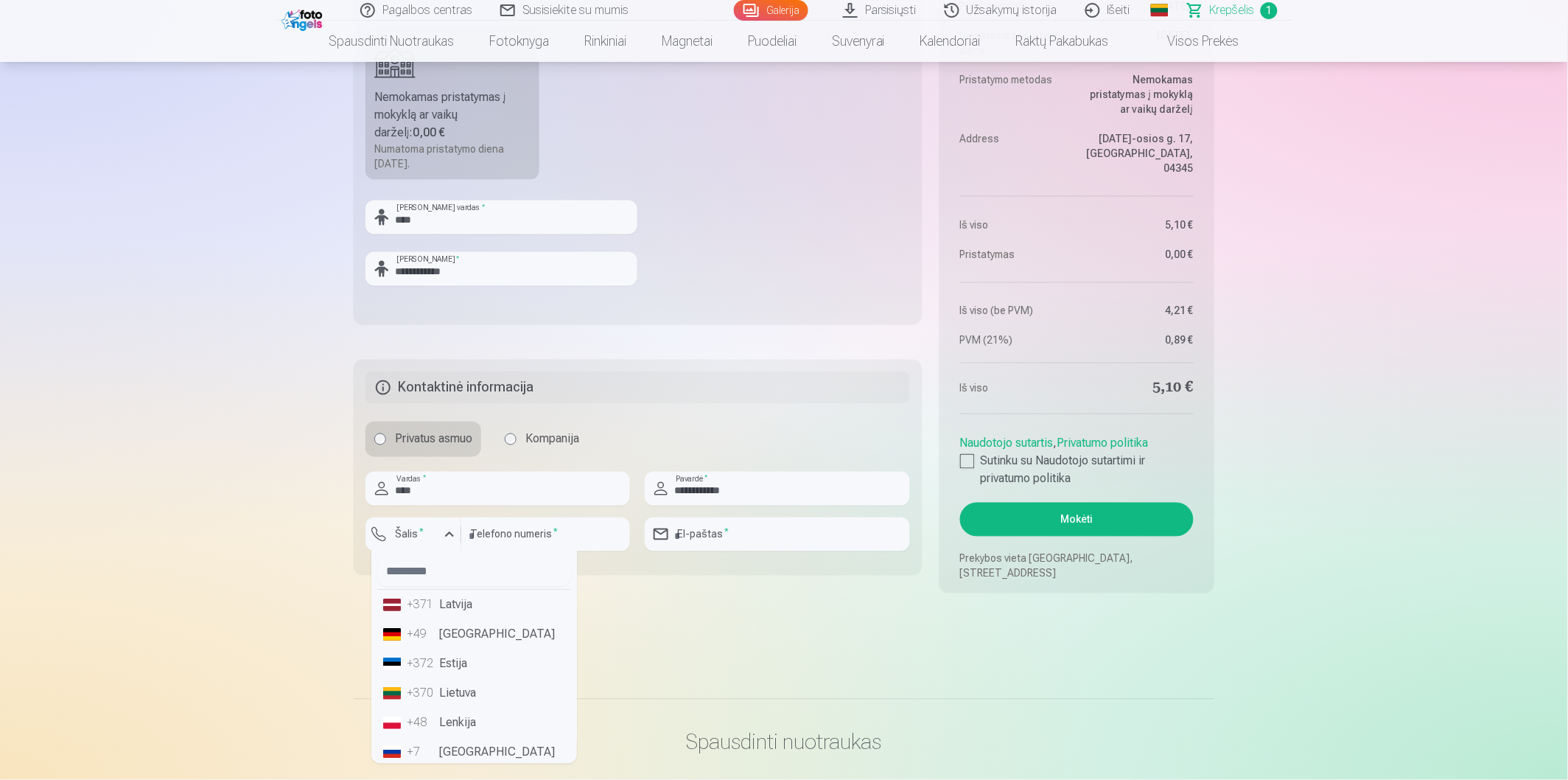
click at [459, 683] on li "+370 Lietuva" at bounding box center [474, 694] width 194 height 30
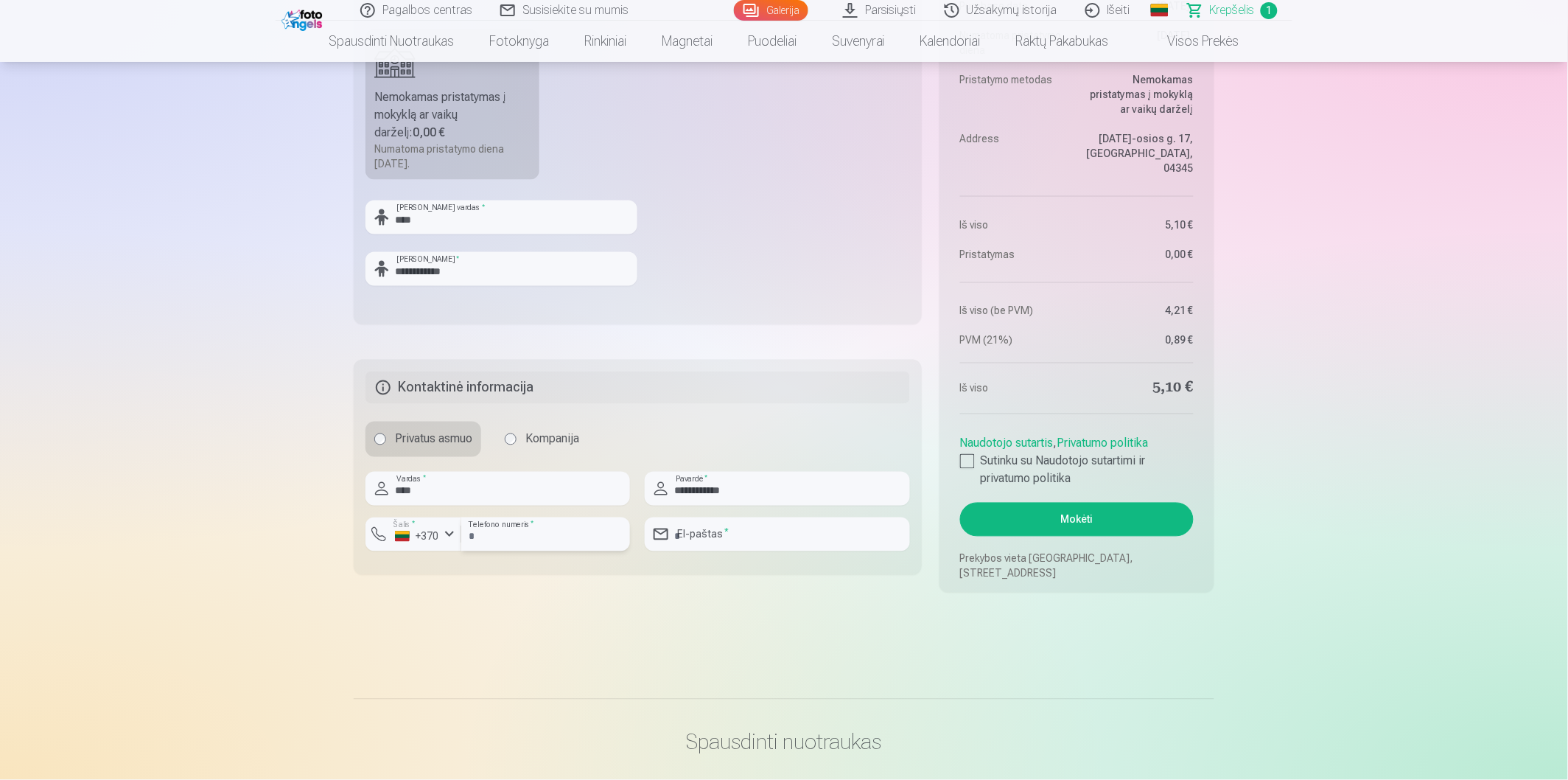
drag, startPoint x: 476, startPoint y: 535, endPoint x: 485, endPoint y: 535, distance: 9.0
click at [476, 535] on input "*********" at bounding box center [545, 535] width 169 height 34
type input "********"
click at [555, 596] on main "Jūsų pirkinių krepšelis Santrauka Order number Krepšelis Status Neapmokėta Purc…" at bounding box center [784, 96] width 861 height 1136
click at [762, 544] on input "email" at bounding box center [777, 535] width 265 height 34
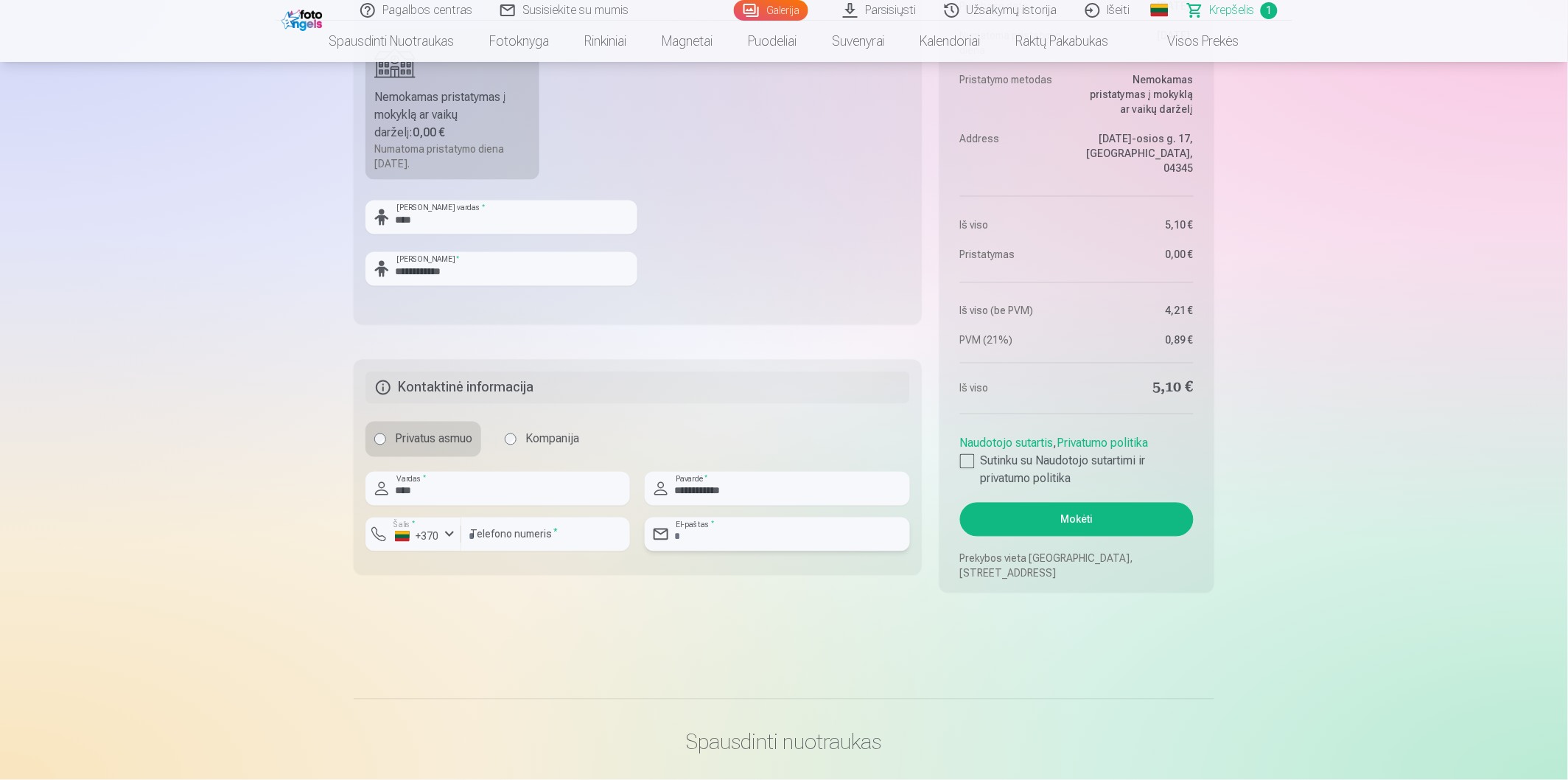
type input "**********"
click at [801, 580] on div "Santrauka Order number Krepšelis Status Neapmokėta Purchase date 13.10.2025. Nu…" at bounding box center [784, 109] width 861 height 968
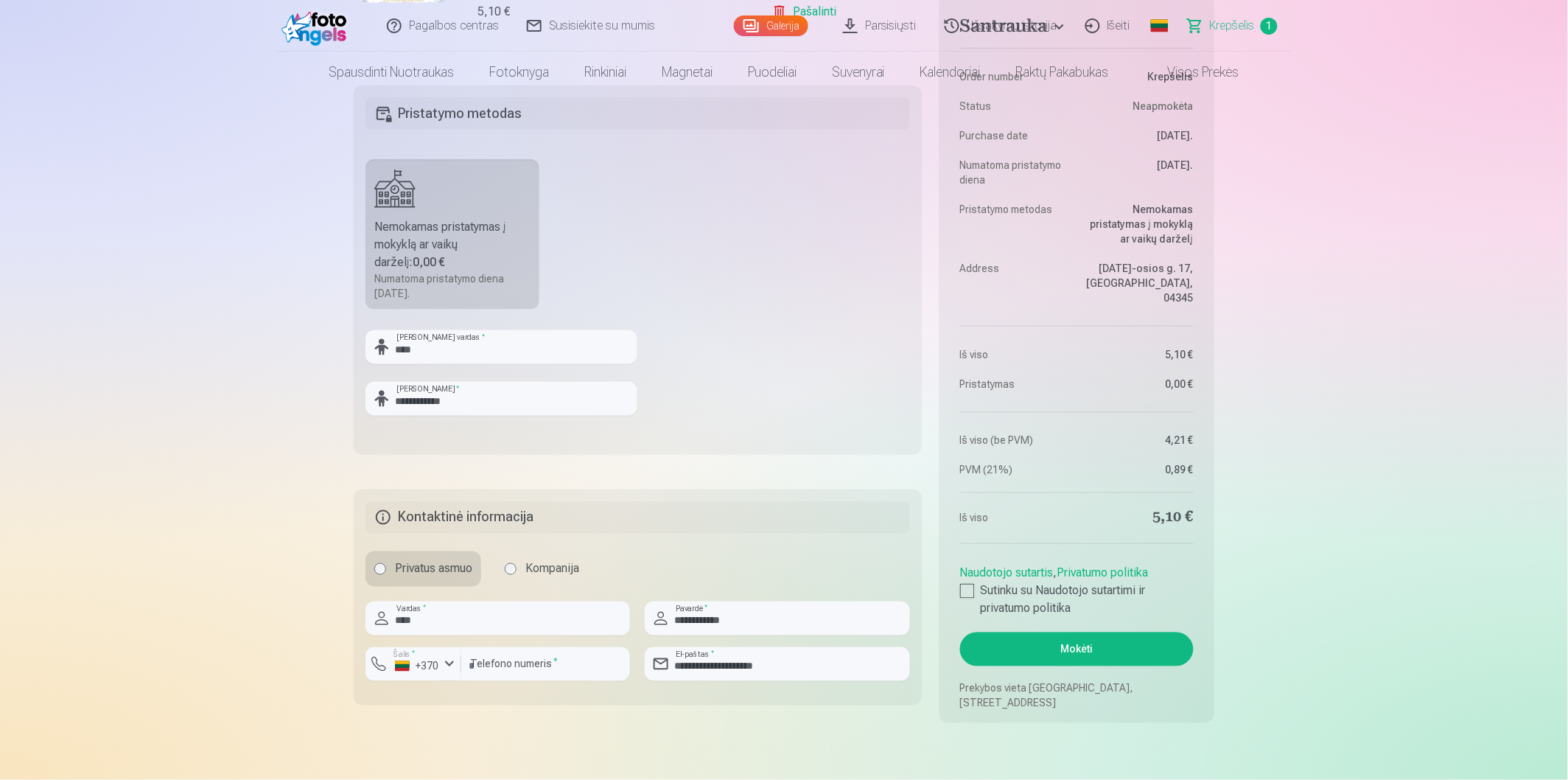
scroll to position [491, 0]
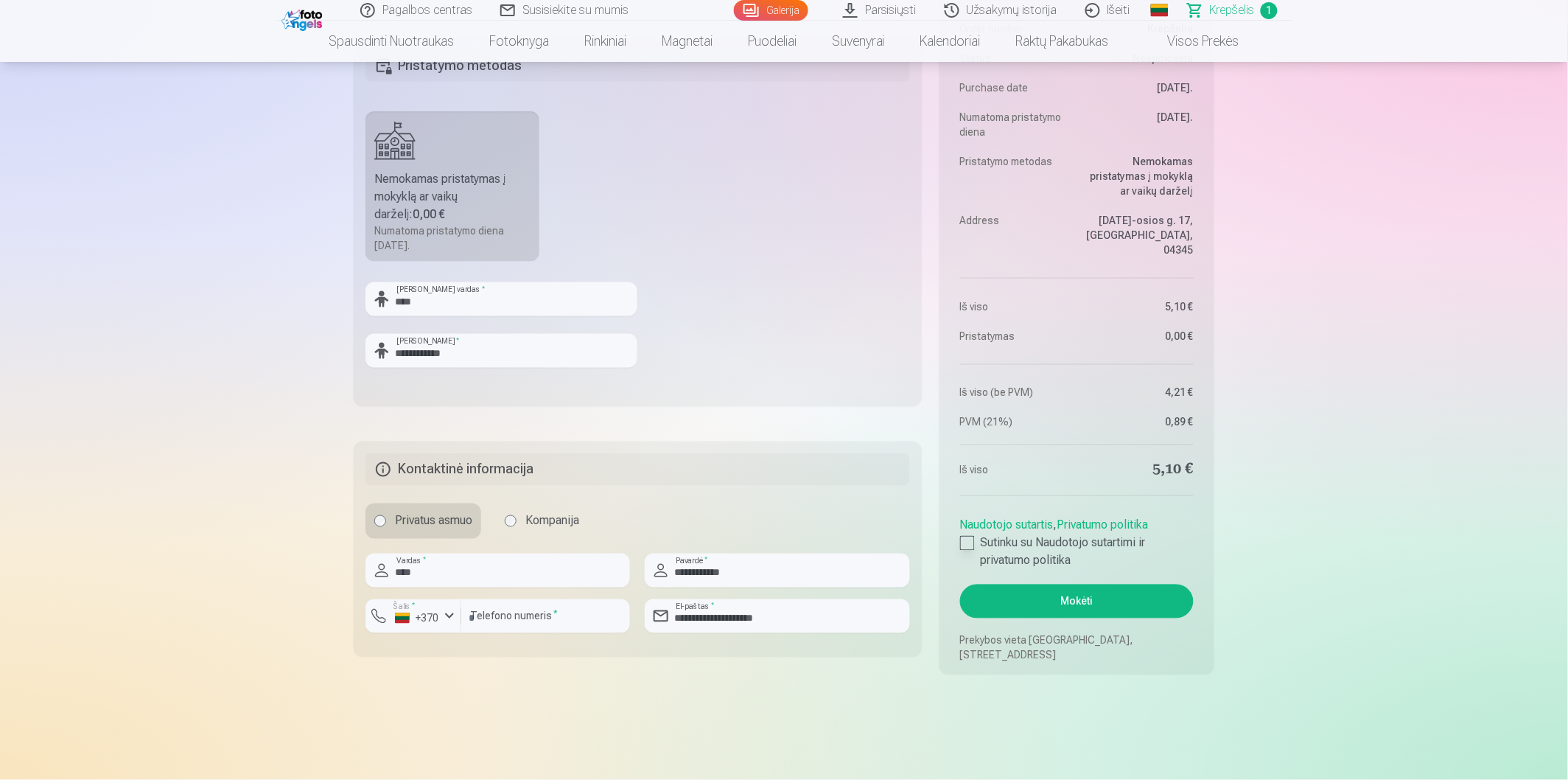
click at [960, 549] on label "Sutinku su Naudotojo sutartimi ir privatumo politika" at bounding box center [1077, 552] width 233 height 36
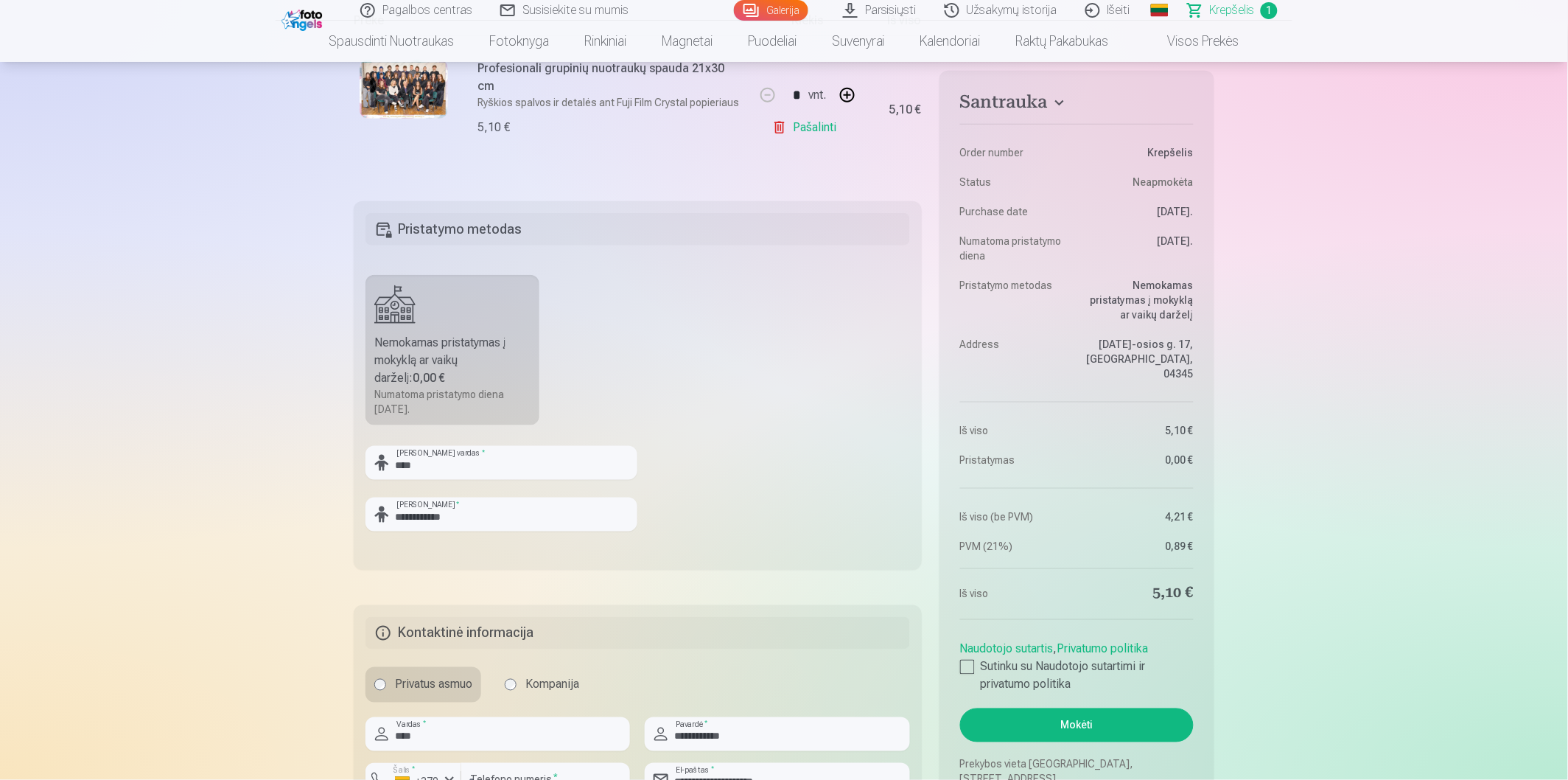
click at [445, 320] on label "Nemokamas pristatymas į mokyklą ar vaikų darželį : 0,00 € Numatoma pristatymo d…" at bounding box center [453, 350] width 174 height 150
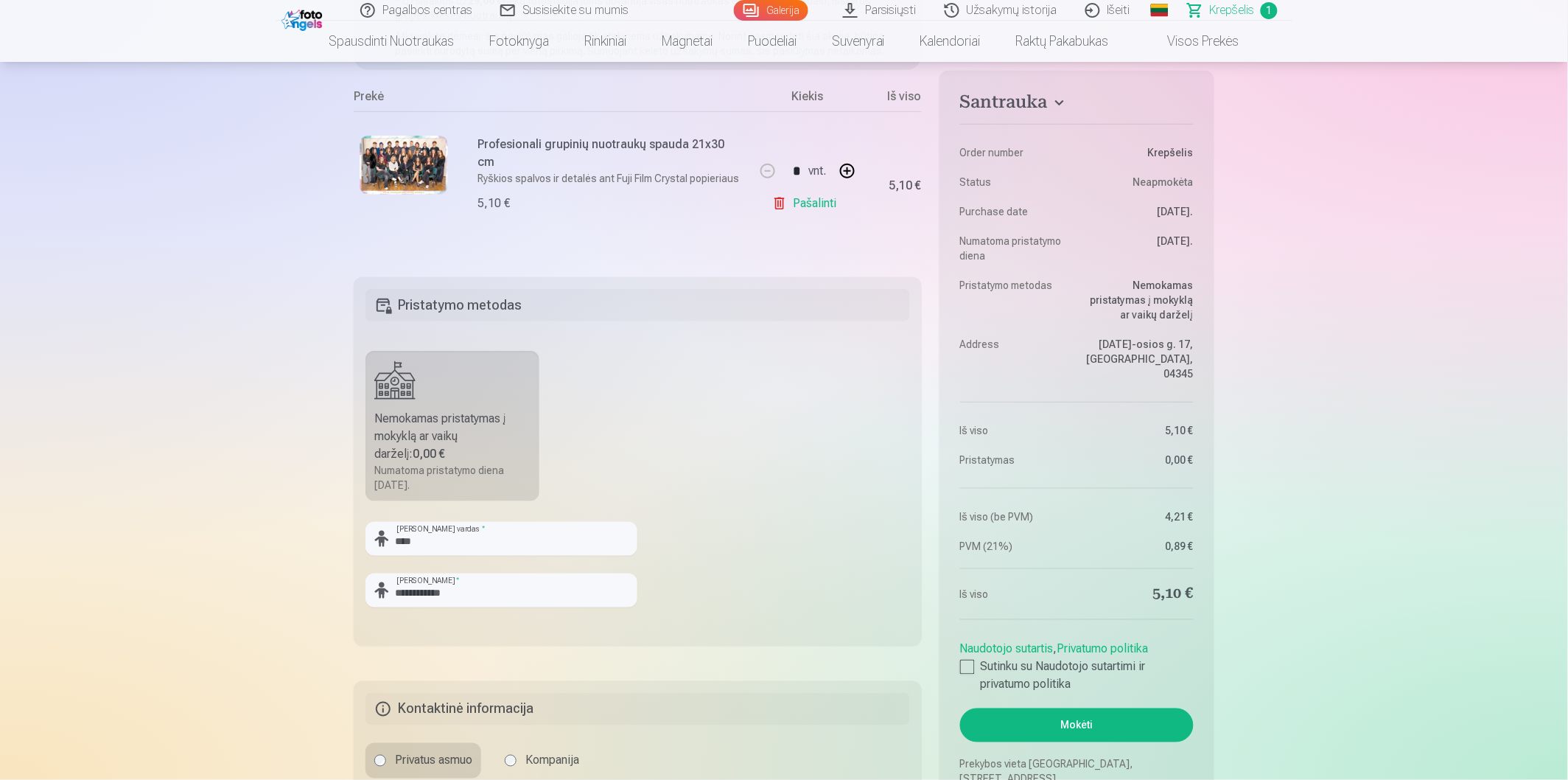
scroll to position [245, 0]
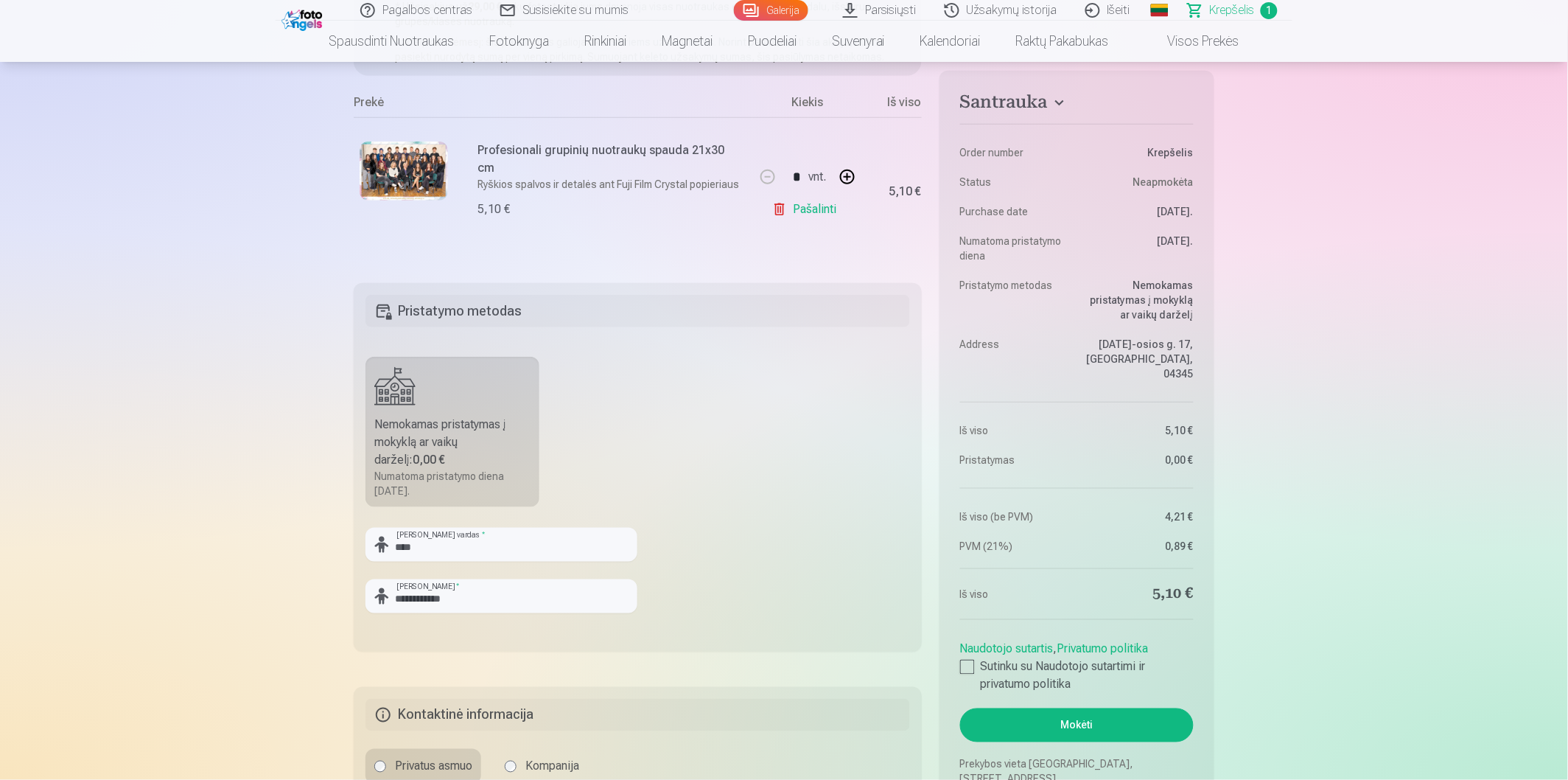
click at [400, 296] on h5 "Pristatymo metodas" at bounding box center [638, 312] width 545 height 33
click at [395, 408] on label "Nemokamas pristatymas į mokyklą ar vaikų darželį : 0,00 € Numatoma pristatymo d…" at bounding box center [453, 432] width 174 height 150
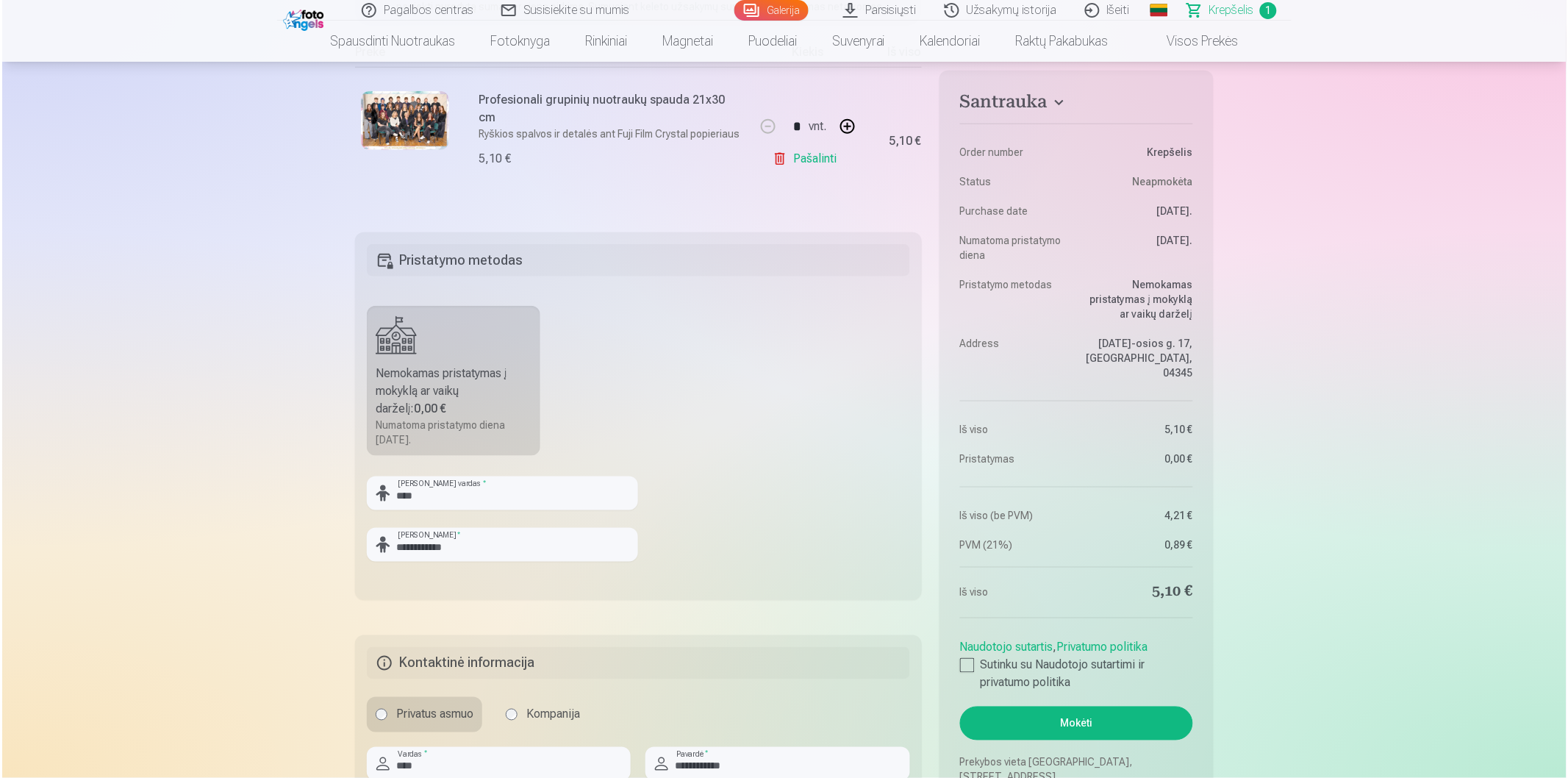
scroll to position [489, 0]
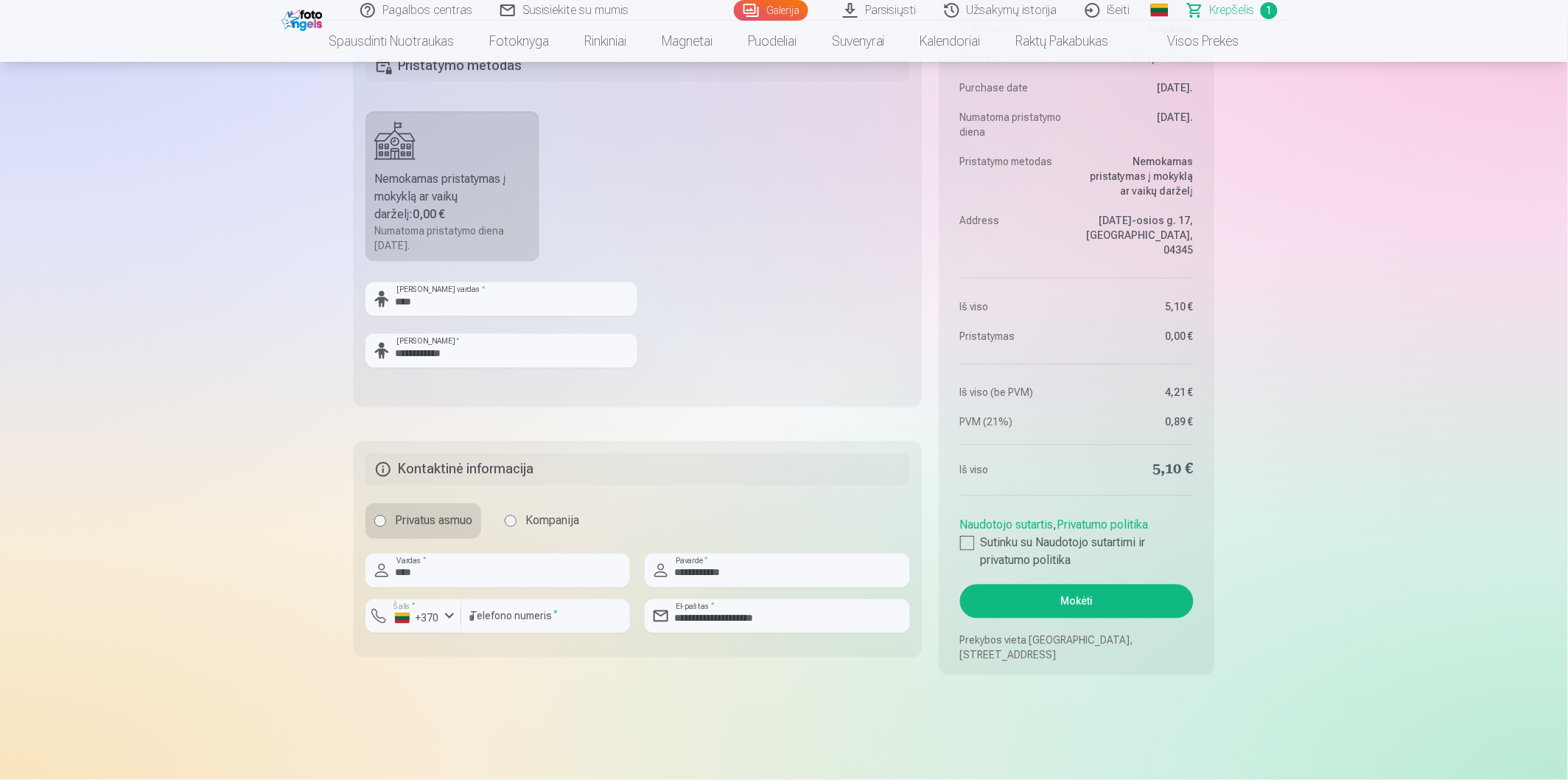
click at [1063, 609] on button "Mokėti" at bounding box center [1077, 602] width 233 height 34
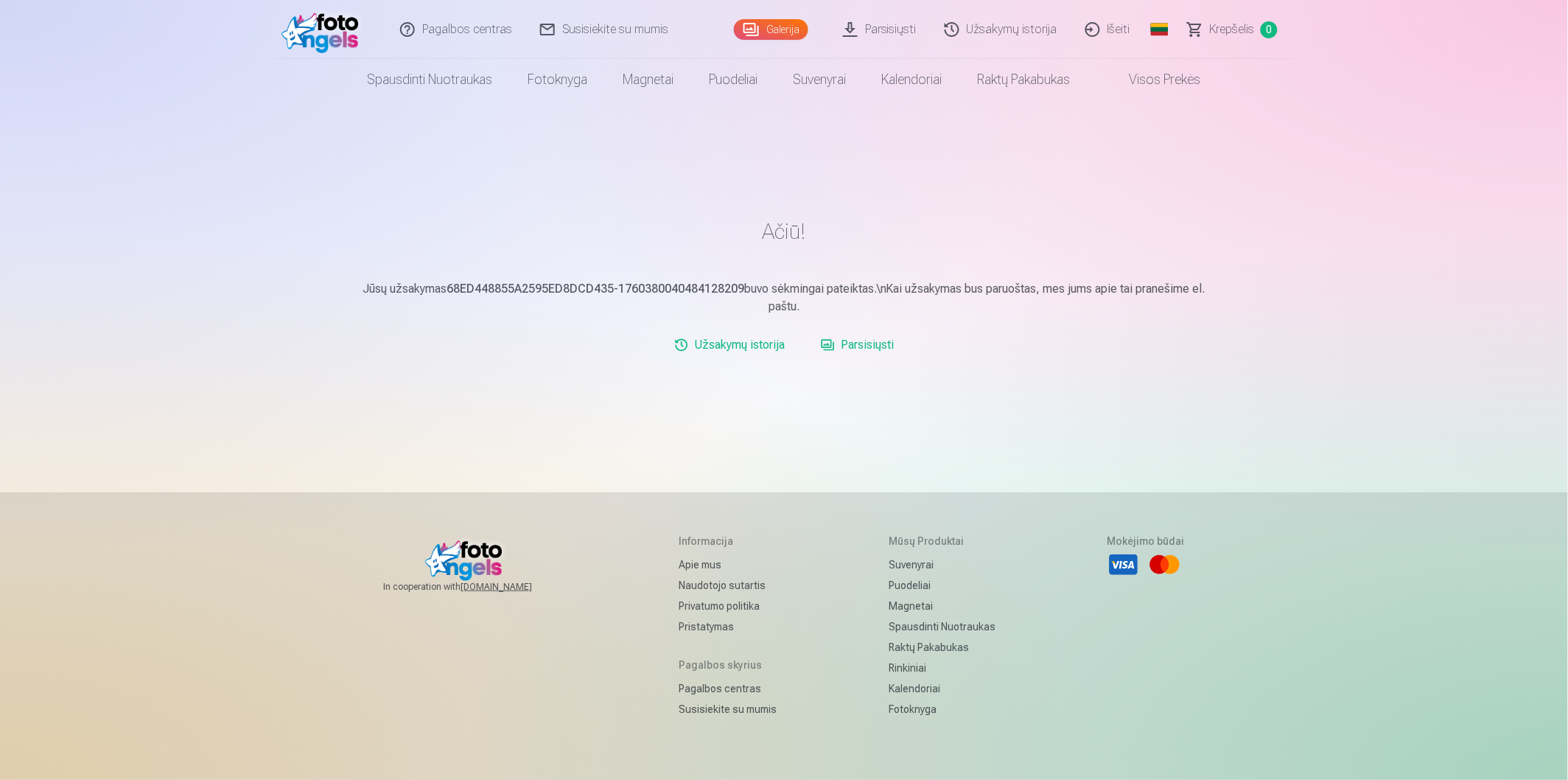
click at [856, 350] on link "Parsisiųsti" at bounding box center [857, 345] width 85 height 30
click at [757, 349] on link "Užsakymų istorija" at bounding box center [730, 345] width 123 height 30
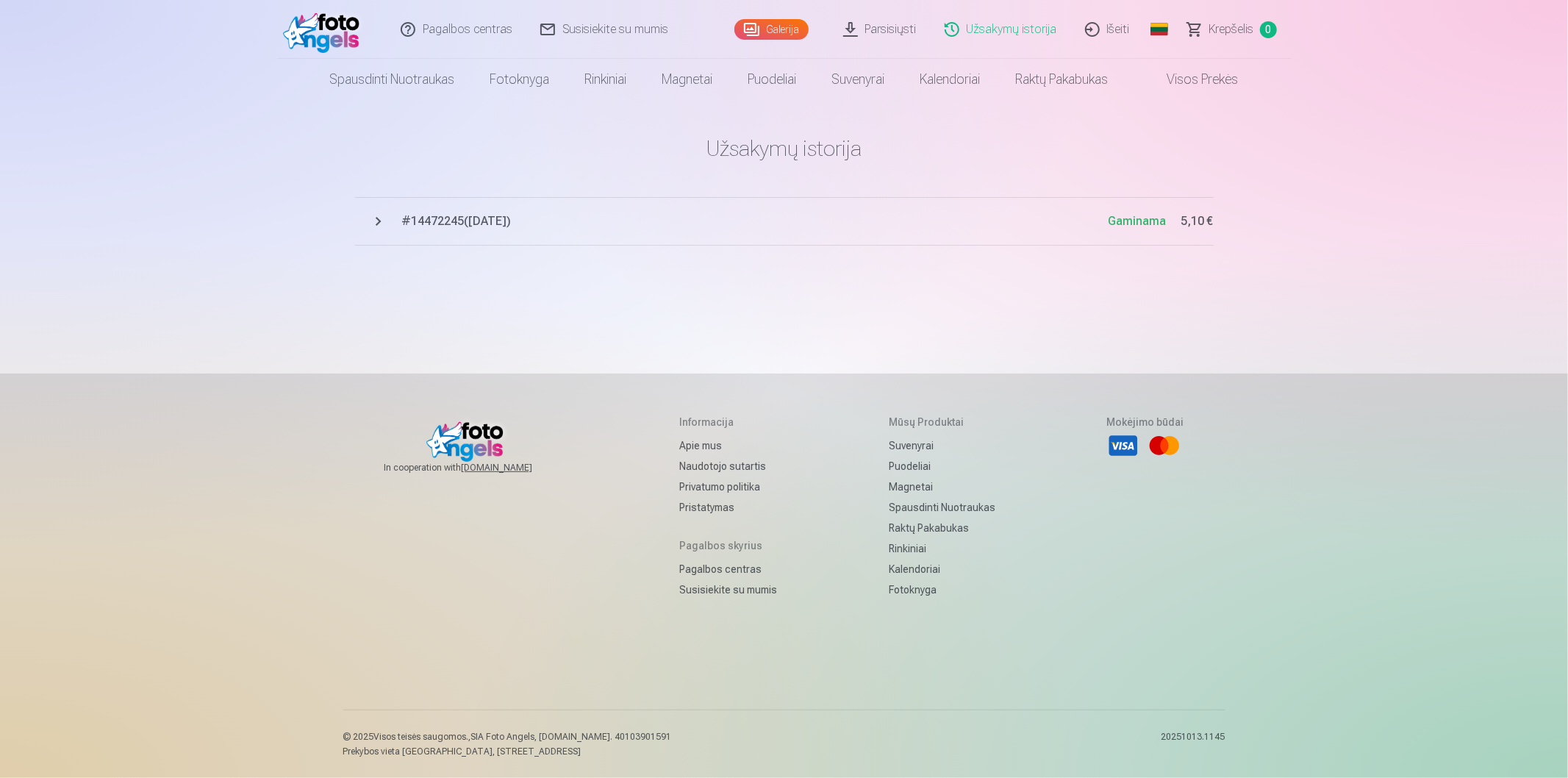
click at [997, 223] on span "# 14472245 ( [DATE] )" at bounding box center [755, 222] width 707 height 18
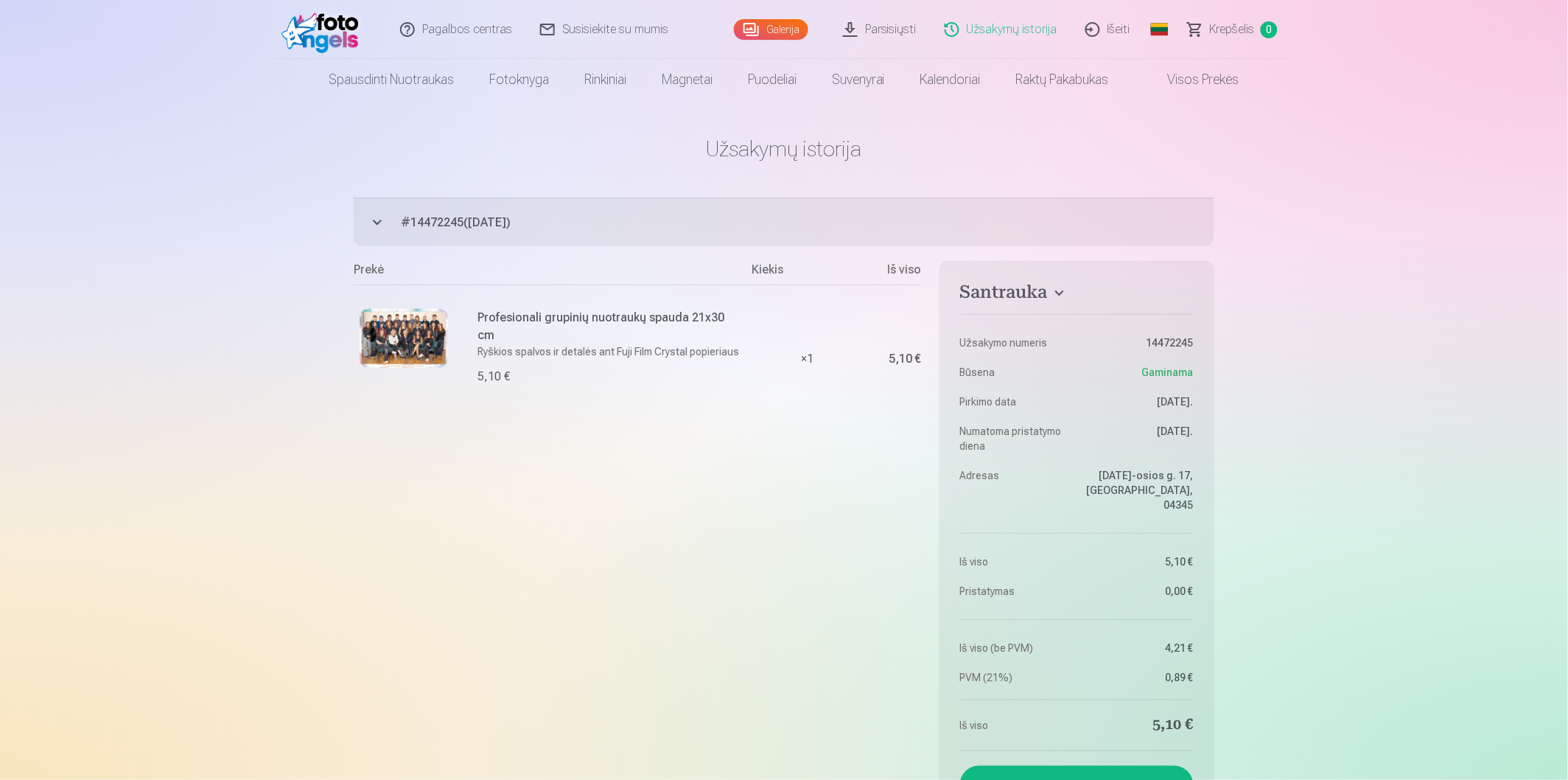
click at [990, 225] on span "# 14472245 ( [DATE] )" at bounding box center [807, 222] width 813 height 18
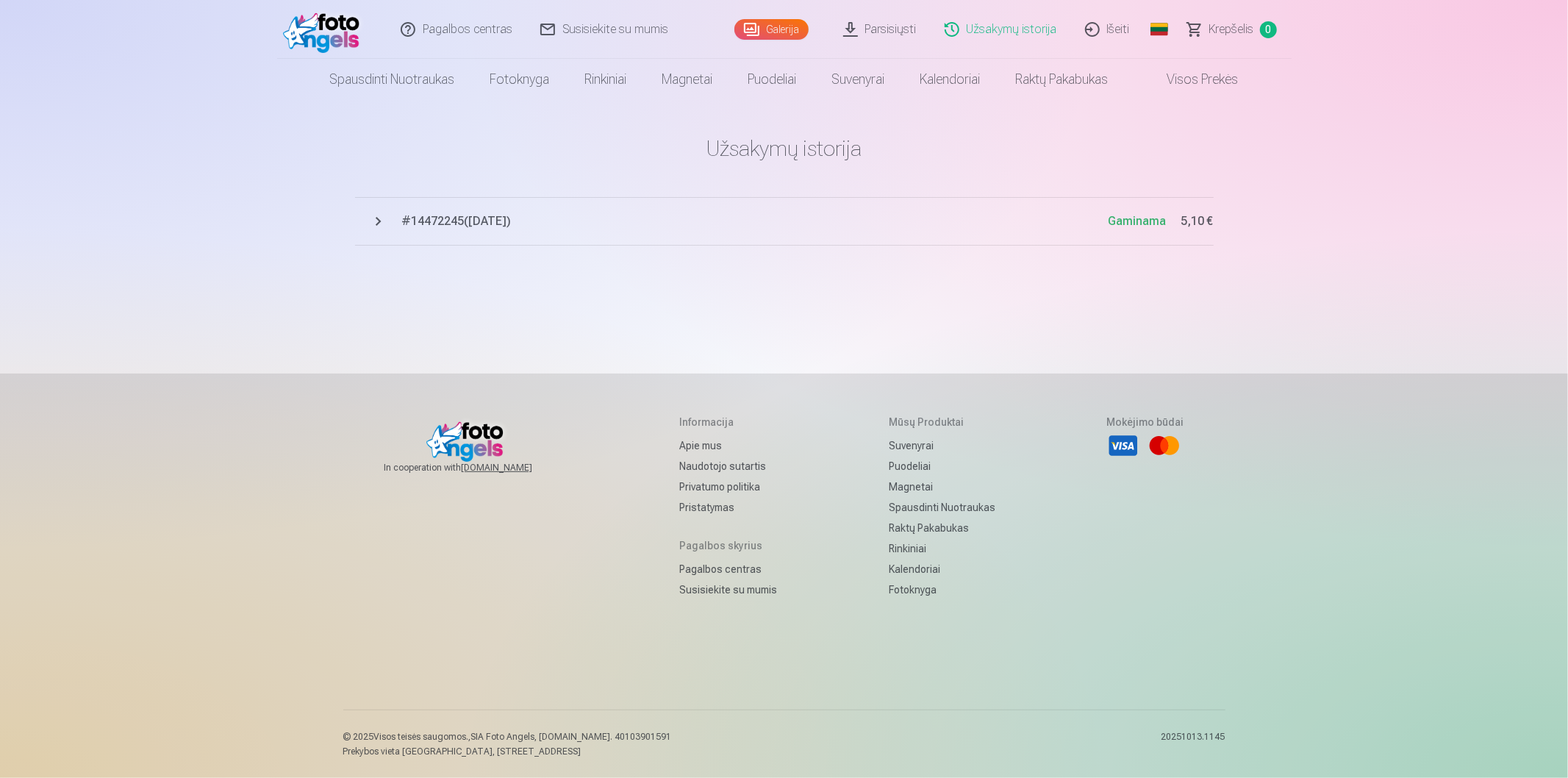
click at [1156, 221] on span "Gaminama" at bounding box center [1137, 220] width 58 height 14
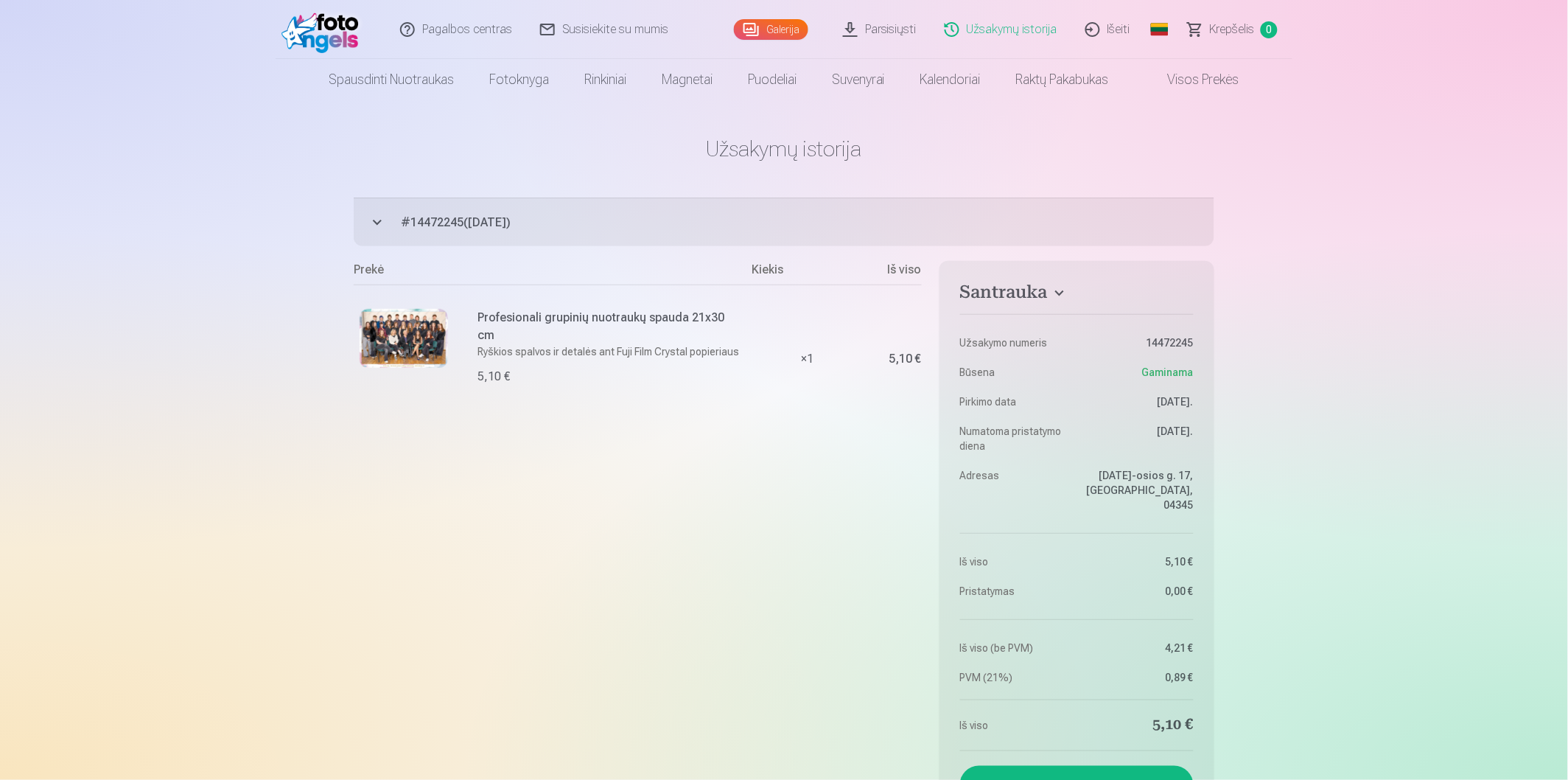
click at [441, 340] on img at bounding box center [404, 338] width 88 height 59
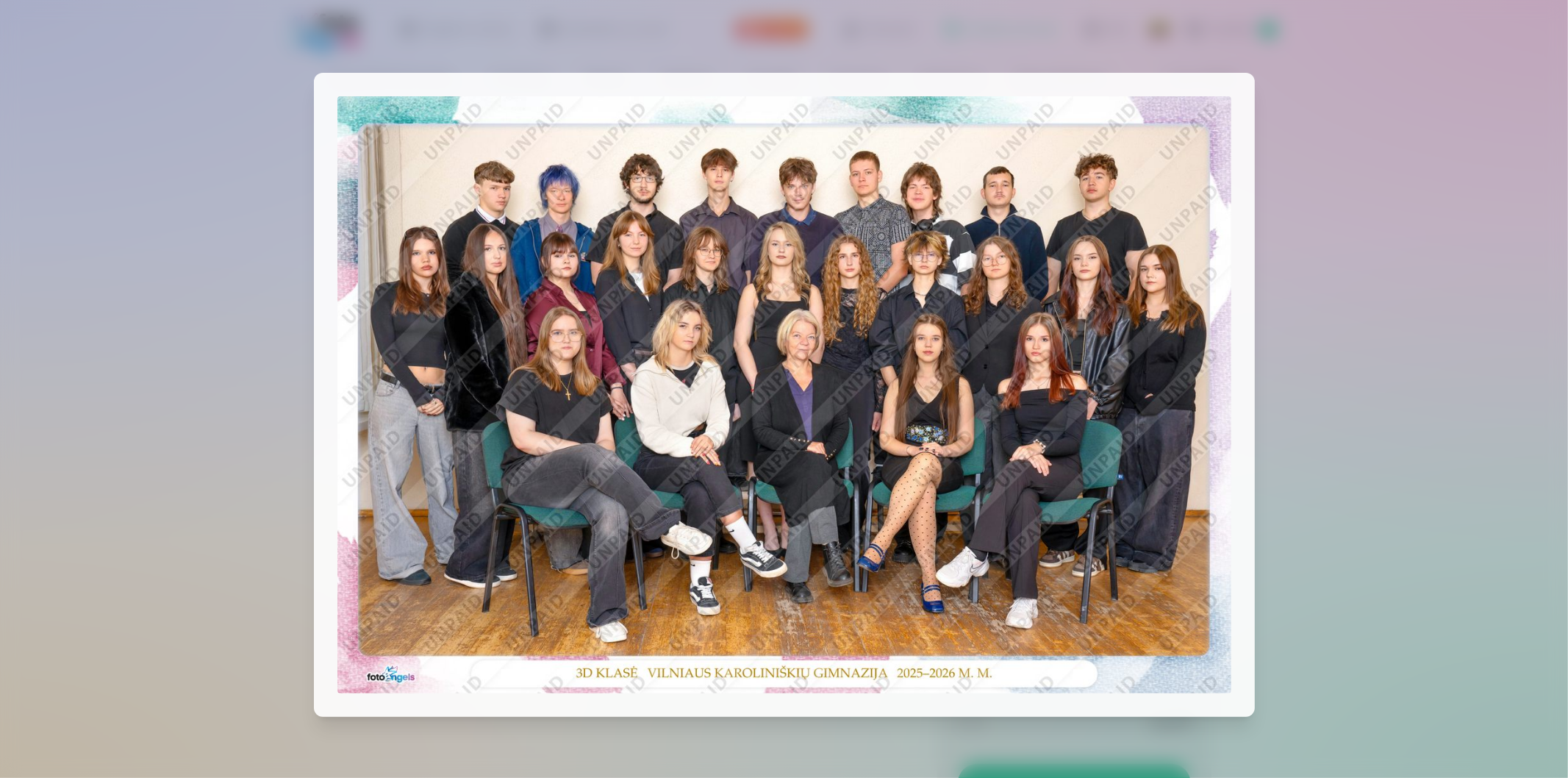
click at [1432, 360] on div at bounding box center [784, 389] width 1568 height 778
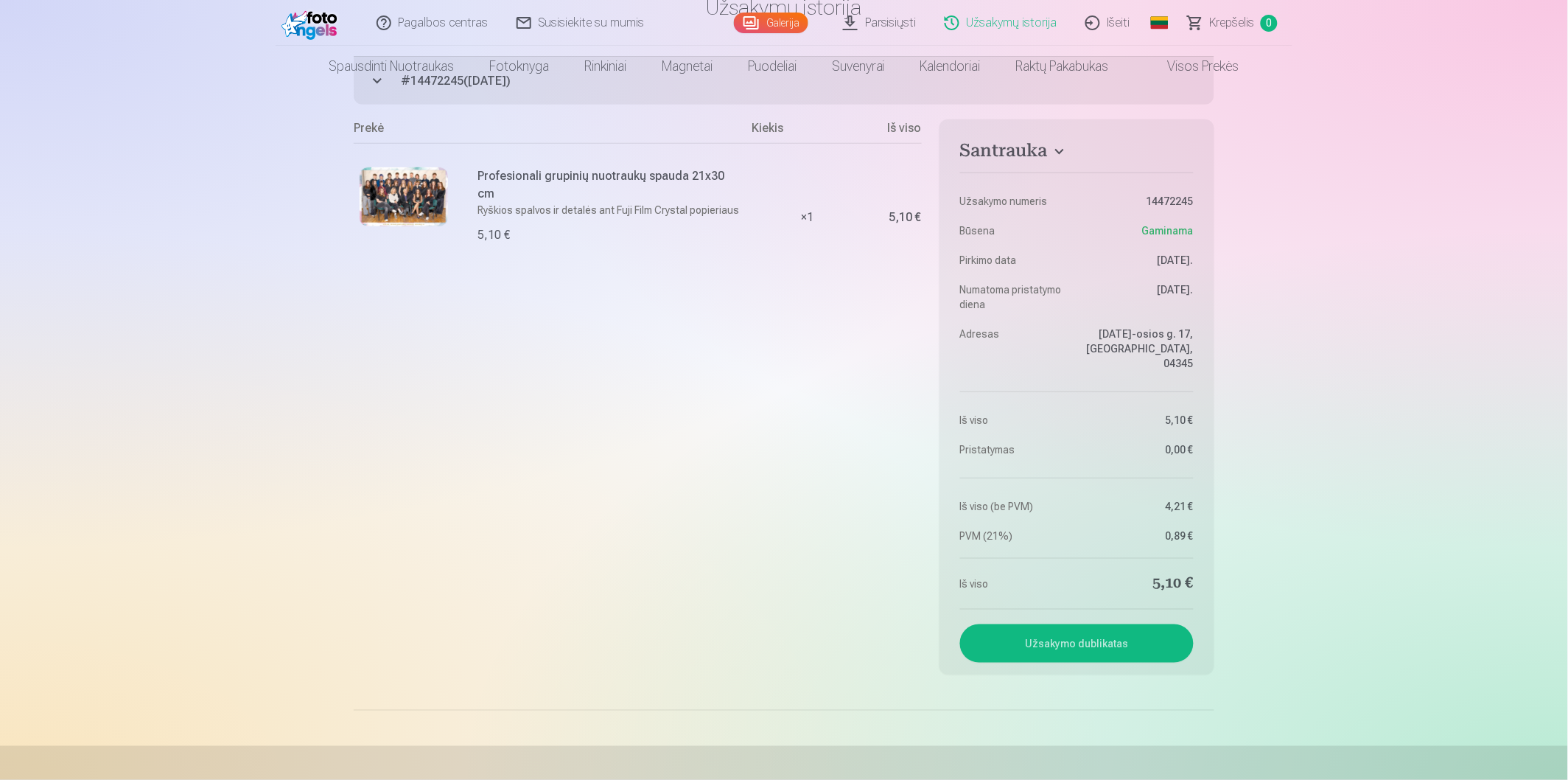
scroll to position [164, 0]
